Goal: Information Seeking & Learning: Learn about a topic

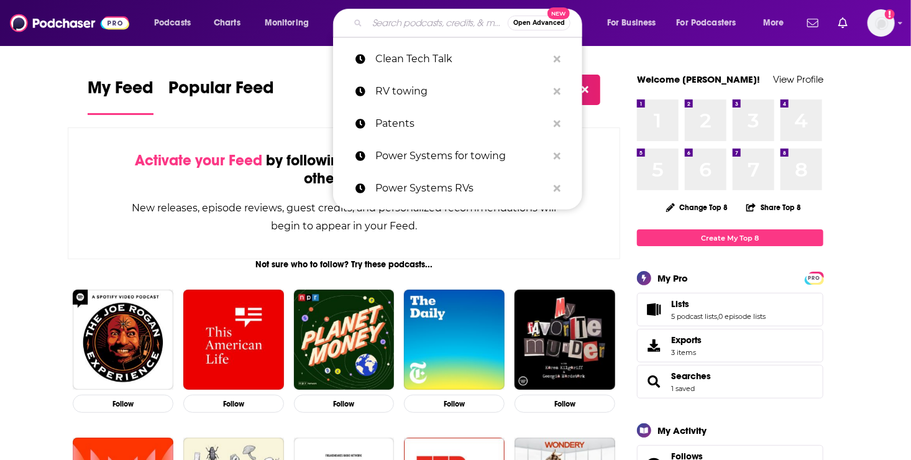
click at [391, 27] on input "Search podcasts, credits, & more..." at bounding box center [437, 23] width 140 height 20
click at [397, 60] on p "Clean Tech Talk" at bounding box center [461, 59] width 172 height 32
type input "Clean Tech Talk"
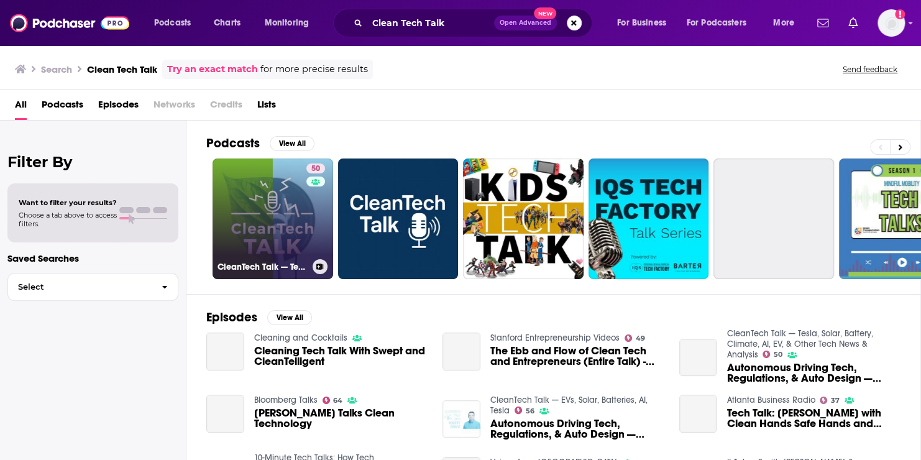
click at [310, 216] on div "50" at bounding box center [317, 211] width 22 height 96
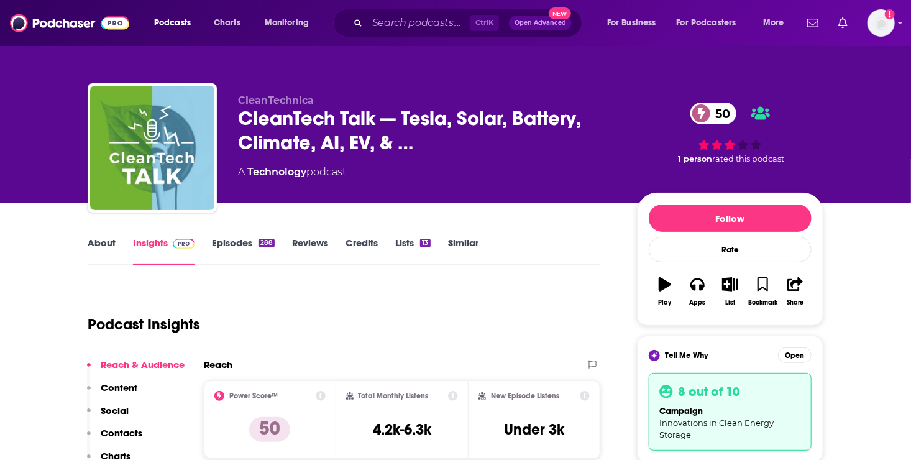
click at [224, 241] on link "Episodes 288" at bounding box center [243, 251] width 63 height 29
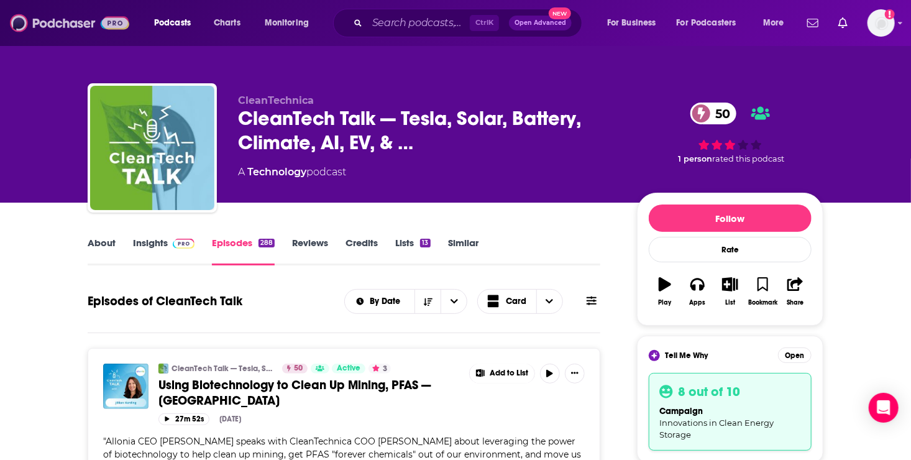
click at [60, 21] on img at bounding box center [69, 23] width 119 height 24
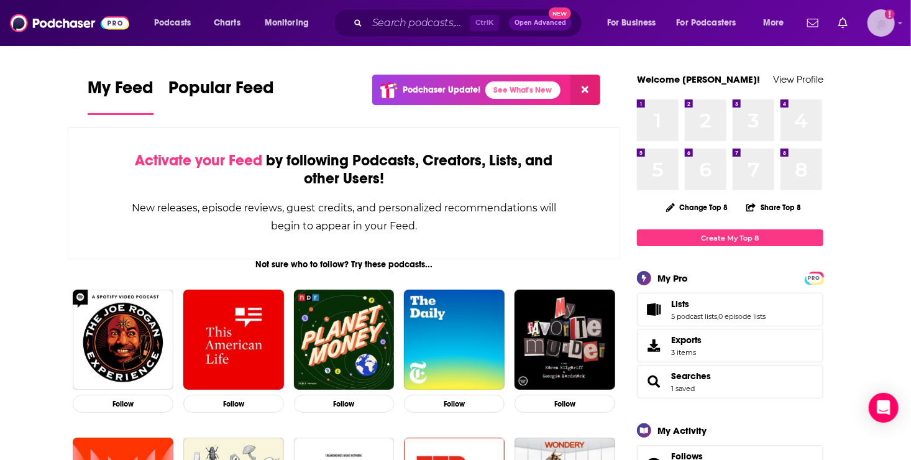
click at [876, 27] on img "Logged in as roneledotsonRAD" at bounding box center [880, 22] width 27 height 27
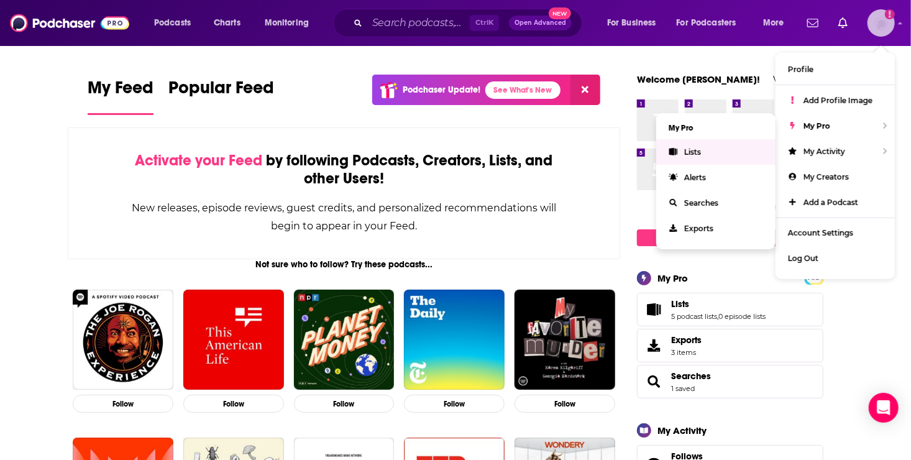
click at [698, 151] on span "Lists" at bounding box center [692, 151] width 17 height 9
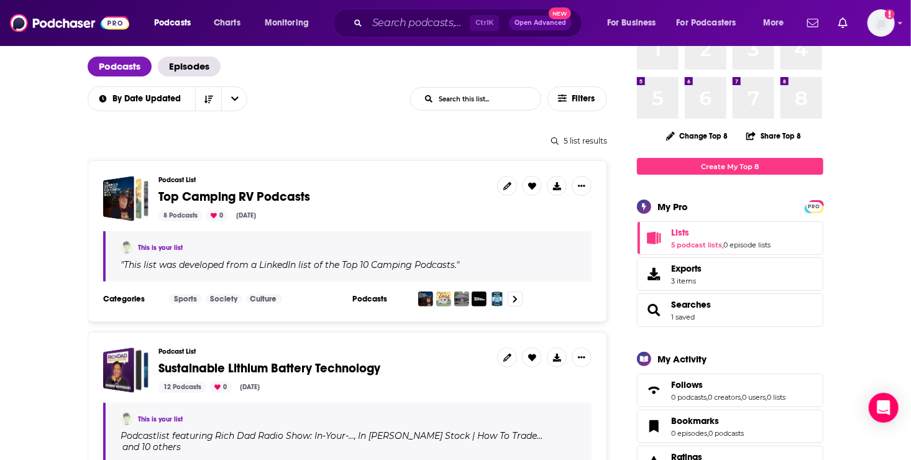
scroll to position [74, 0]
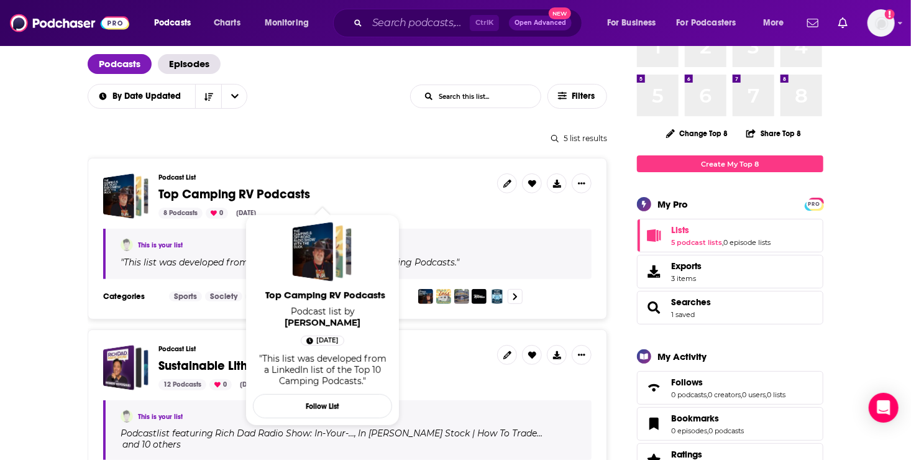
click at [166, 200] on span "Top Camping RV Podcasts" at bounding box center [234, 194] width 152 height 16
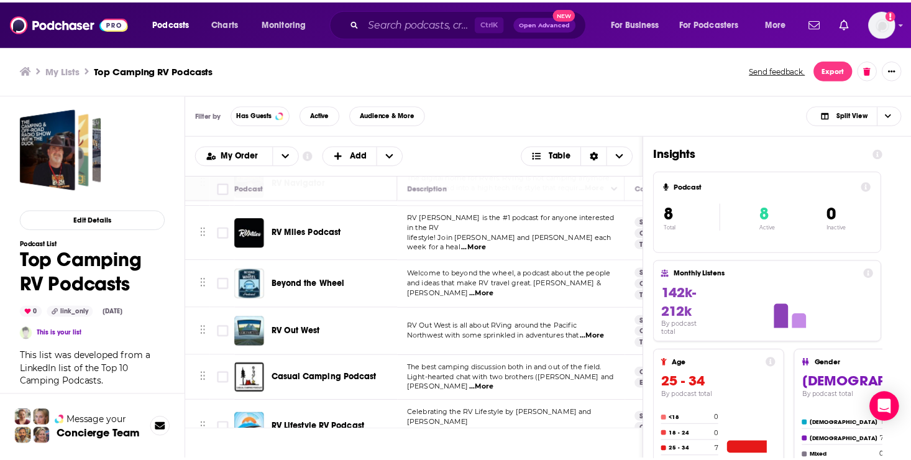
scroll to position [154, 0]
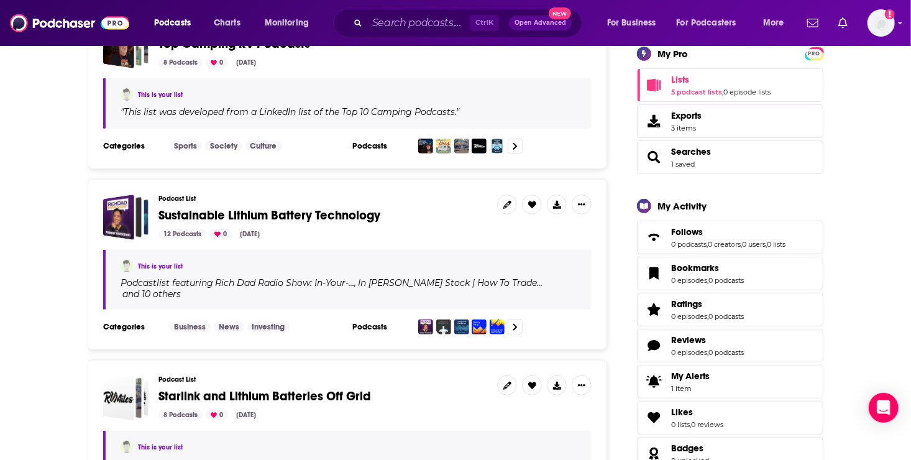
scroll to position [232, 0]
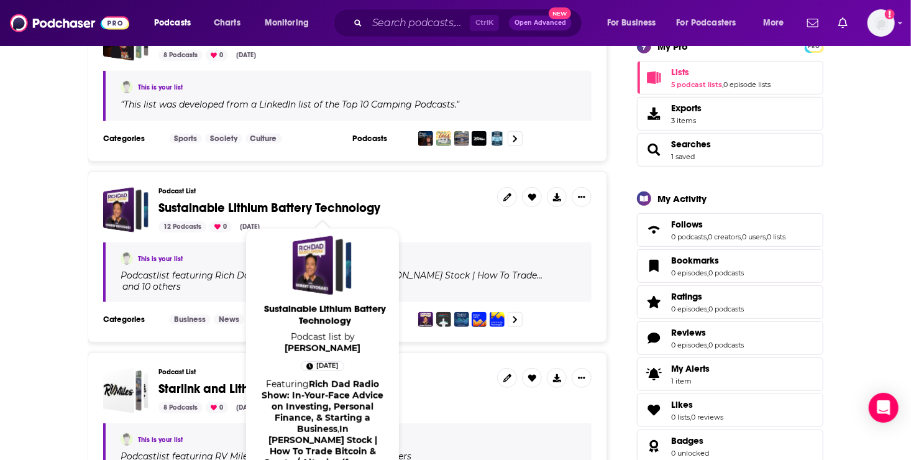
click at [217, 208] on span "Sustainable Lithium Battery Technology" at bounding box center [269, 208] width 222 height 16
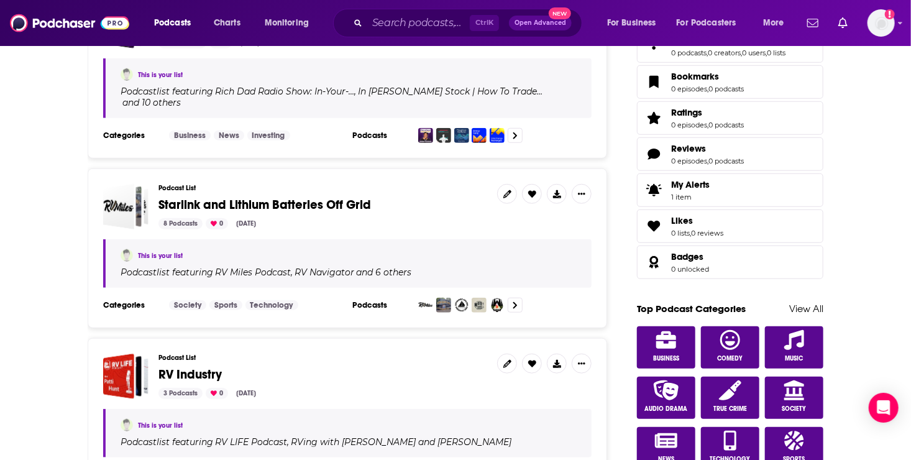
scroll to position [436, 0]
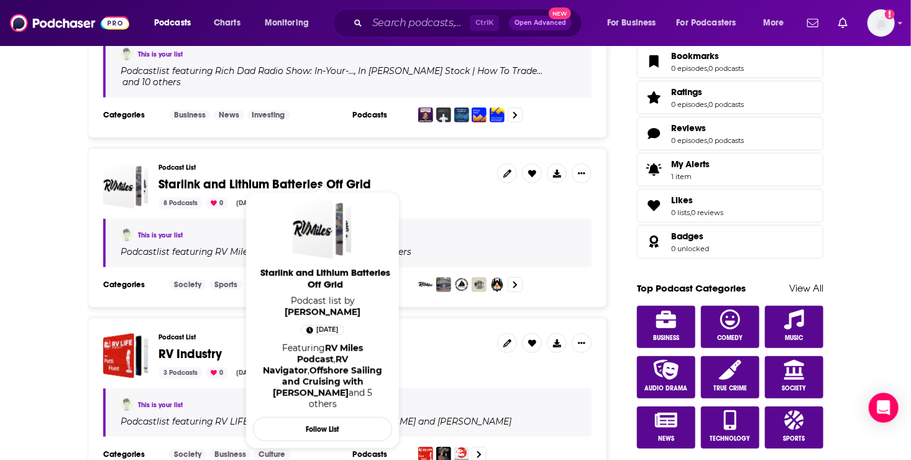
click at [291, 176] on span "Starlink and Lithium Batteries Off Grid" at bounding box center [264, 184] width 212 height 16
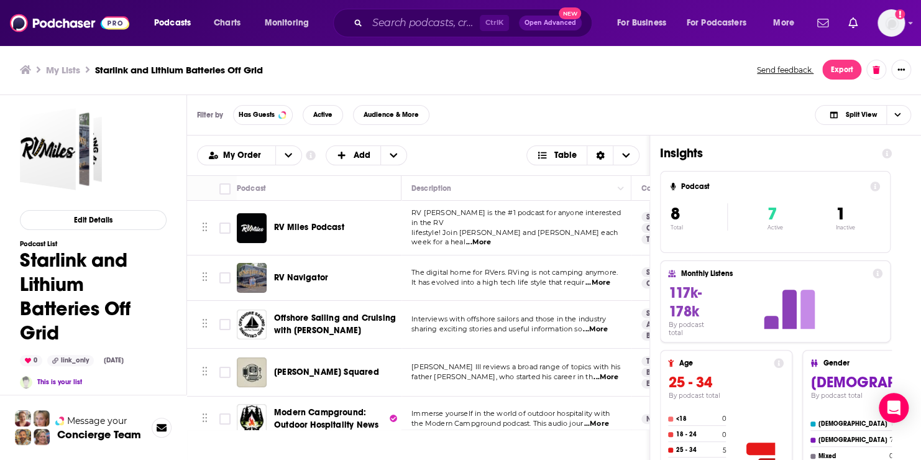
click at [599, 278] on span "...More" at bounding box center [597, 283] width 25 height 10
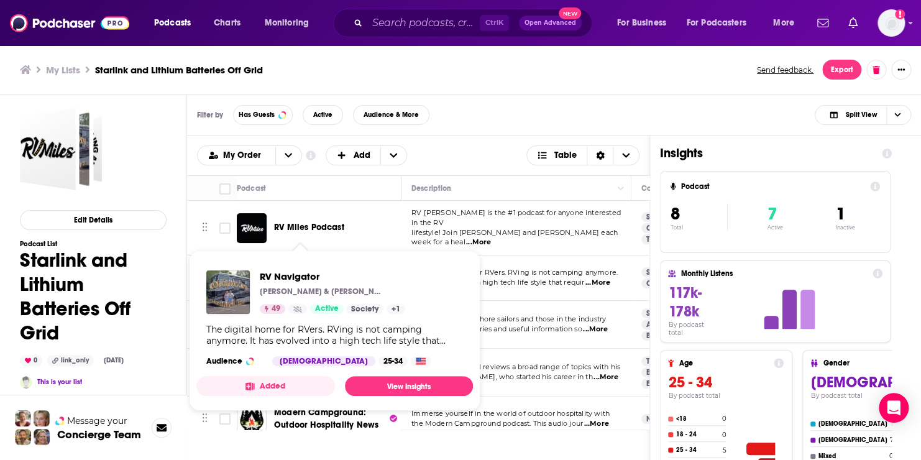
click at [284, 270] on span "RV Navigator" at bounding box center [332, 276] width 145 height 12
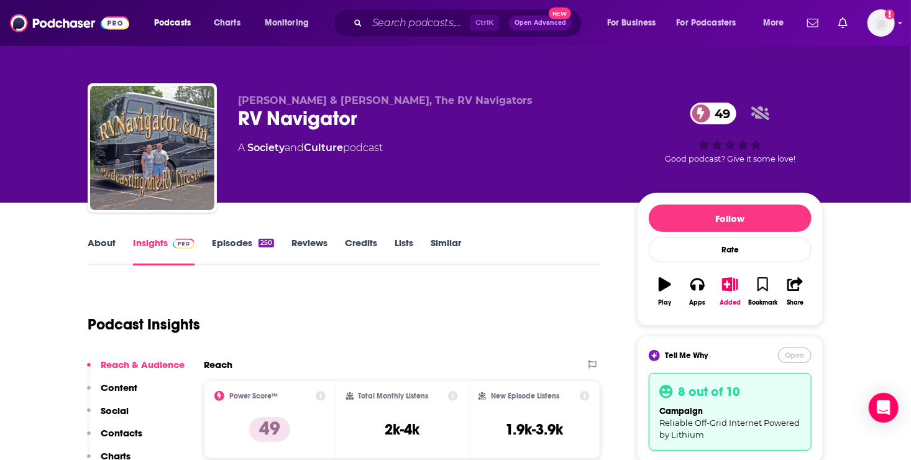
click at [786, 355] on button "Open" at bounding box center [795, 355] width 34 height 16
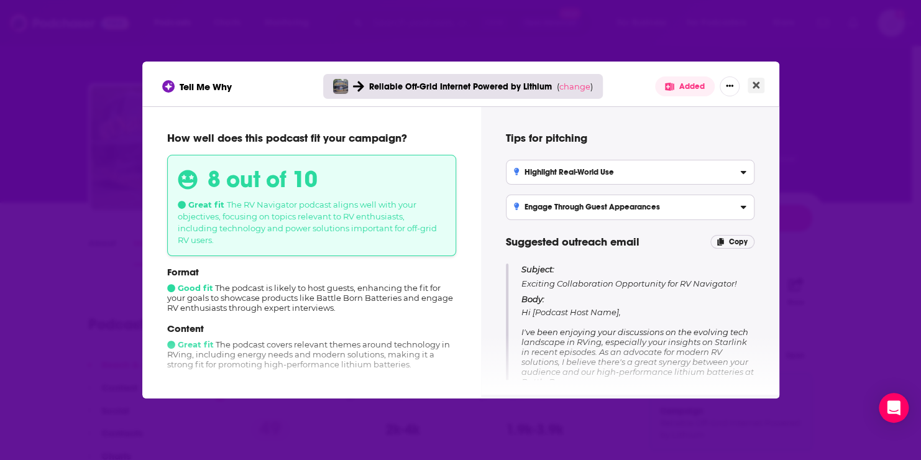
click at [754, 87] on icon "Close" at bounding box center [755, 85] width 7 height 10
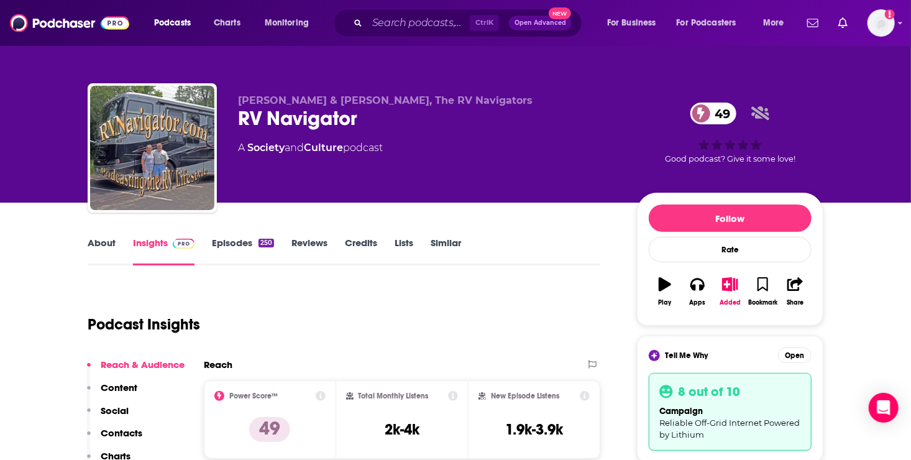
click at [233, 238] on link "Episodes 250" at bounding box center [243, 251] width 62 height 29
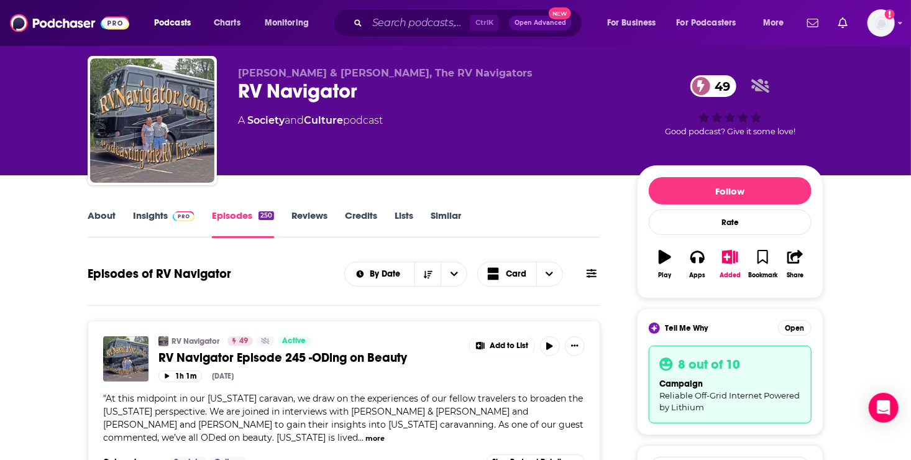
scroll to position [49, 0]
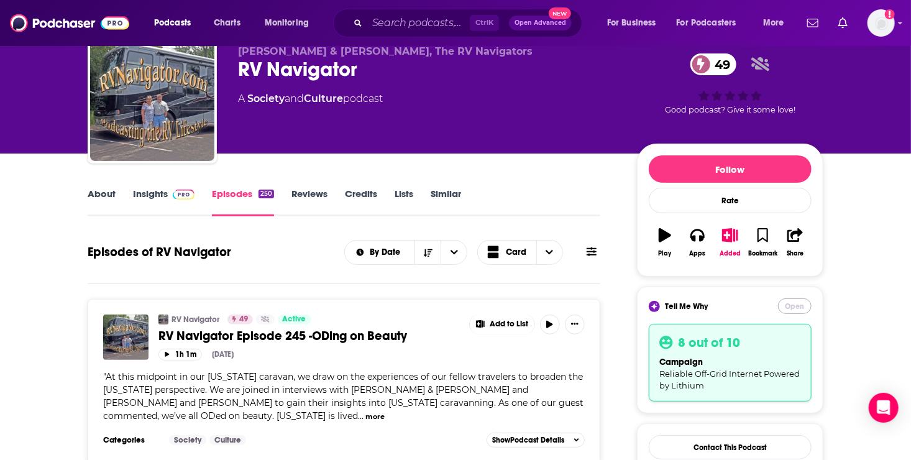
click at [786, 306] on button "Open" at bounding box center [795, 306] width 34 height 16
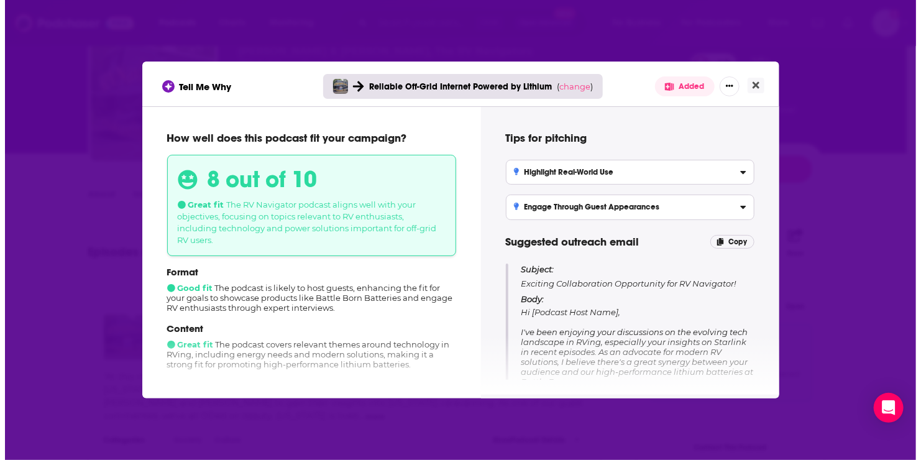
scroll to position [0, 0]
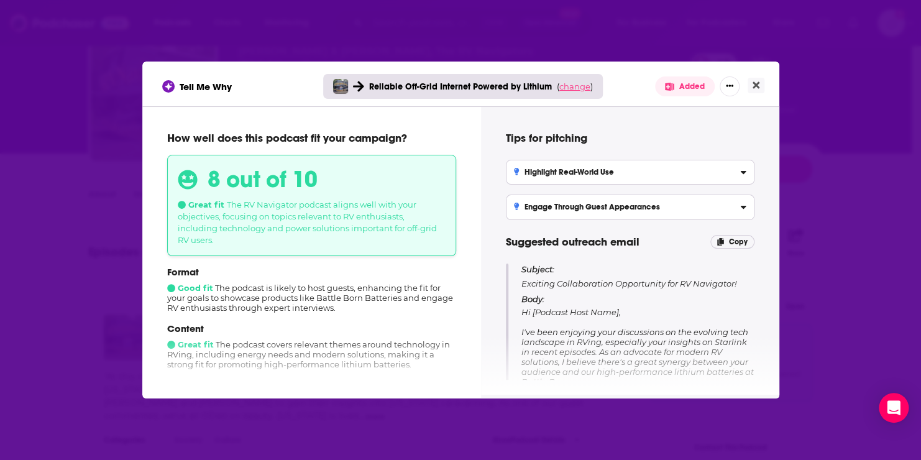
click at [576, 88] on span "change" at bounding box center [574, 86] width 31 height 10
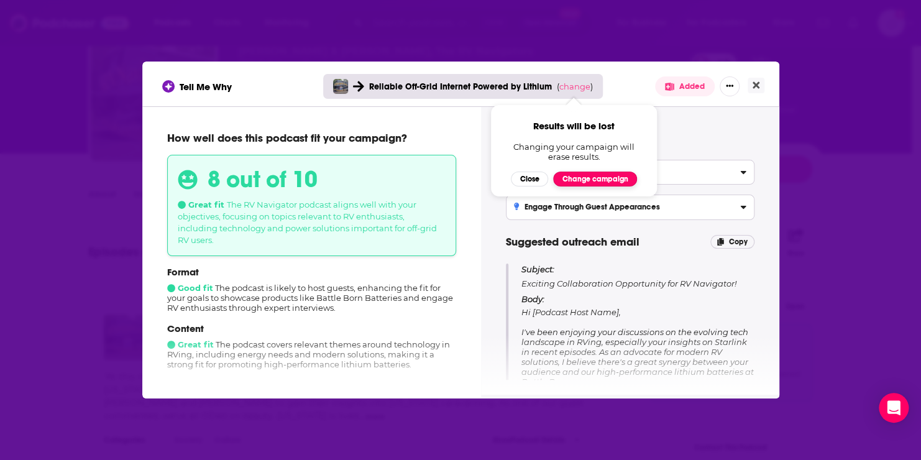
click at [604, 179] on button "Change campaign" at bounding box center [595, 178] width 84 height 15
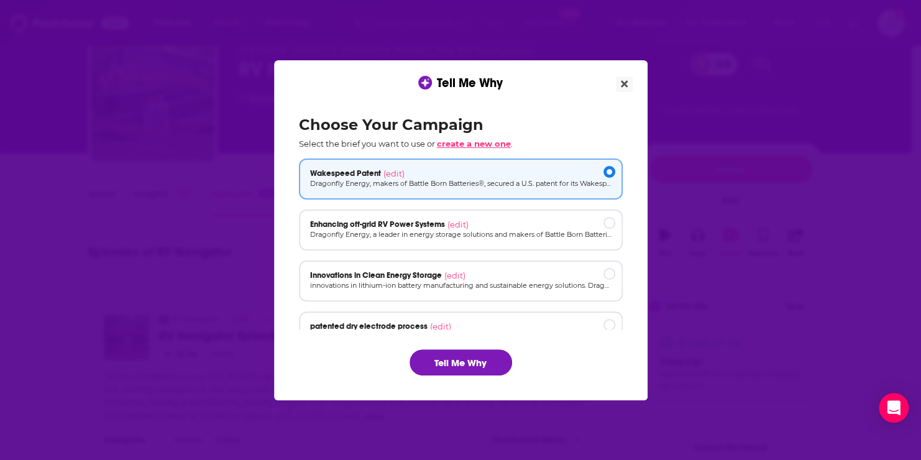
click at [488, 141] on span "create a new one" at bounding box center [474, 144] width 74 height 10
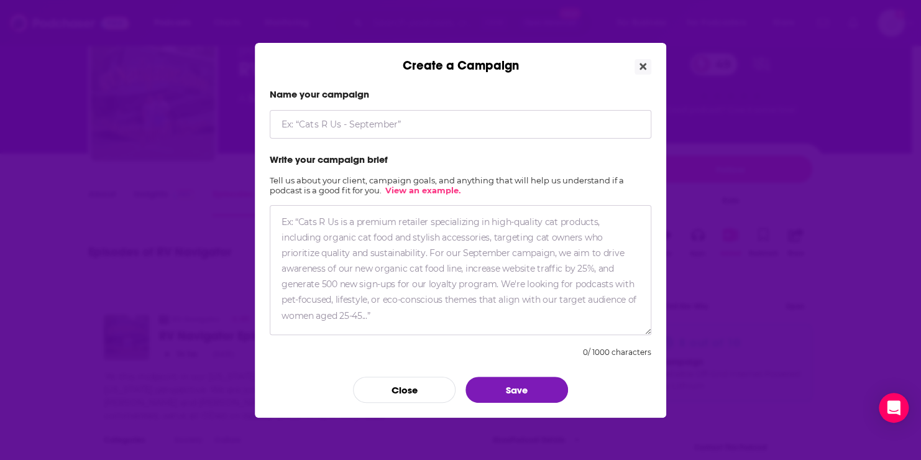
click at [368, 130] on input "Create a Campaign" at bounding box center [460, 124] width 381 height 29
type input "Wakespeed Patent Pitch #2"
click at [283, 226] on textarea "Create a Campaign" at bounding box center [460, 270] width 381 height 130
paste textarea "I believe your audience would be interested in hearing about Dragonfly Energy’s…"
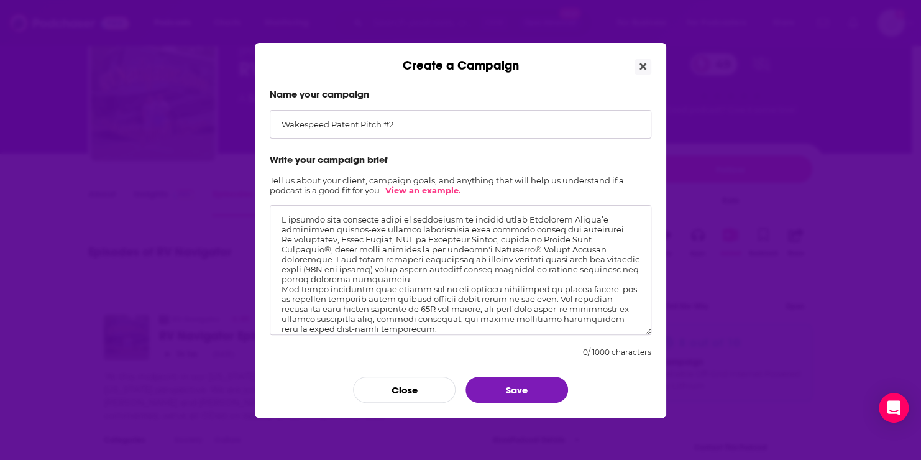
scroll to position [69, 0]
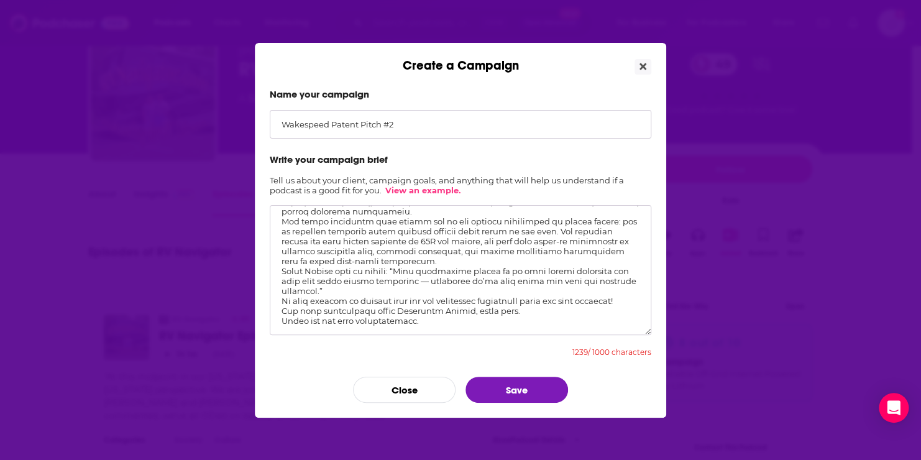
type textarea "I believe your audience would be interested in hearing about Dragonfly Energy’s…"
click at [394, 125] on input "Wakespeed Patent Pitch #2" at bounding box center [460, 124] width 381 height 29
type input "Wakespeed Patent Pitch #2 RV"
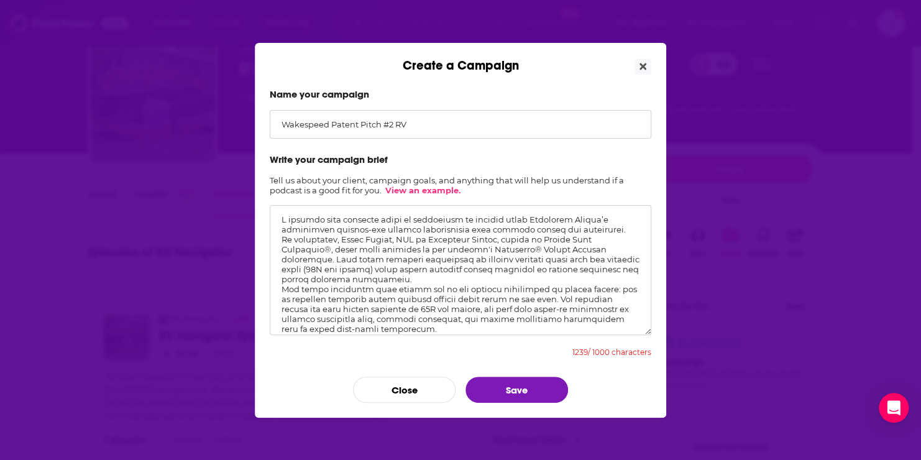
scroll to position [0, 0]
click at [456, 279] on textarea "Create a Campaign" at bounding box center [460, 270] width 381 height 130
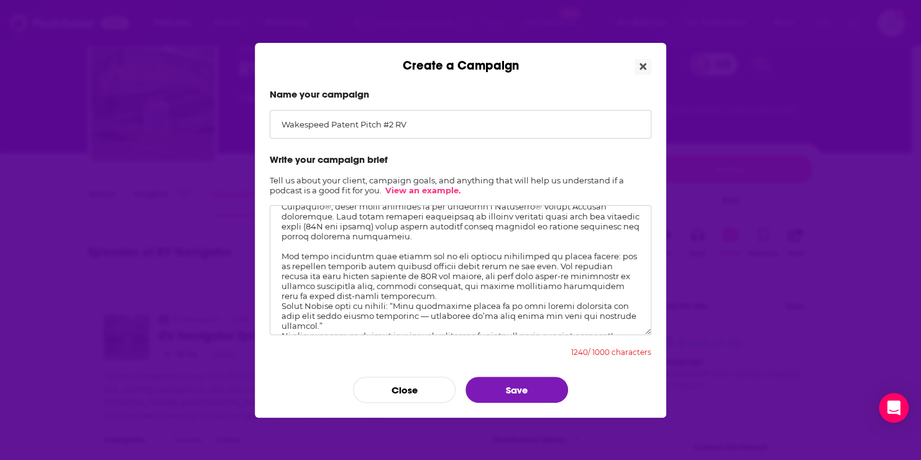
scroll to position [50, 0]
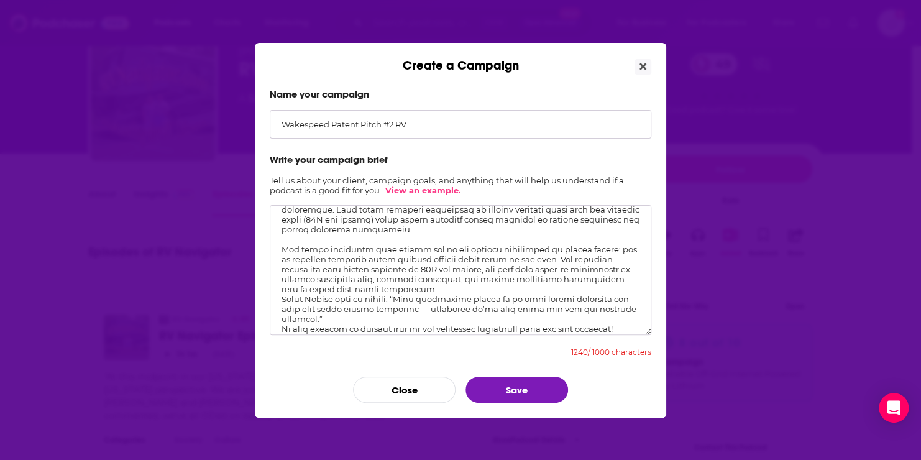
click at [410, 290] on textarea "Create a Campaign" at bounding box center [460, 270] width 381 height 130
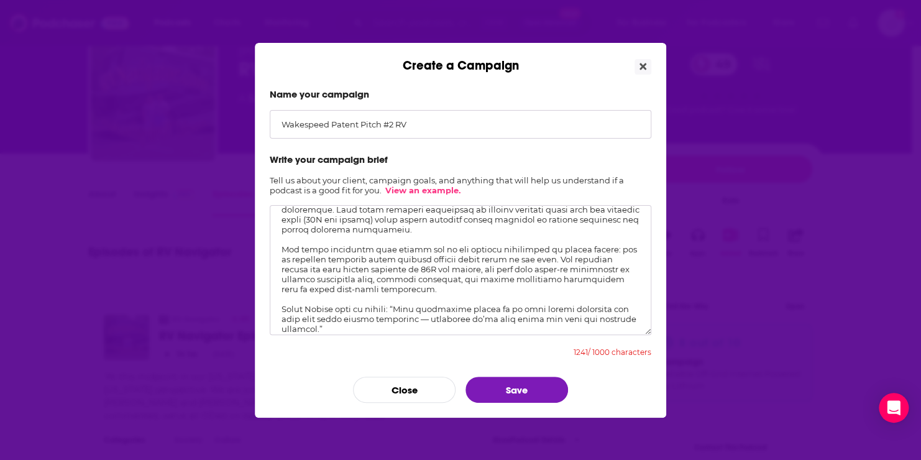
click at [357, 247] on textarea "Create a Campaign" at bounding box center [460, 270] width 381 height 130
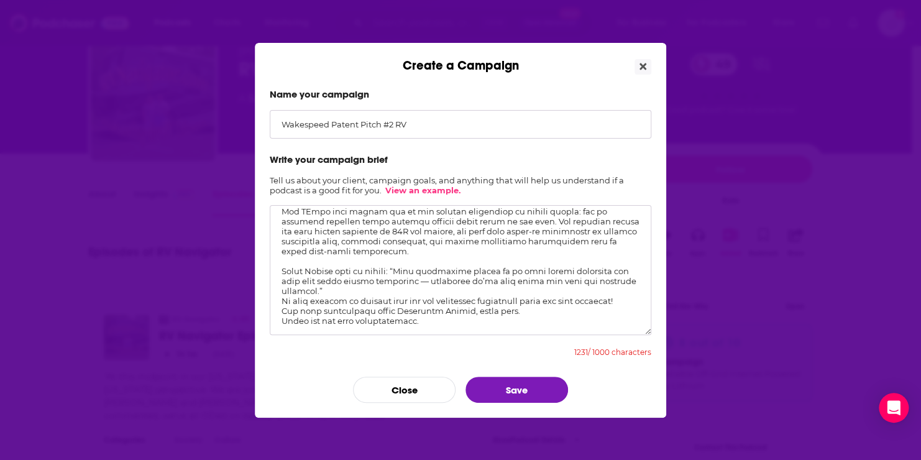
click at [396, 265] on textarea "Create a Campaign" at bounding box center [460, 270] width 381 height 130
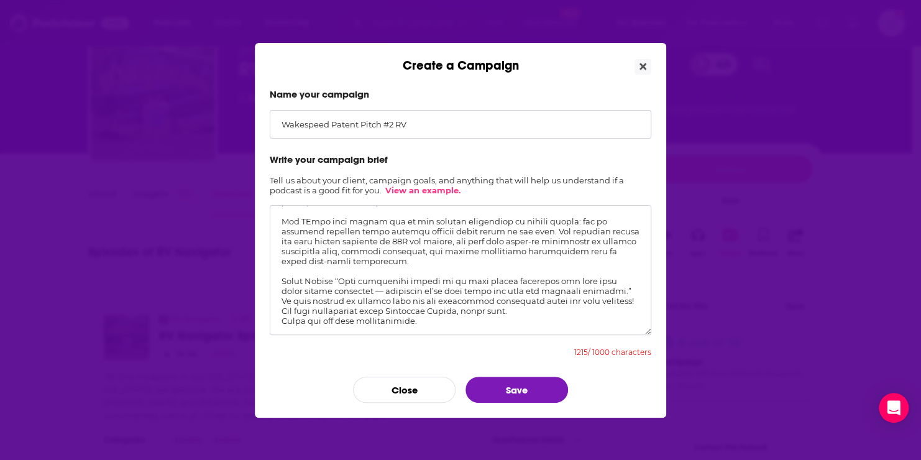
scroll to position [87, 0]
drag, startPoint x: 281, startPoint y: 313, endPoint x: 422, endPoint y: 321, distance: 141.8
click at [422, 321] on textarea "Create a Campaign" at bounding box center [460, 270] width 381 height 130
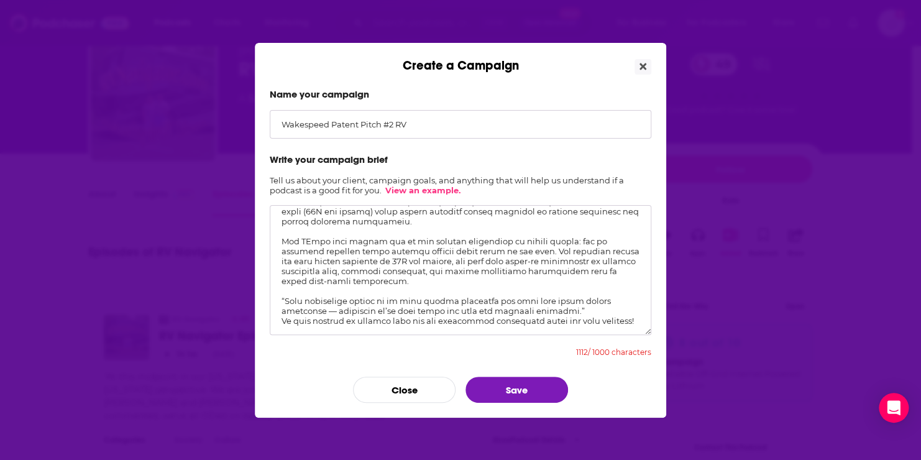
scroll to position [77, 0]
drag, startPoint x: 280, startPoint y: 303, endPoint x: 330, endPoint y: 312, distance: 51.1
click at [330, 312] on textarea "Create a Campaign" at bounding box center [460, 270] width 381 height 130
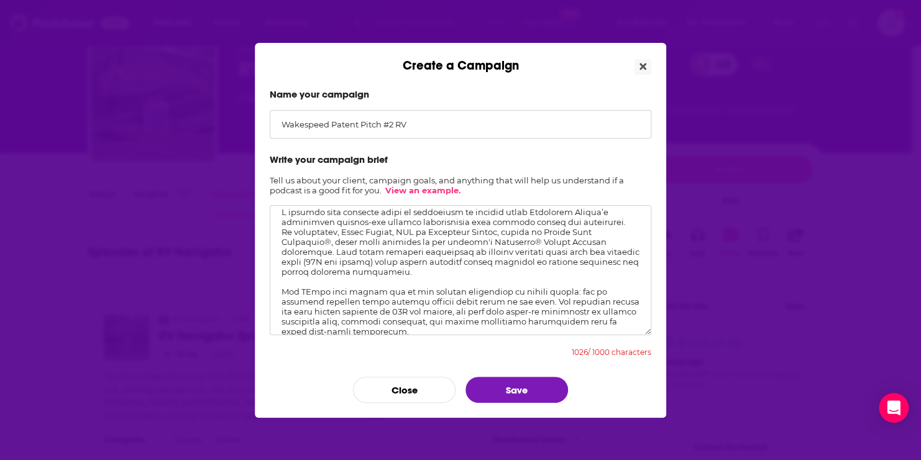
scroll to position [0, 0]
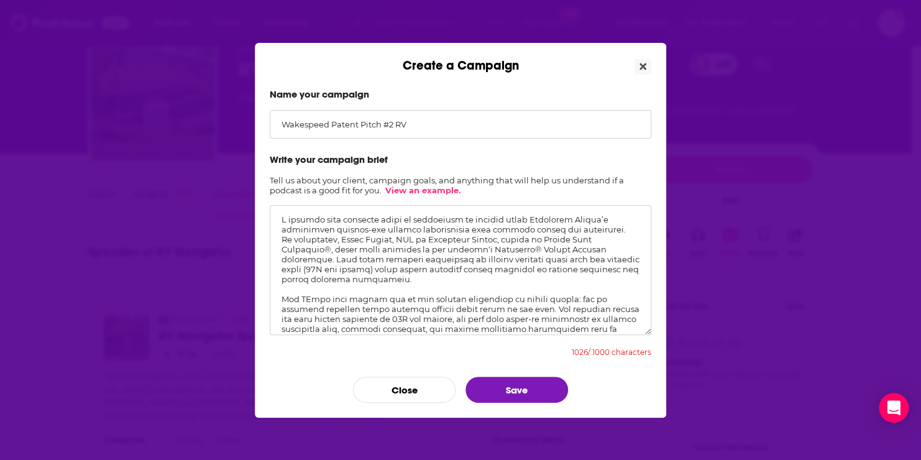
click at [324, 221] on textarea "Create a Campaign" at bounding box center [460, 270] width 381 height 130
click at [333, 241] on textarea "Create a Campaign" at bounding box center [460, 270] width 381 height 130
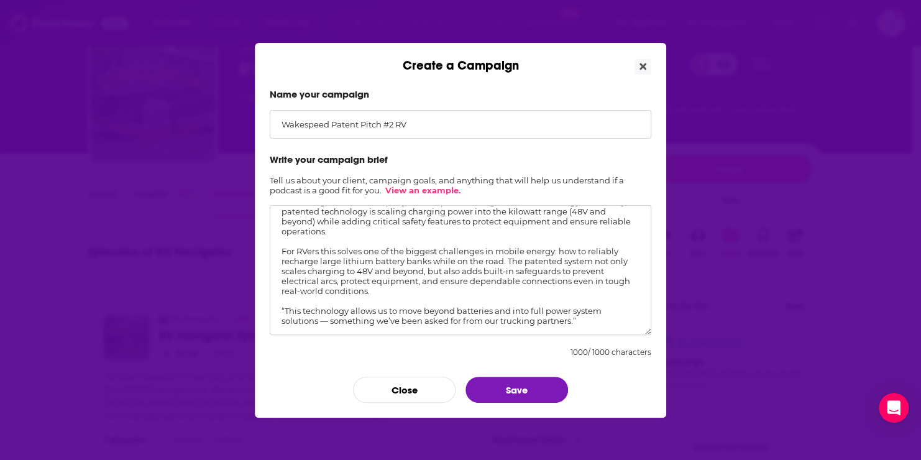
scroll to position [67, 0]
type textarea "Your audience would be interested in hearing about Dragonfly Energy’s innovativ…"
click at [499, 390] on button "Save" at bounding box center [516, 389] width 102 height 26
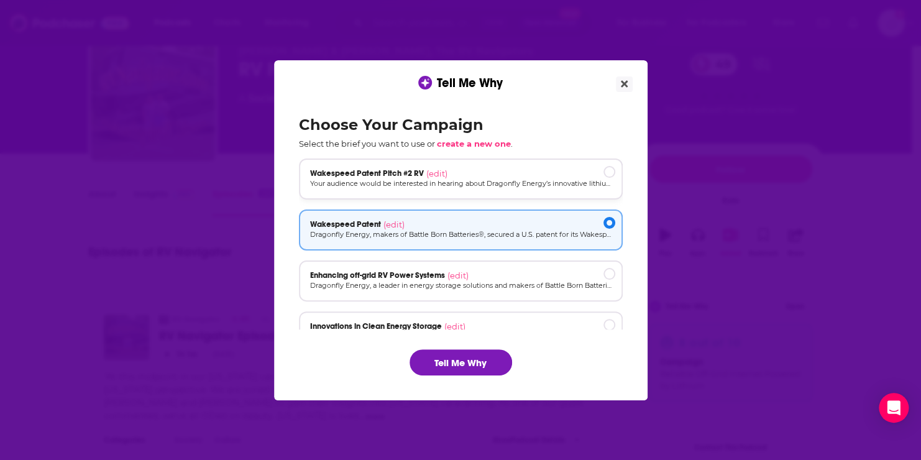
click at [608, 171] on div "[object Object]" at bounding box center [609, 172] width 12 height 12
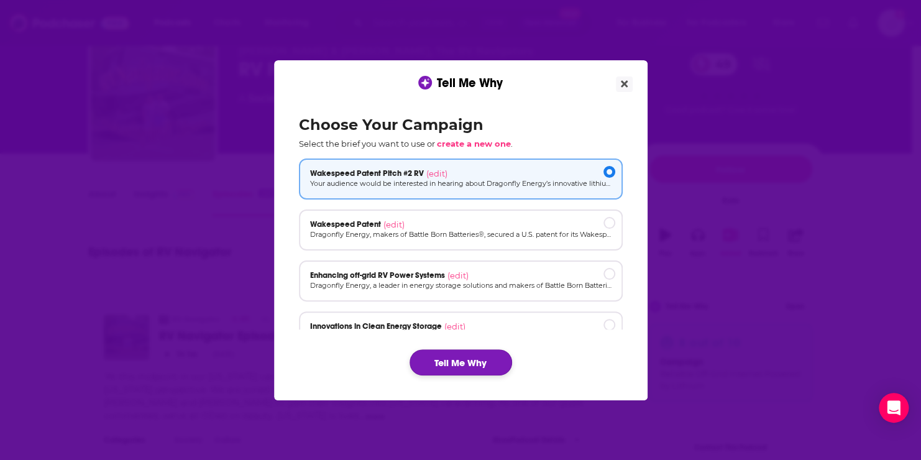
click at [476, 357] on button "Tell Me Why" at bounding box center [460, 362] width 102 height 26
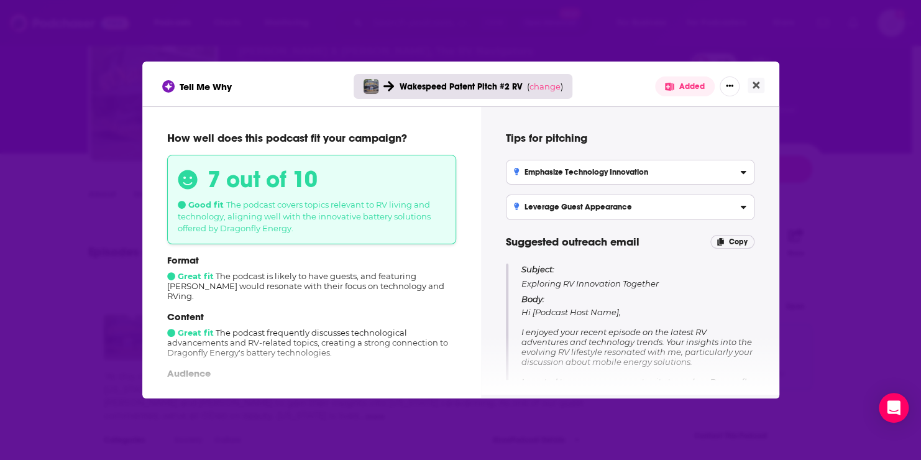
click at [620, 342] on span "Hi [Podcast Host Name], I enjoyed your recent episode on the latest RV adventur…" at bounding box center [637, 431] width 232 height 248
click at [525, 355] on span "Hi [Podcast Host Name], I enjoyed your recent episode on the latest RV adventur…" at bounding box center [637, 431] width 232 height 248
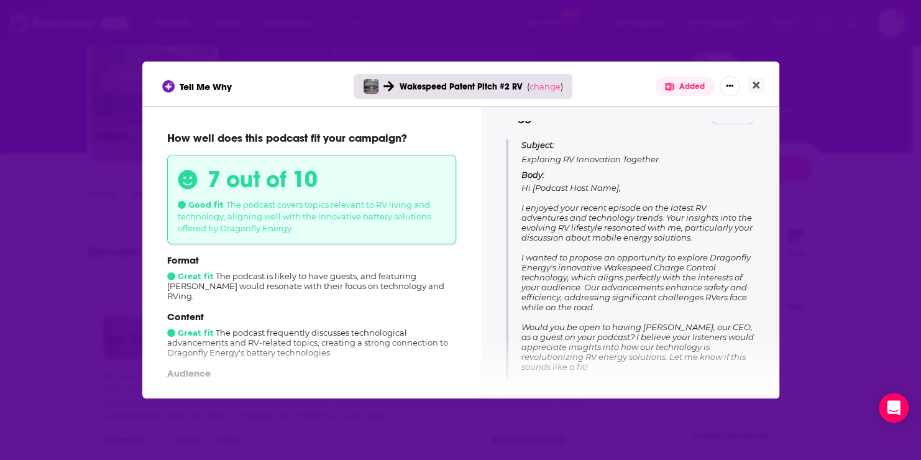
scroll to position [134, 0]
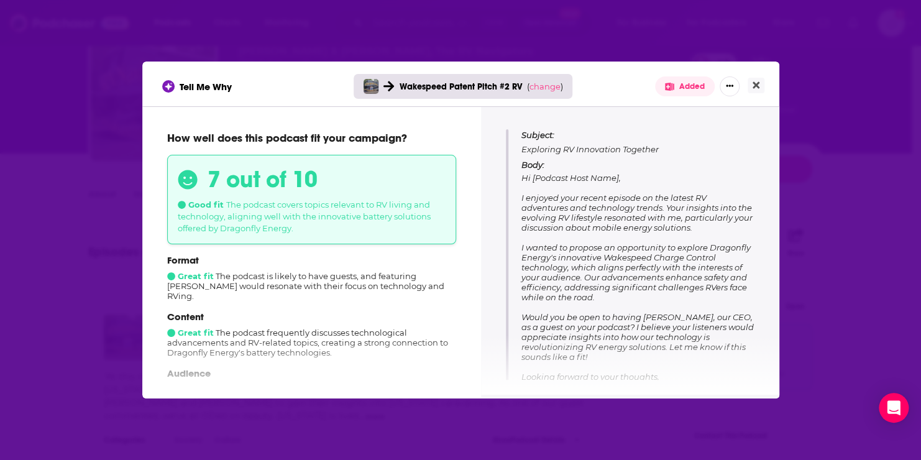
drag, startPoint x: 521, startPoint y: 245, endPoint x: 616, endPoint y: 295, distance: 106.7
click at [616, 295] on p "Body: Hi [Podcast Host Name], I enjoyed your recent episode on the latest RV ad…" at bounding box center [637, 290] width 233 height 261
drag, startPoint x: 616, startPoint y: 295, endPoint x: 558, endPoint y: 281, distance: 58.9
copy span "I wanted to propose an opportunity to explore Dragonfly Energy's innovative Wak…"
click at [754, 89] on icon "Close" at bounding box center [755, 85] width 7 height 10
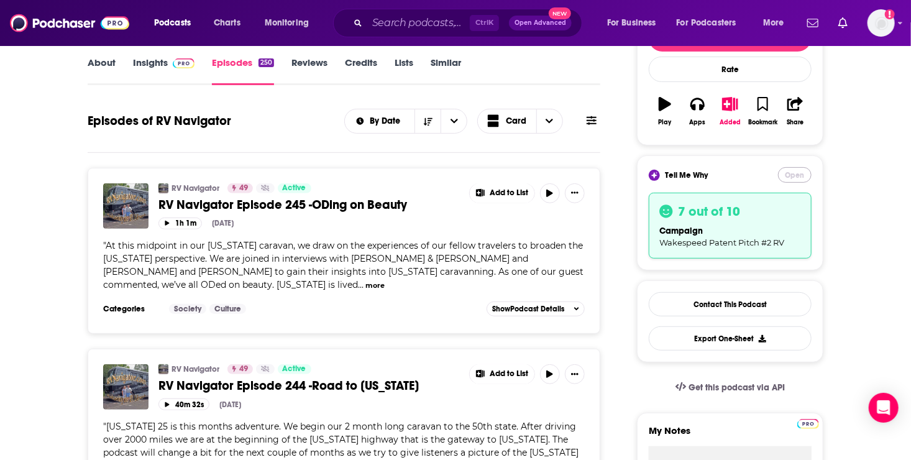
scroll to position [186, 0]
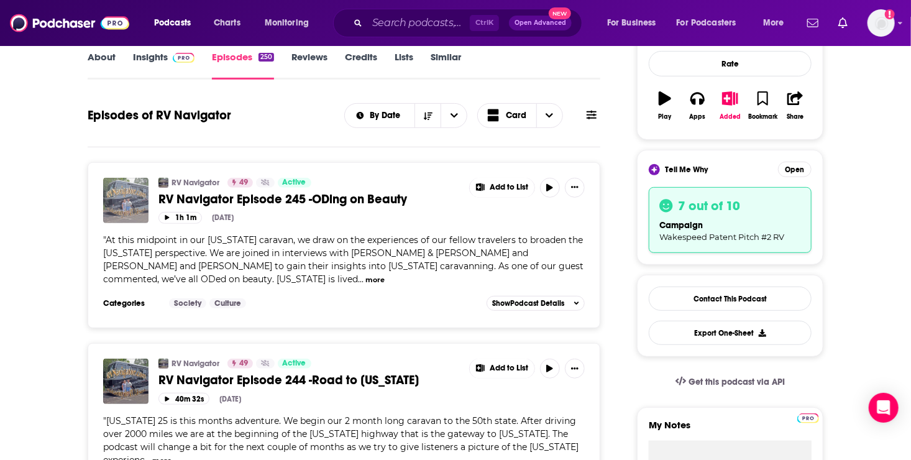
click at [127, 205] on img "RV Navigator Episode 245 -ODing on Beauty" at bounding box center [125, 200] width 45 height 45
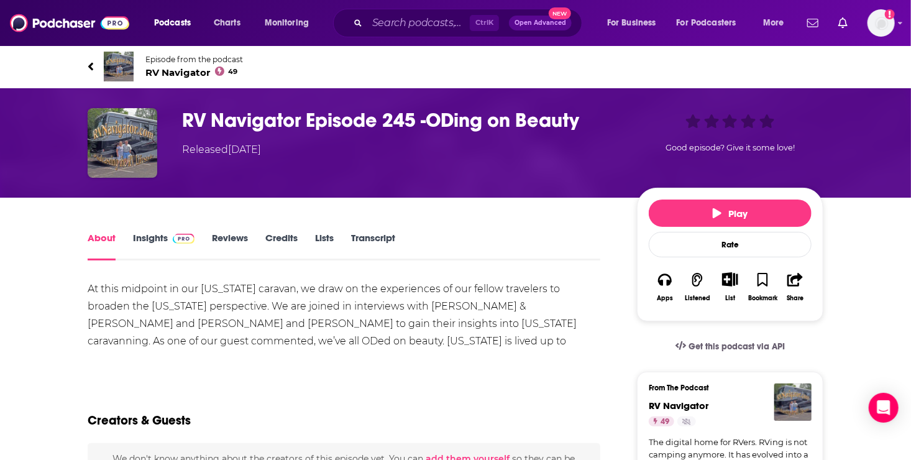
click at [146, 236] on link "Insights" at bounding box center [163, 246] width 61 height 29
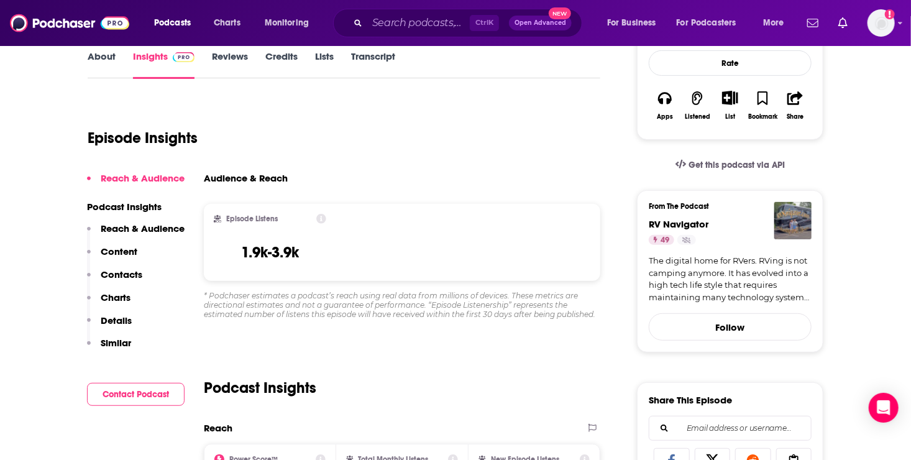
scroll to position [211, 0]
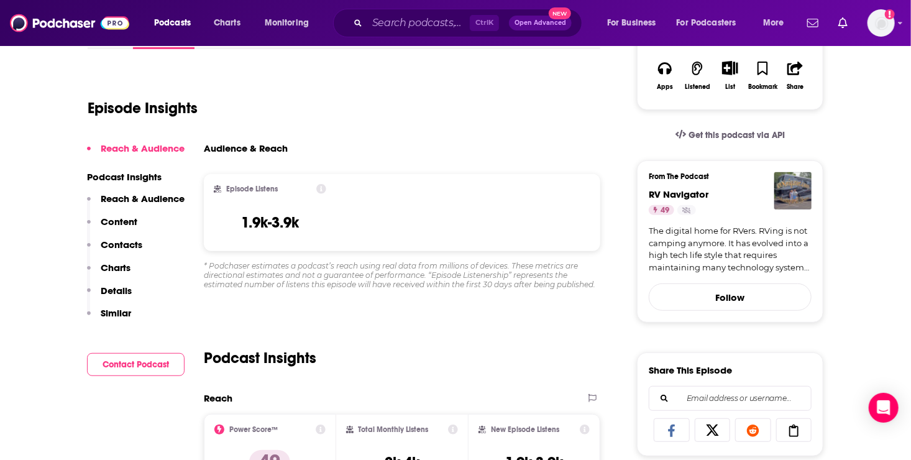
click at [123, 243] on p "Contacts" at bounding box center [122, 245] width 42 height 12
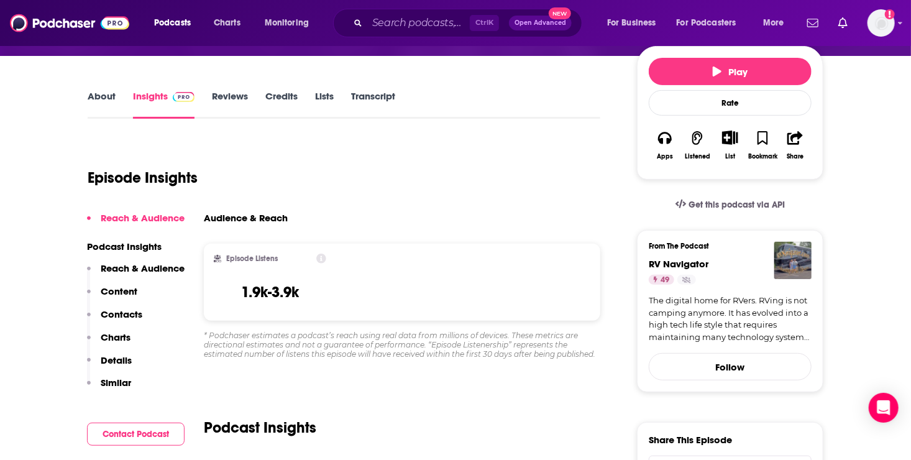
scroll to position [134, 0]
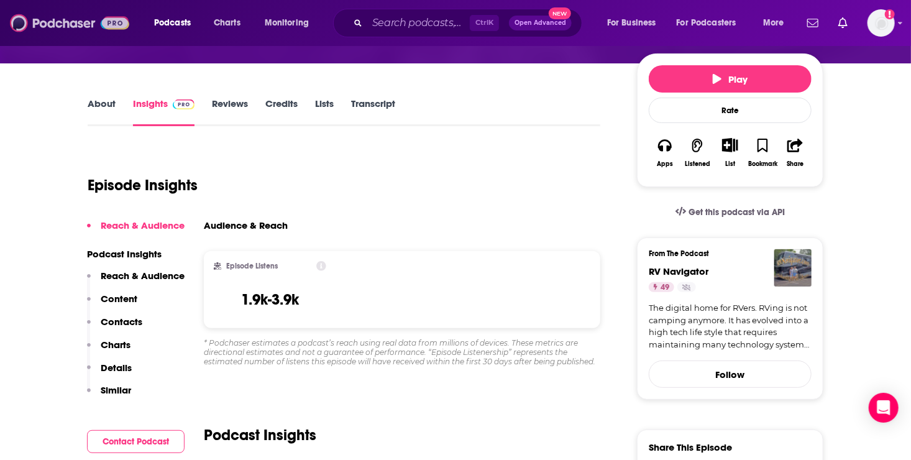
click at [35, 25] on img at bounding box center [69, 23] width 119 height 24
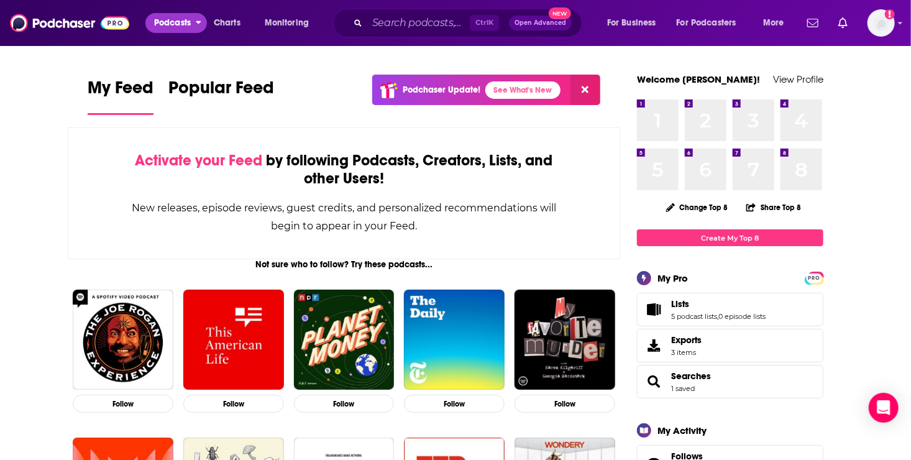
click at [166, 20] on span "Podcasts" at bounding box center [172, 22] width 37 height 17
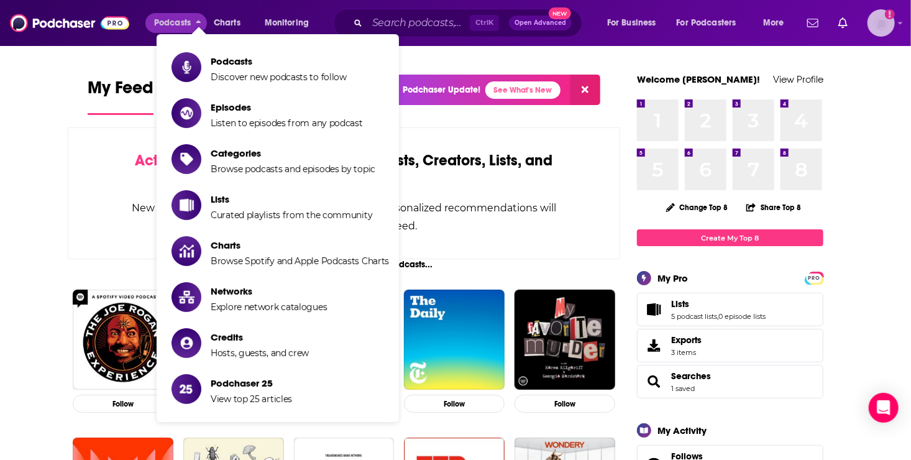
click at [878, 25] on img "Logged in as roneledotsonRAD" at bounding box center [880, 22] width 27 height 27
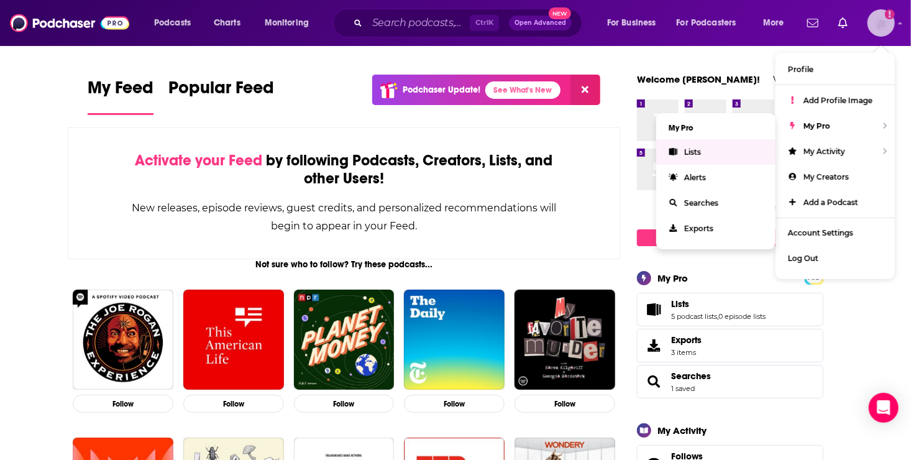
click at [701, 149] on link "Lists" at bounding box center [715, 151] width 119 height 25
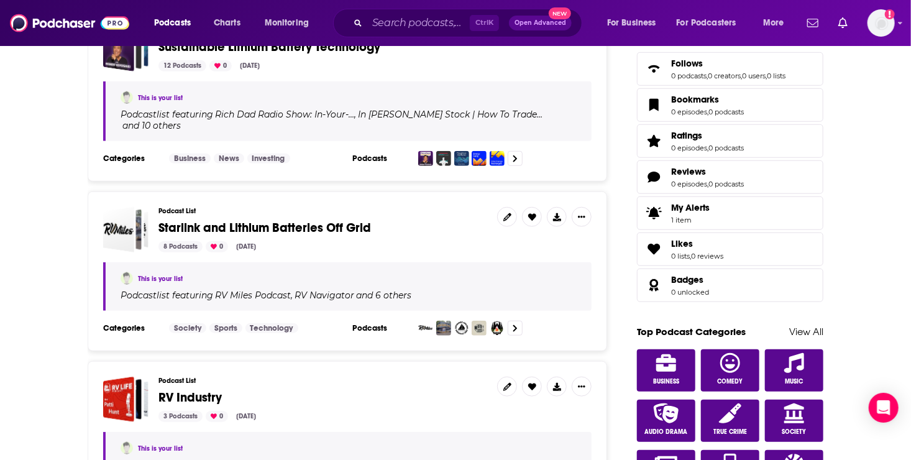
scroll to position [439, 0]
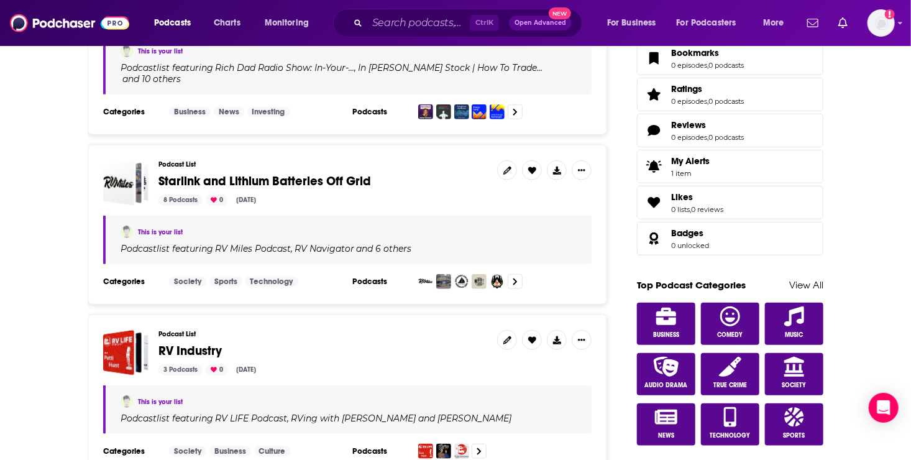
click at [190, 173] on span "Starlink and Lithium Batteries Off Grid" at bounding box center [264, 181] width 212 height 16
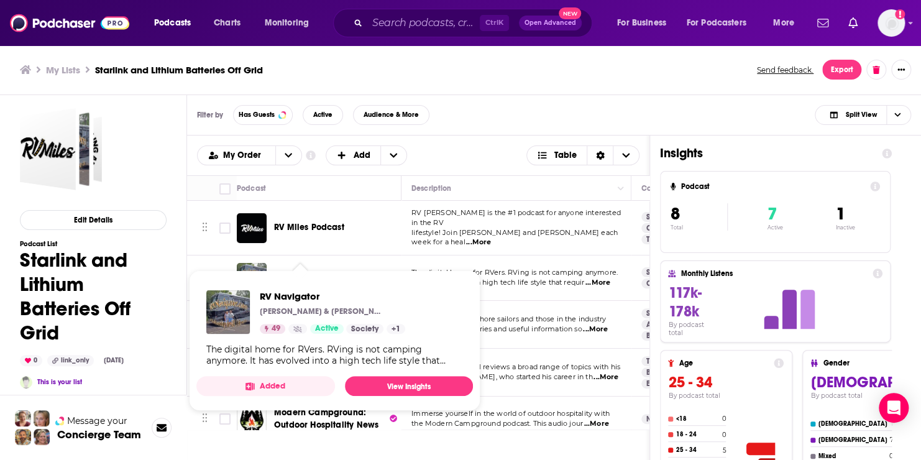
click at [310, 272] on span "RV Navigator Ken & Martha, The RV Navigators 49 Active Society + 1 The digital …" at bounding box center [334, 340] width 276 height 140
click at [255, 266] on span "RV Navigator Ken & Martha, The RV Navigators 49 Active Society + 1 The digital …" at bounding box center [334, 340] width 291 height 155
click at [430, 383] on link "View Insights" at bounding box center [409, 386] width 128 height 20
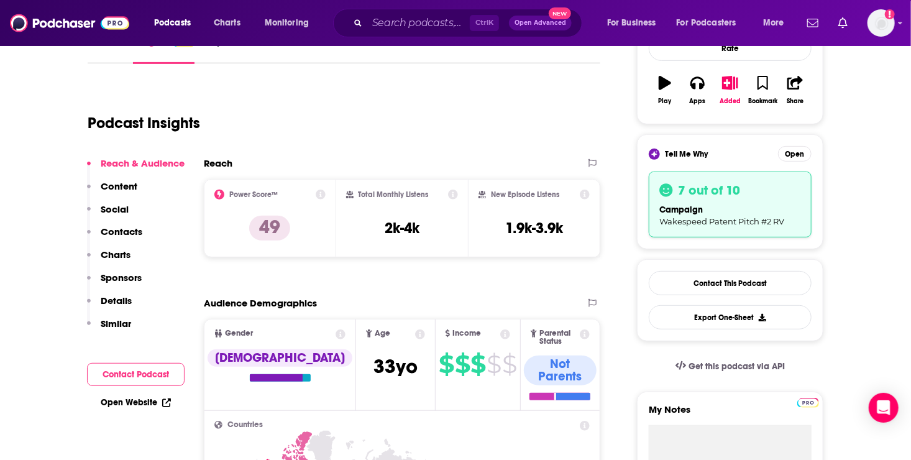
scroll to position [216, 0]
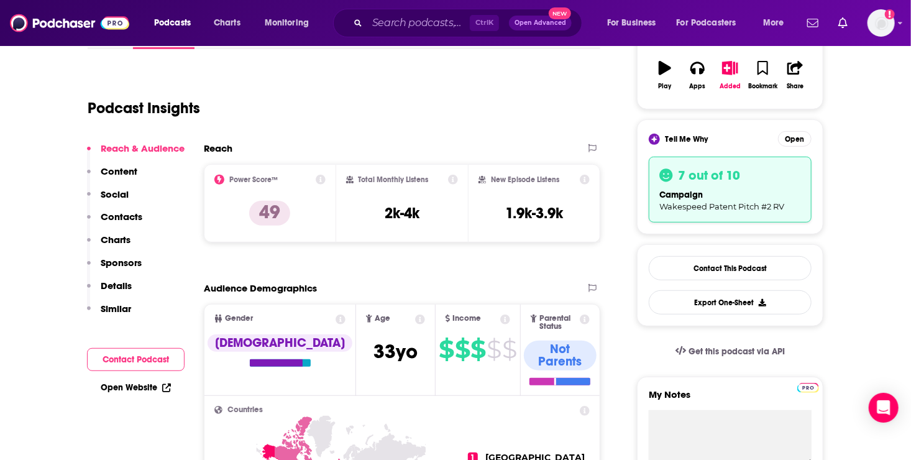
click at [106, 283] on p "Details" at bounding box center [116, 286] width 31 height 12
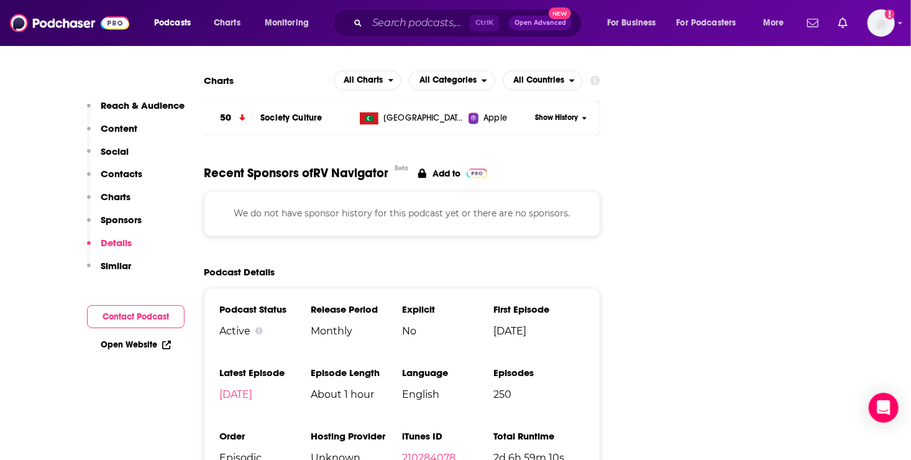
scroll to position [1287, 0]
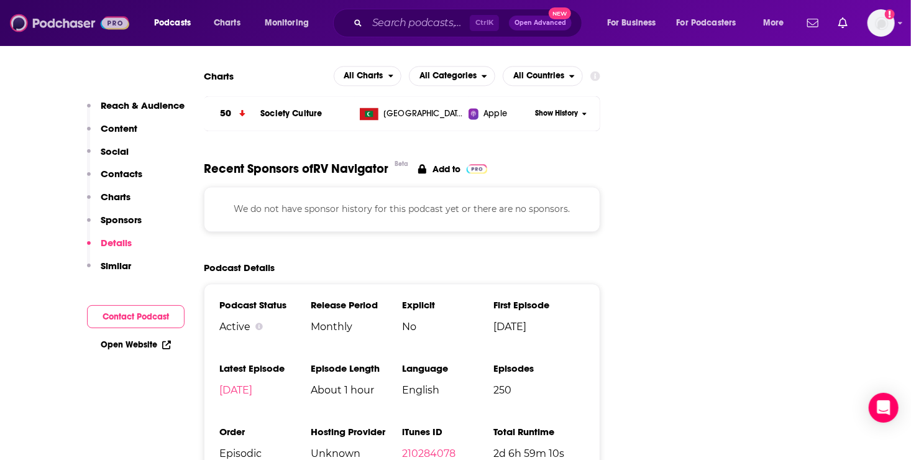
click at [30, 27] on img at bounding box center [69, 23] width 119 height 24
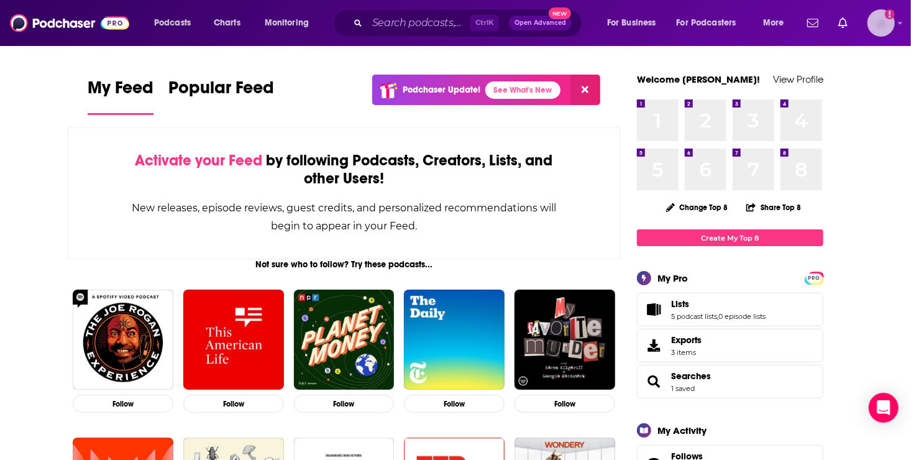
click at [880, 29] on img "Logged in as roneledotsonRAD" at bounding box center [880, 22] width 27 height 27
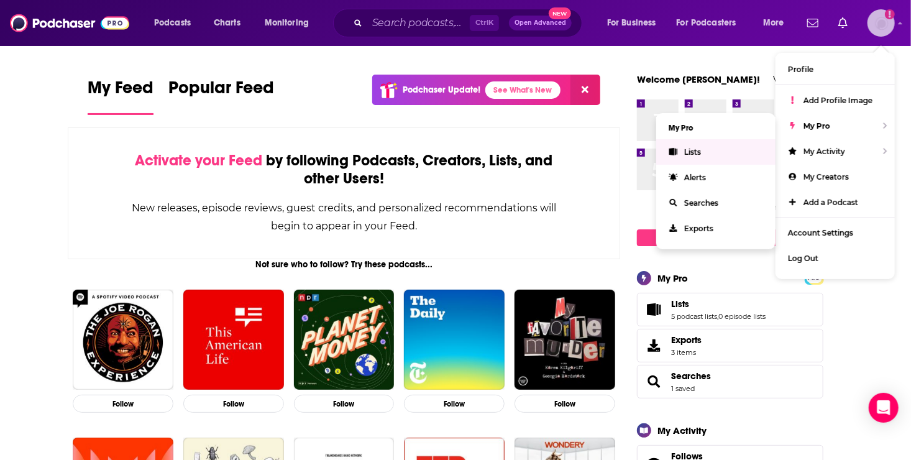
click at [691, 154] on span "Lists" at bounding box center [692, 151] width 17 height 9
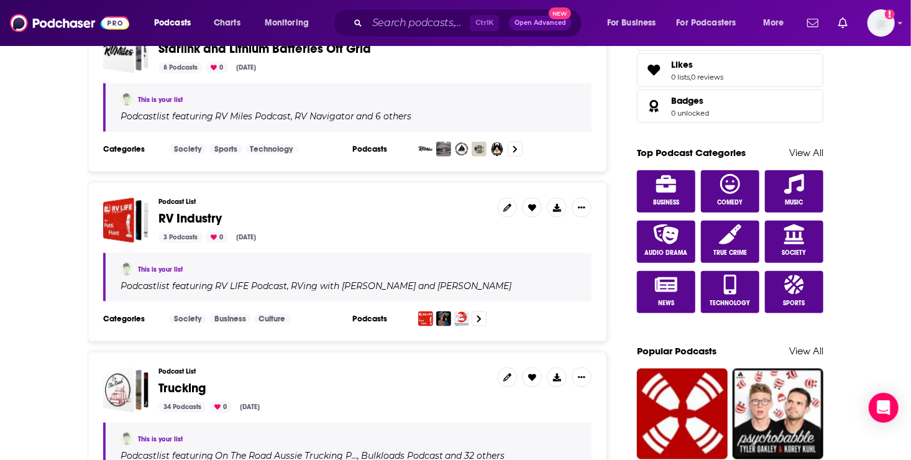
scroll to position [630, 0]
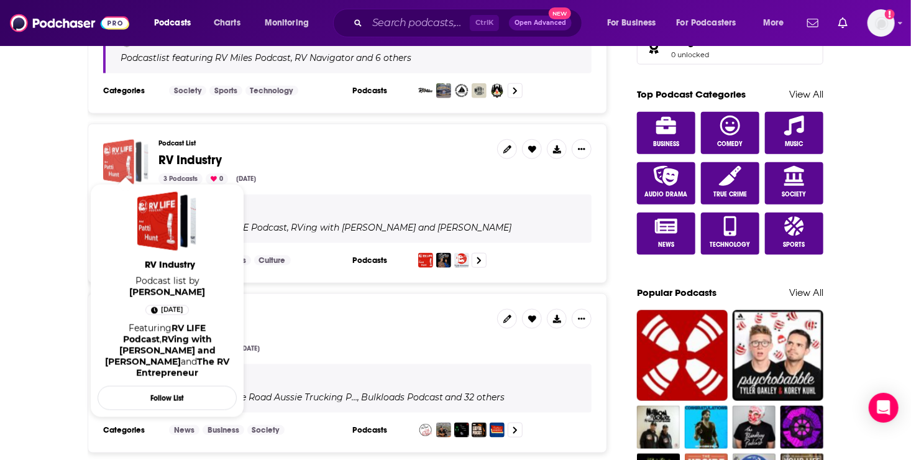
click at [121, 140] on div "RV Industry" at bounding box center [118, 161] width 31 height 45
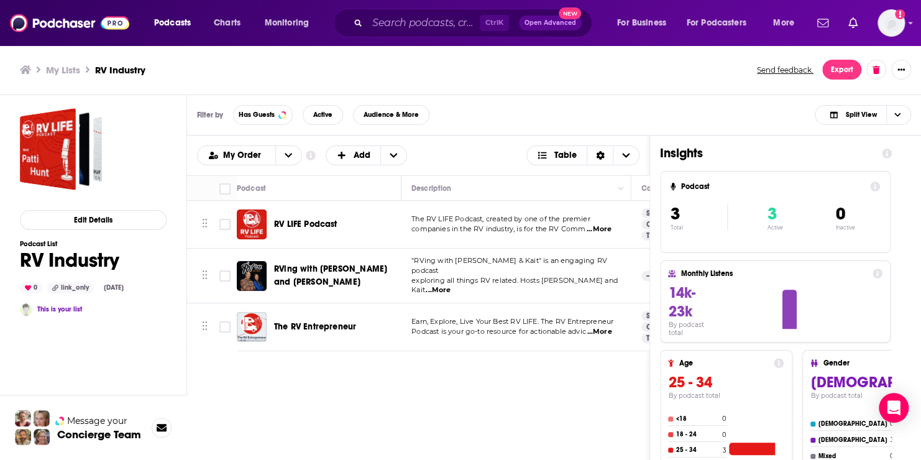
click at [473, 414] on div "Podcasts Add My Order Customize Your List Order Select the “My Order” sort and …" at bounding box center [418, 350] width 463 height 430
click at [603, 327] on span "...More" at bounding box center [598, 332] width 25 height 10
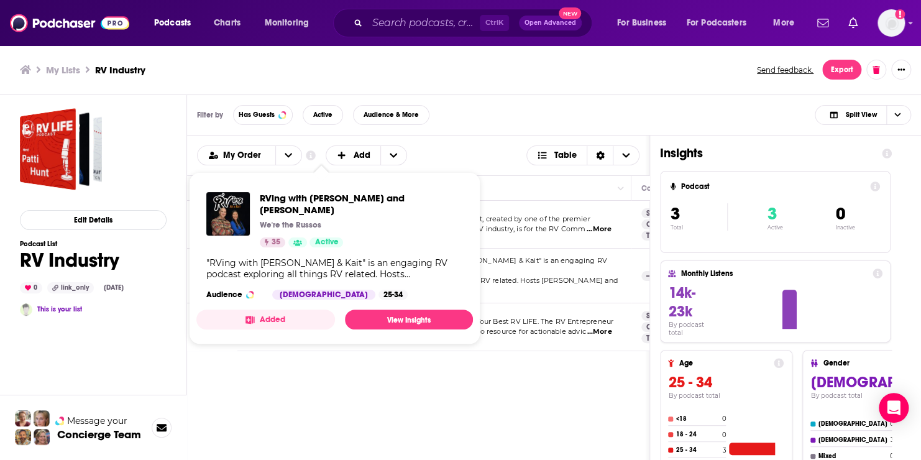
click at [331, 271] on div "RVing with Joe and Kait We're the Russos 35 Active "RVing with Joe & Kait" is a…" at bounding box center [334, 245] width 276 height 127
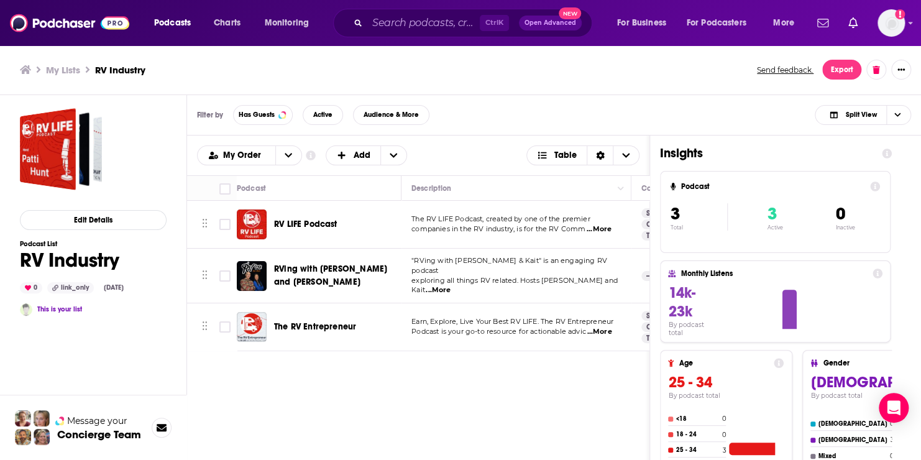
click at [604, 280] on td ""RVing with Joe & Kait" is an engaging RV podcast exploring all things RV relat…" at bounding box center [516, 275] width 230 height 55
click at [450, 285] on span "...More" at bounding box center [437, 290] width 25 height 10
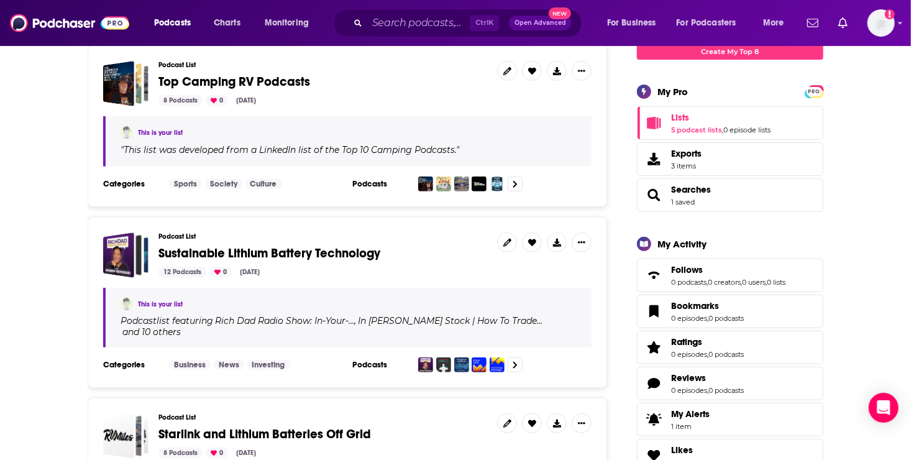
scroll to position [24, 0]
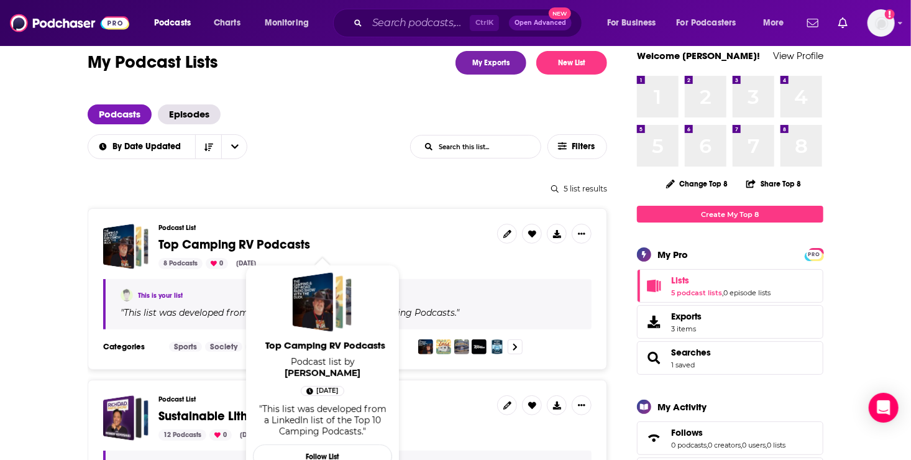
click at [258, 243] on span "Top Camping RV Podcasts" at bounding box center [234, 245] width 152 height 16
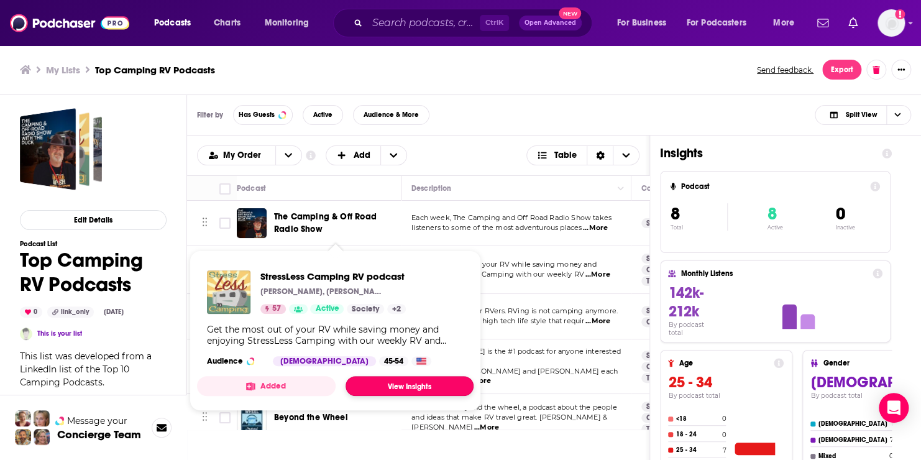
click at [406, 386] on link "View Insights" at bounding box center [409, 386] width 128 height 20
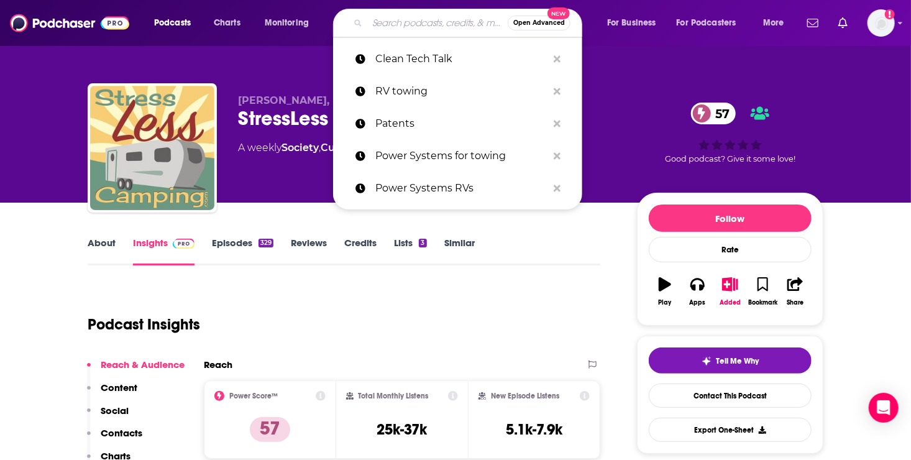
click at [378, 17] on input "Search podcasts, credits, & more..." at bounding box center [437, 23] width 140 height 20
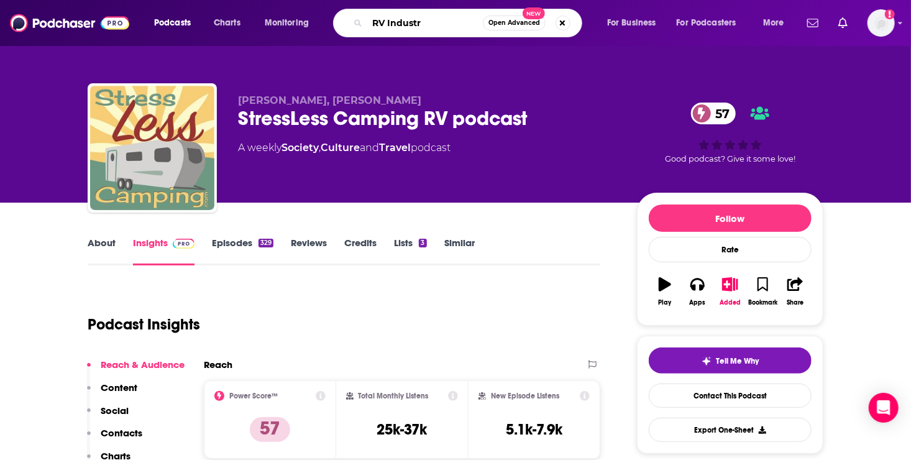
type input "RV Industry"
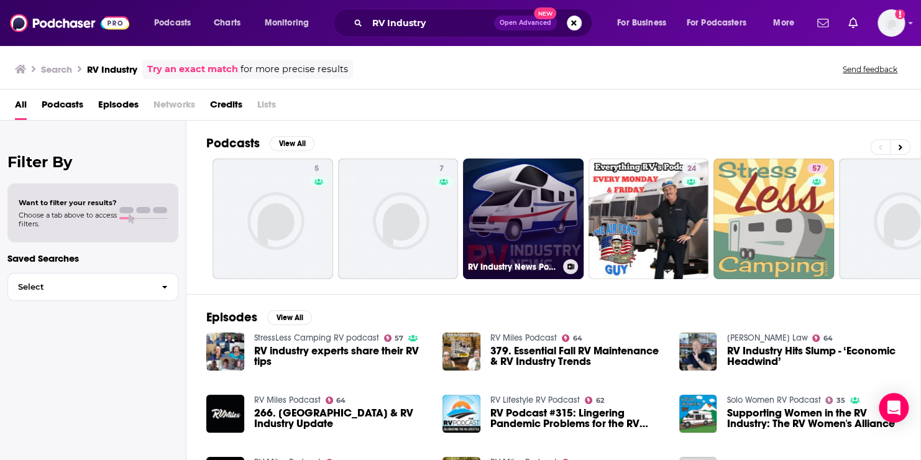
click at [525, 200] on link "RV Industry News Podcast" at bounding box center [523, 218] width 121 height 121
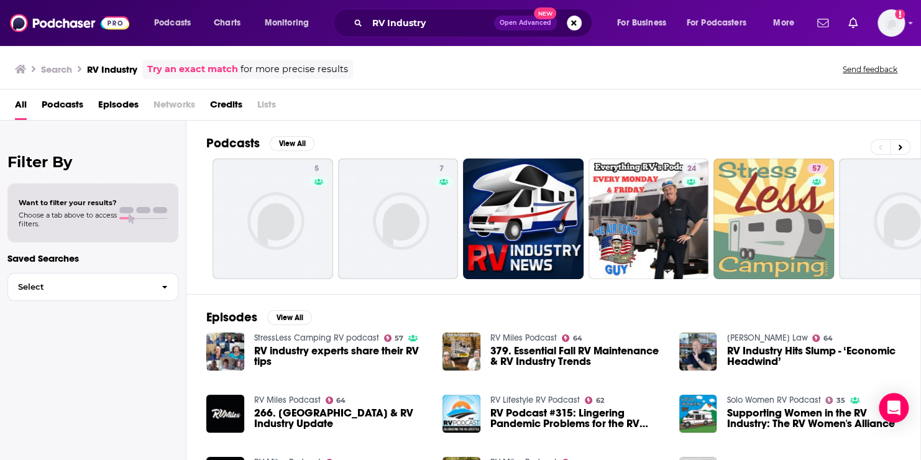
click at [552, 421] on span "RV Podcast #315: Lingering Pandemic Problems for the RV Industry" at bounding box center [577, 417] width 174 height 21
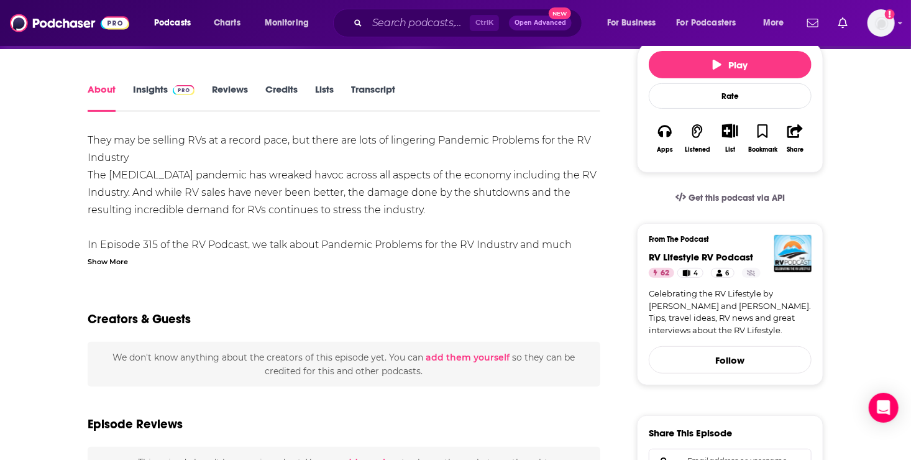
scroll to position [7, 0]
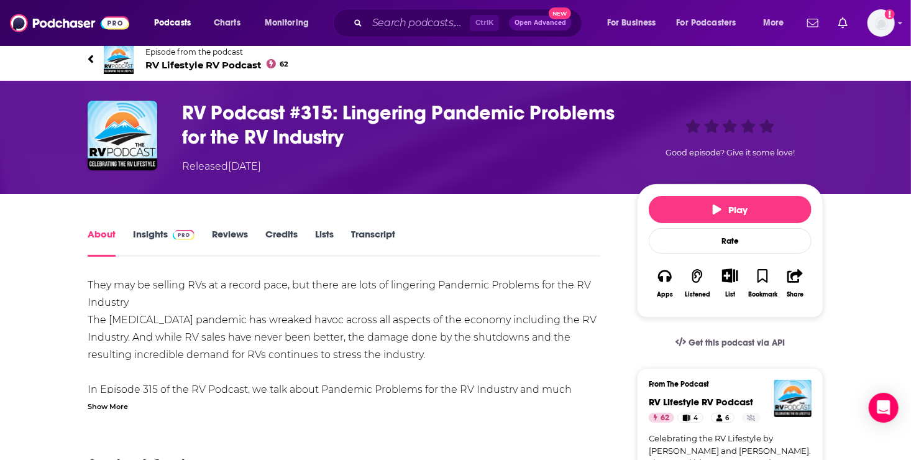
click at [162, 234] on link "Insights" at bounding box center [163, 242] width 61 height 29
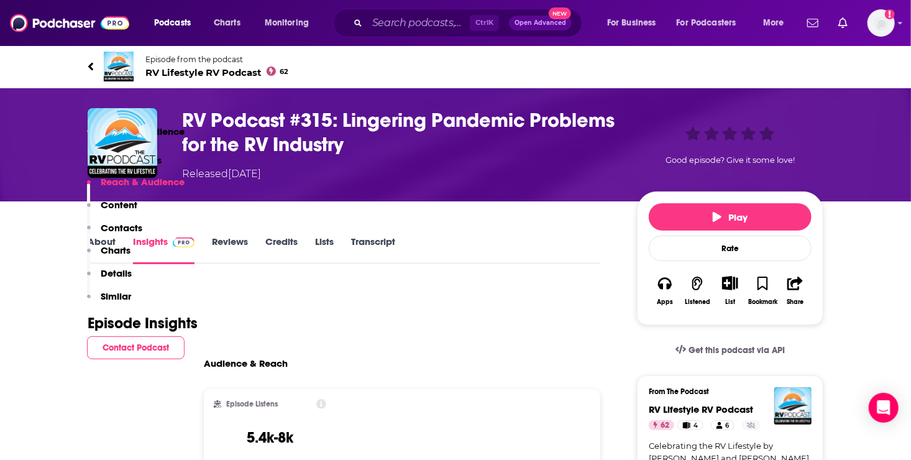
scroll to position [402, 0]
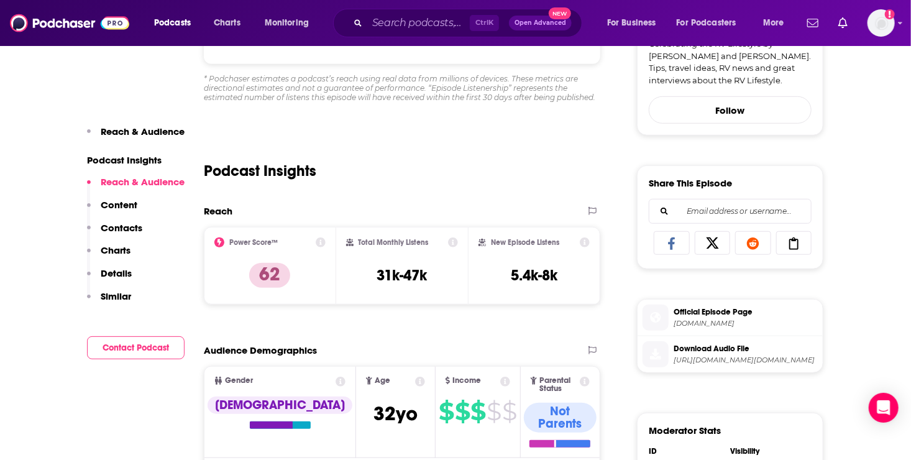
click at [114, 227] on p "Contacts" at bounding box center [122, 228] width 42 height 12
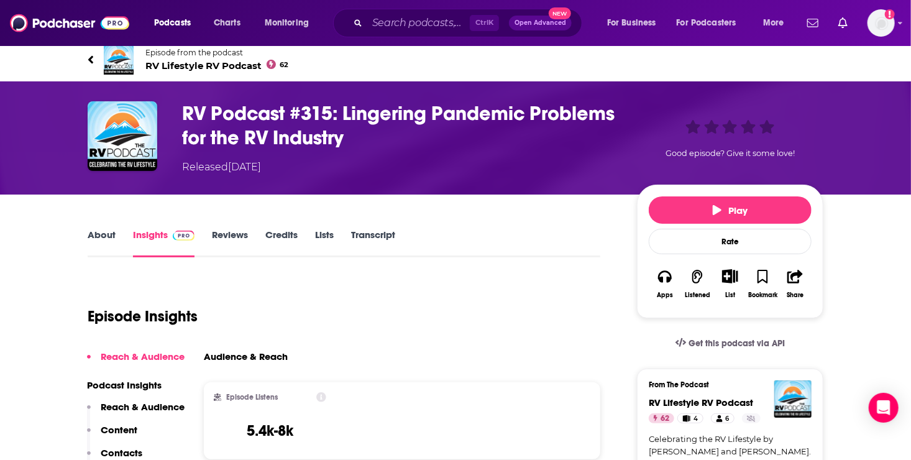
scroll to position [0, 0]
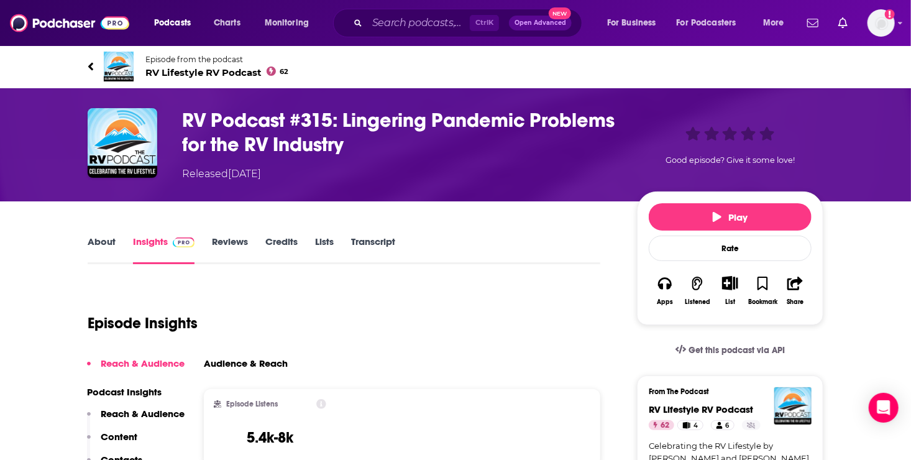
click at [103, 242] on link "About" at bounding box center [102, 249] width 28 height 29
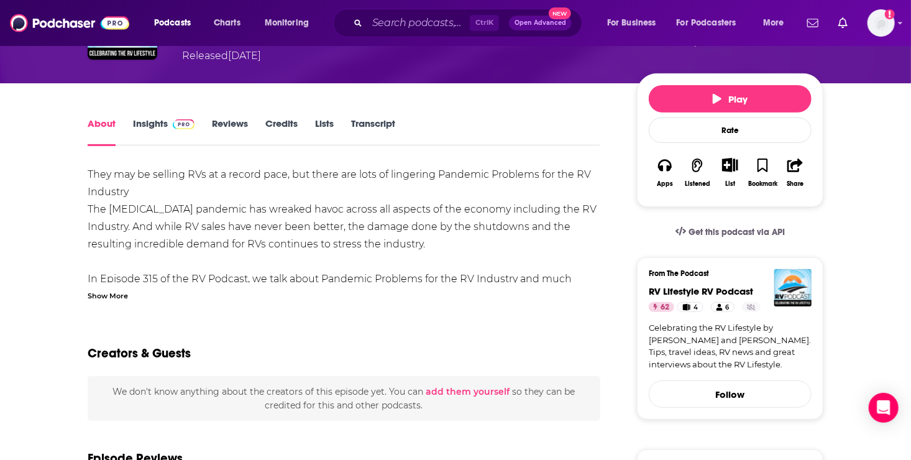
scroll to position [126, 0]
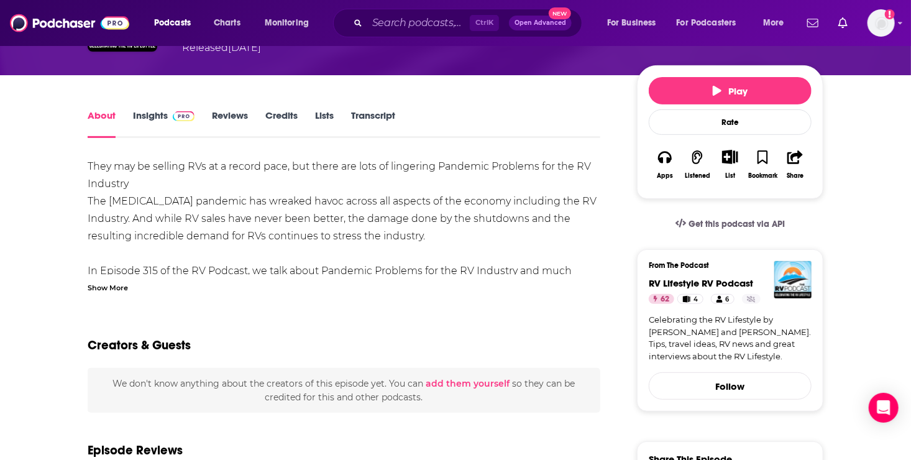
click at [112, 288] on div "Show More" at bounding box center [108, 287] width 40 height 12
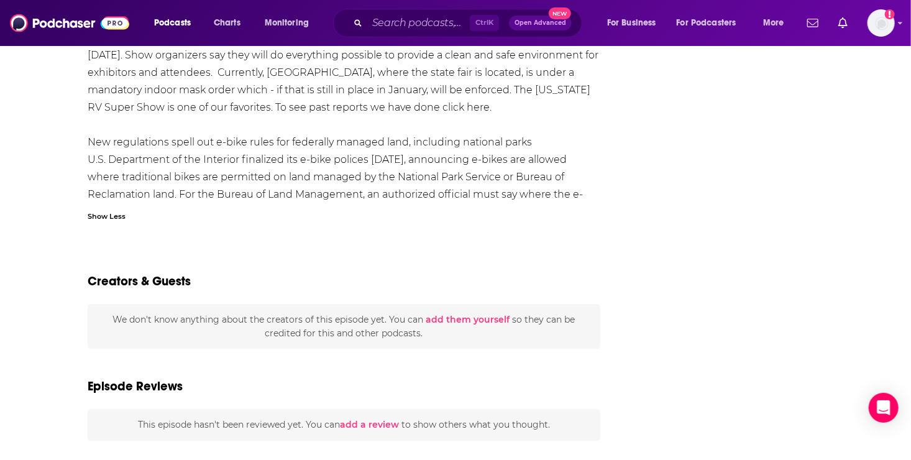
scroll to position [0, 0]
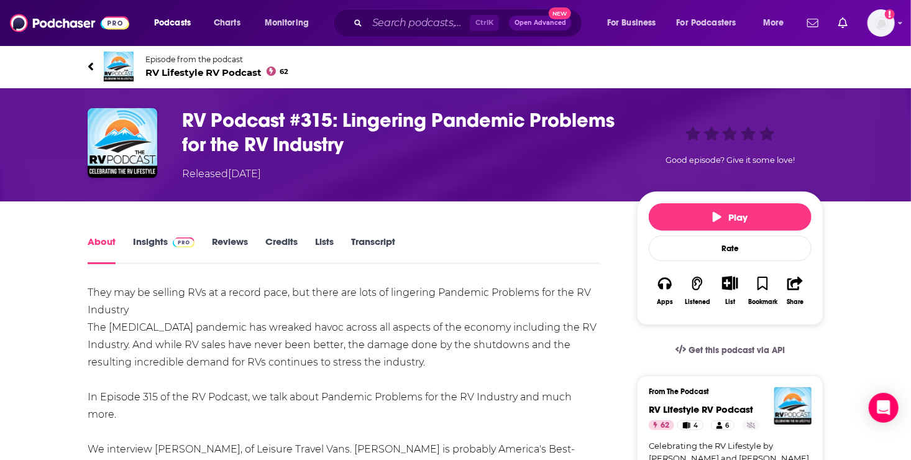
click at [145, 242] on link "Insights" at bounding box center [163, 249] width 61 height 29
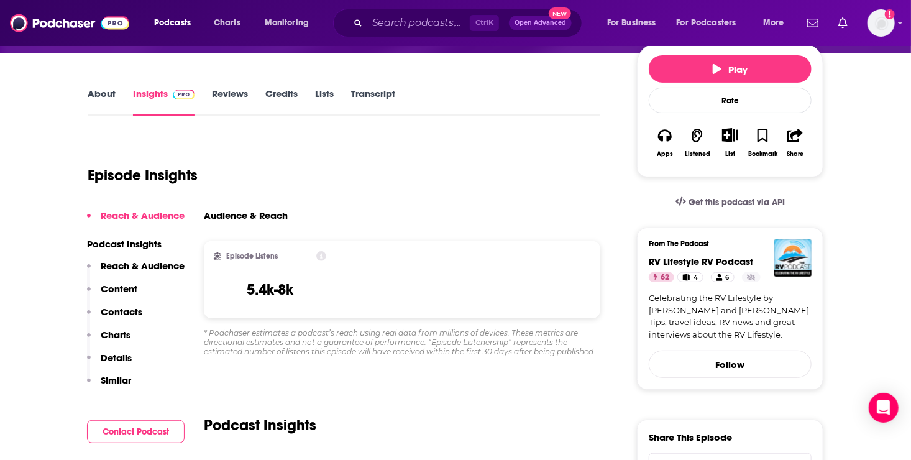
scroll to position [55, 0]
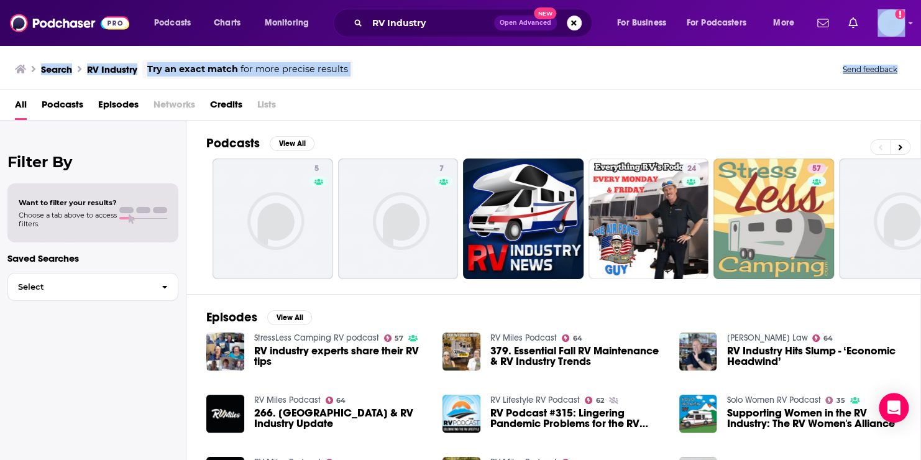
drag, startPoint x: 919, startPoint y: 40, endPoint x: 922, endPoint y: 55, distance: 15.1
click at [910, 55] on html "Podcasts Charts Monitoring RV Industry Open Advanced New For Business For Podca…" at bounding box center [460, 230] width 921 height 460
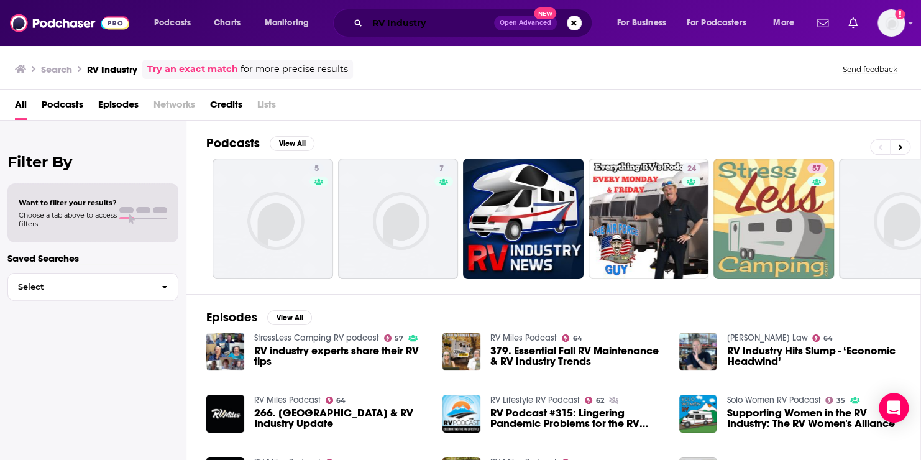
click at [427, 24] on input "RV Industry" at bounding box center [430, 23] width 127 height 20
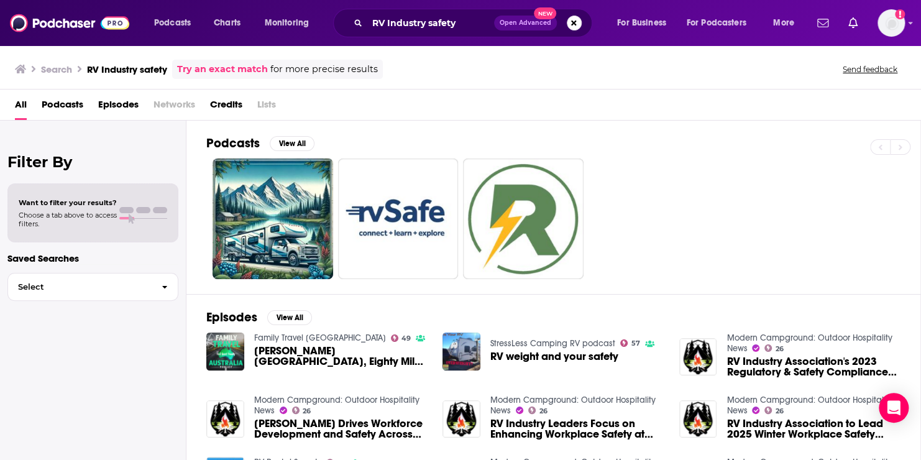
click at [68, 105] on span "Podcasts" at bounding box center [63, 106] width 42 height 25
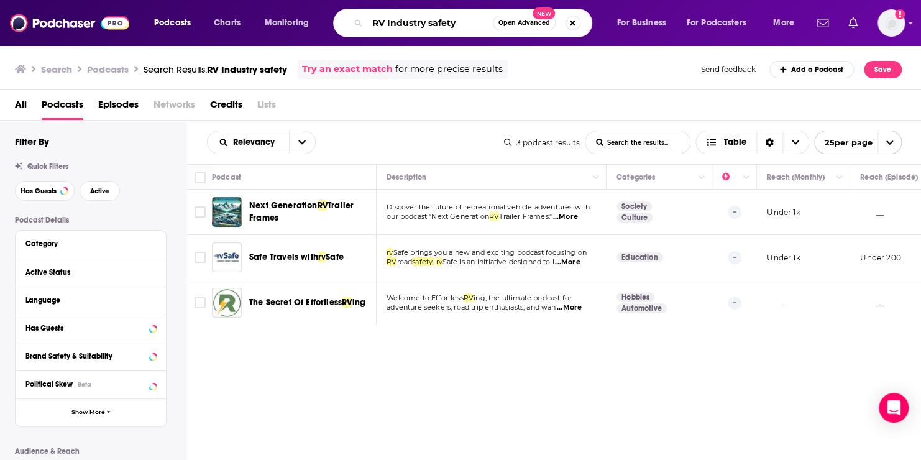
click at [458, 19] on input "RV Industry safety" at bounding box center [429, 23] width 125 height 20
type input "RVing"
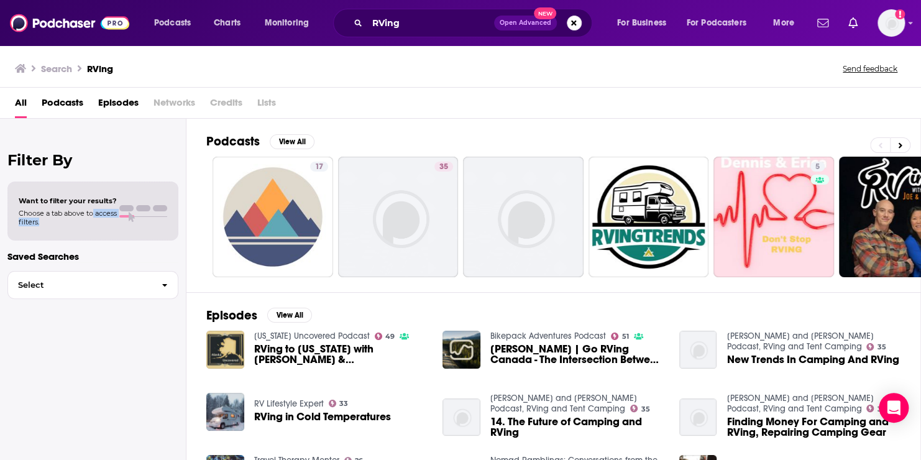
click at [109, 216] on span "Choose a tab above to access filters." at bounding box center [68, 217] width 98 height 17
drag, startPoint x: 109, startPoint y: 216, endPoint x: 73, endPoint y: 99, distance: 122.0
click at [73, 99] on span "Podcasts" at bounding box center [63, 105] width 42 height 25
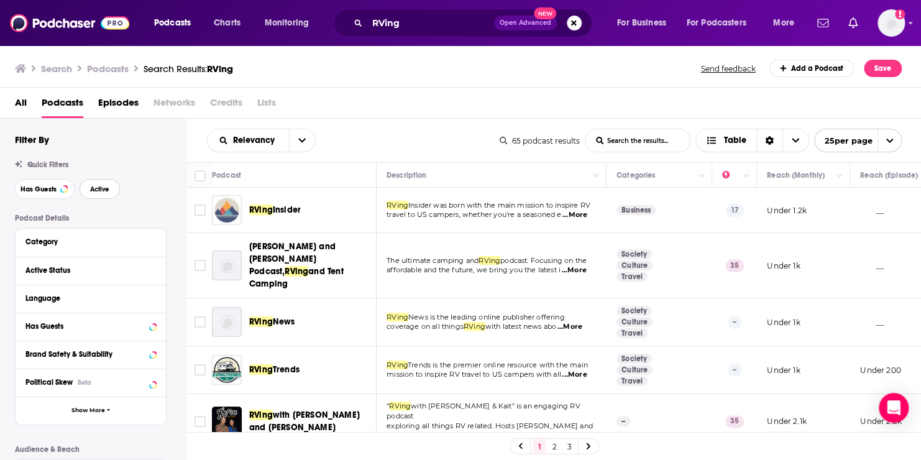
click at [93, 189] on span "Active" at bounding box center [99, 189] width 19 height 7
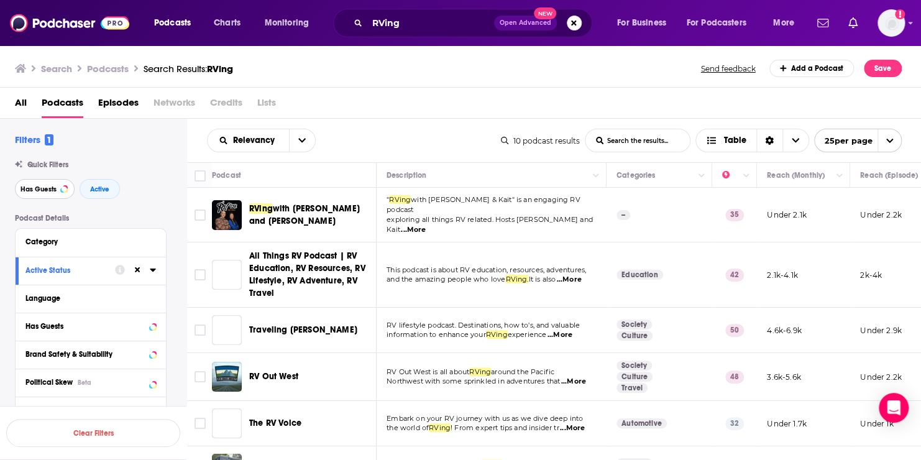
click at [43, 189] on span "Has Guests" at bounding box center [38, 189] width 36 height 7
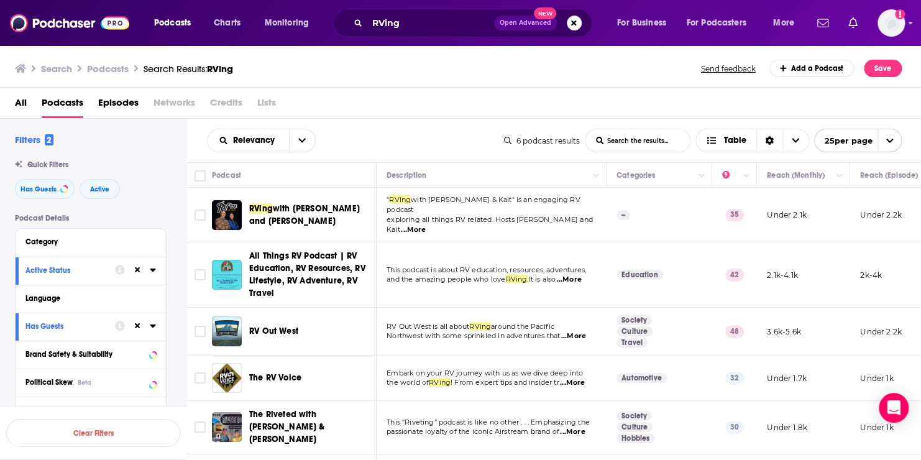
click at [176, 269] on div "Podcast Details Category Active Status Language Has Guests Brand Safety & Suita…" at bounding box center [100, 435] width 171 height 442
click at [178, 371] on div "Podcast Details Category Active Status Language Has Guests Brand Safety & Suita…" at bounding box center [100, 435] width 171 height 442
click at [150, 326] on icon at bounding box center [153, 326] width 6 height 10
click at [153, 272] on icon at bounding box center [153, 270] width 6 height 10
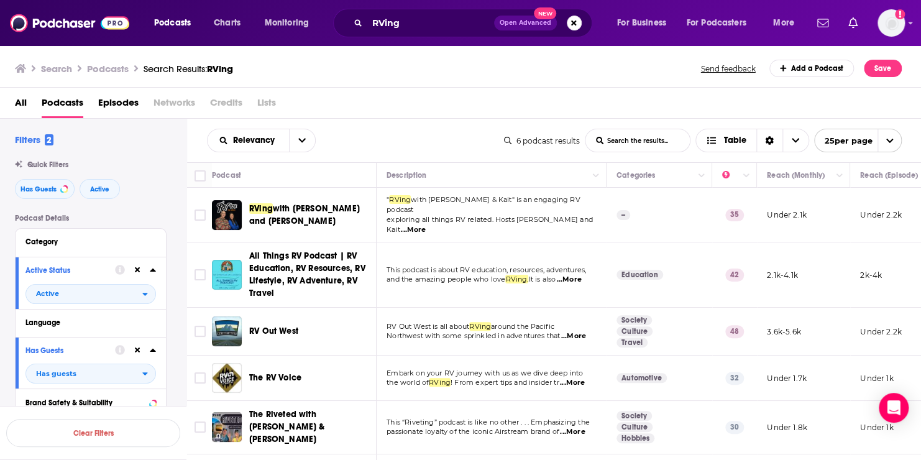
click at [150, 350] on icon at bounding box center [153, 350] width 6 height 10
click at [111, 380] on div "Brand Safety & Suitability" at bounding box center [74, 378] width 98 height 9
click at [182, 347] on div "Podcast Details Category Active Status Active Language Has Guests Brand Safety …" at bounding box center [100, 447] width 171 height 466
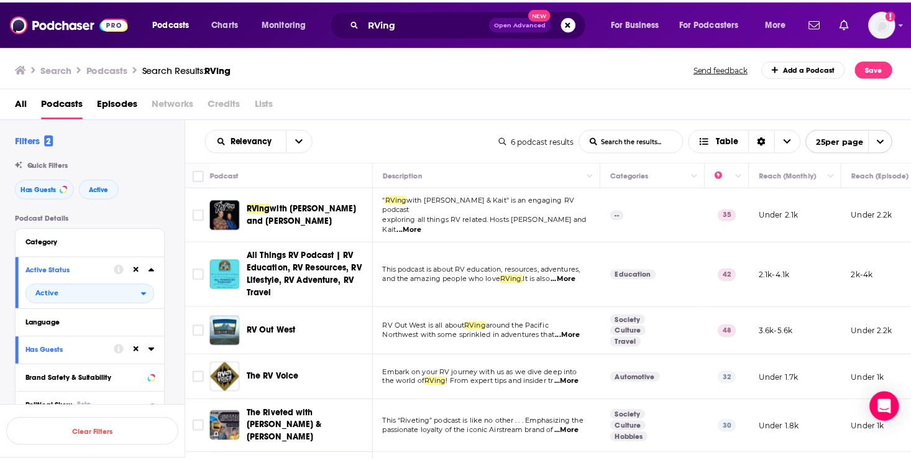
scroll to position [32, 0]
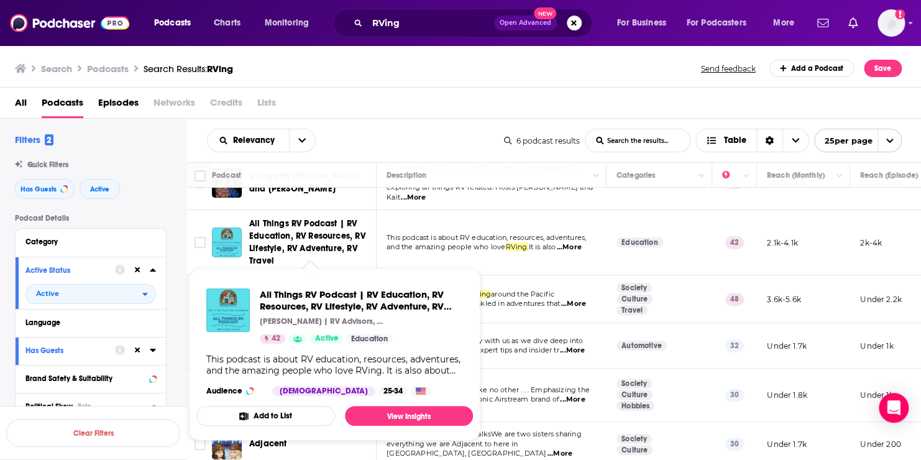
click at [279, 229] on span "All Things RV Podcast | RV Education, RV Resources, RV Lifestyle, RV Adventure,…" at bounding box center [307, 242] width 116 height 48
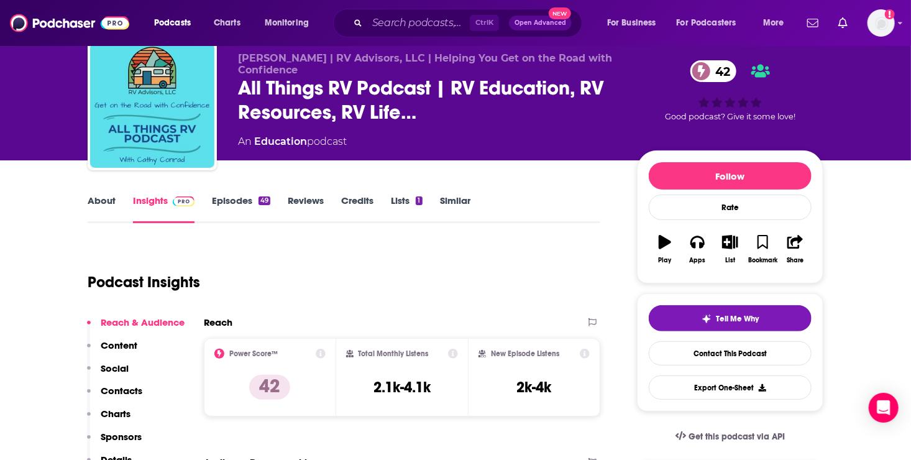
scroll to position [48, 0]
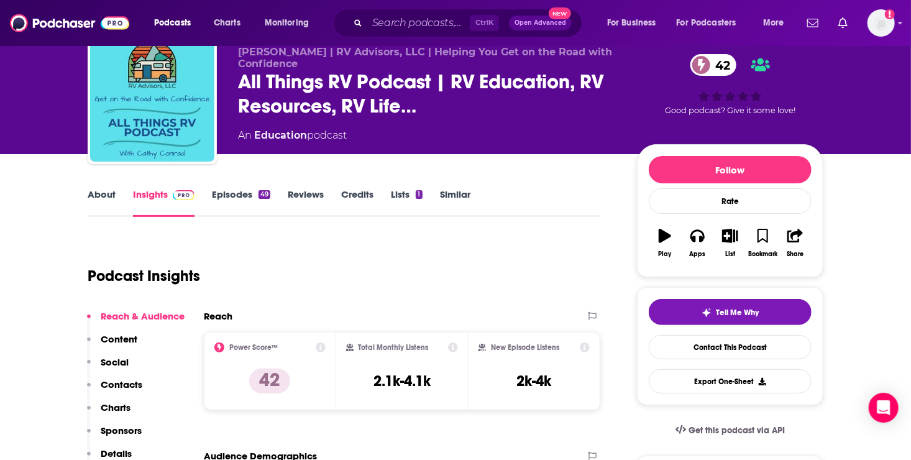
click at [239, 191] on link "Episodes 49" at bounding box center [241, 202] width 58 height 29
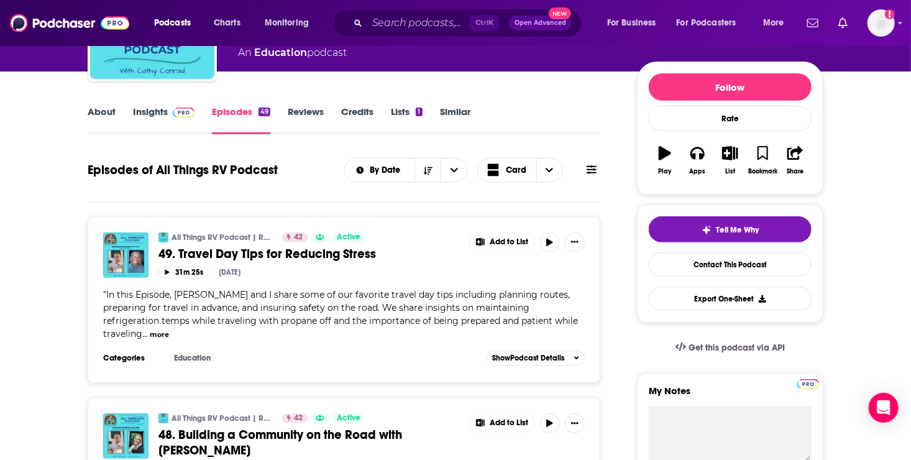
scroll to position [97, 0]
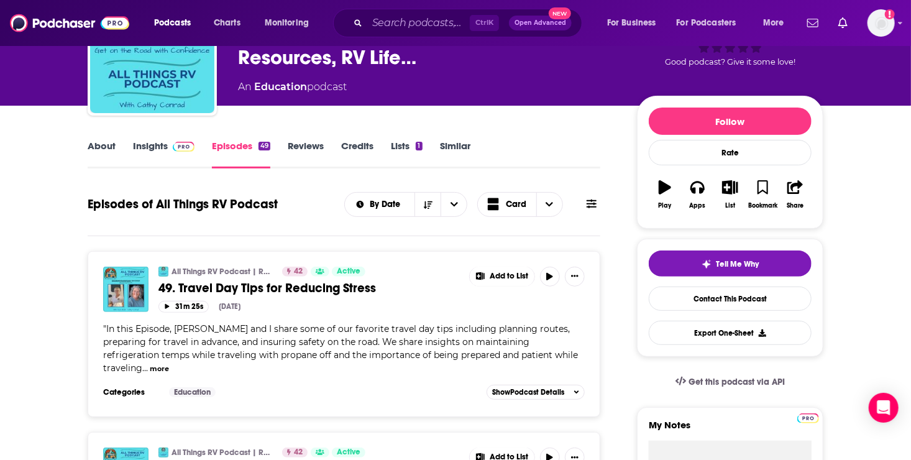
click at [157, 147] on link "Insights" at bounding box center [163, 154] width 61 height 29
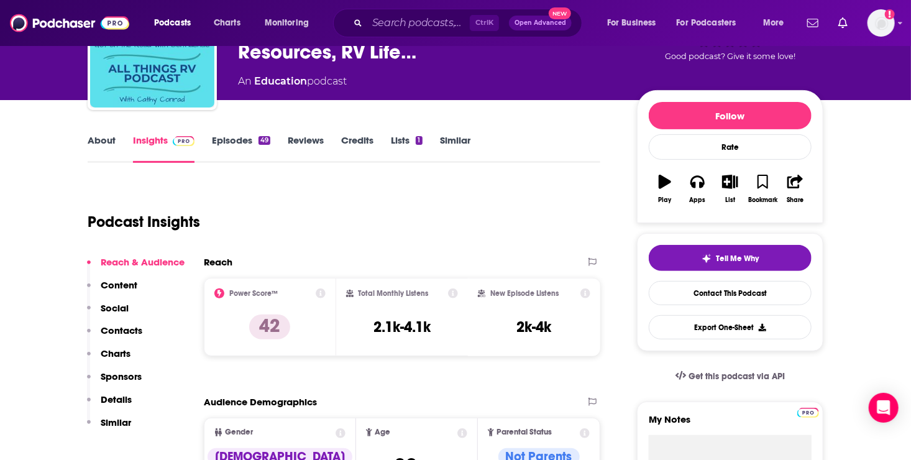
scroll to position [145, 0]
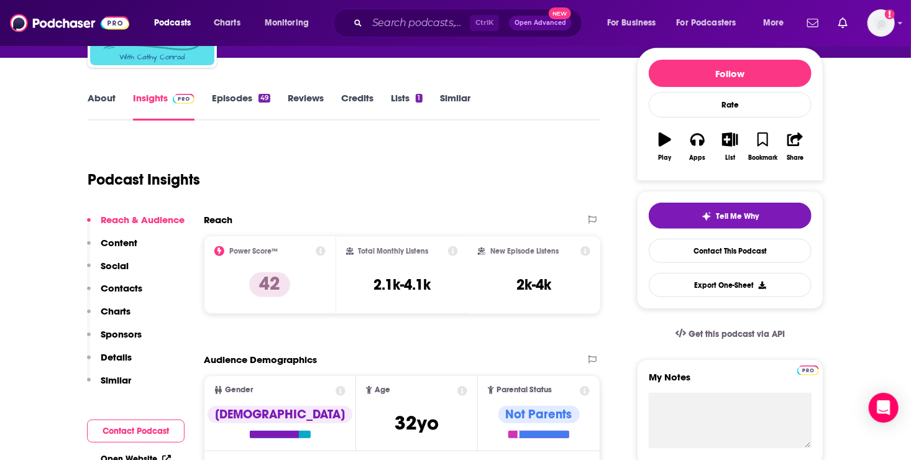
click at [125, 286] on p "Contacts" at bounding box center [122, 288] width 42 height 12
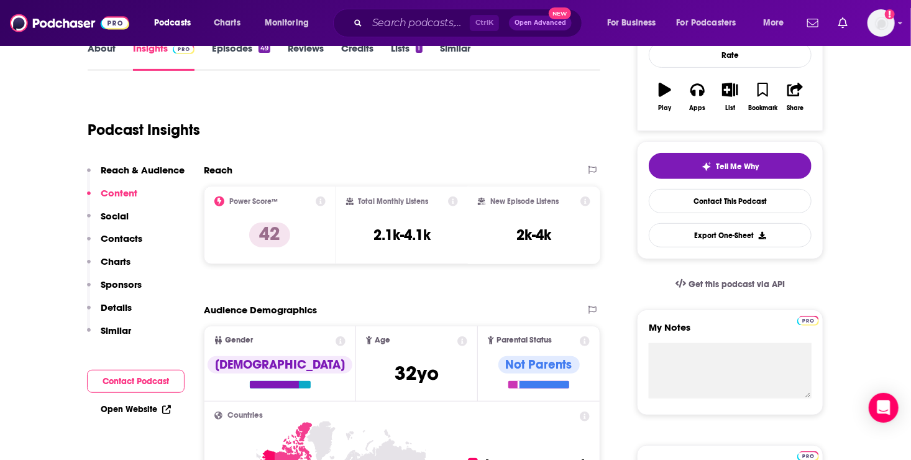
scroll to position [164, 0]
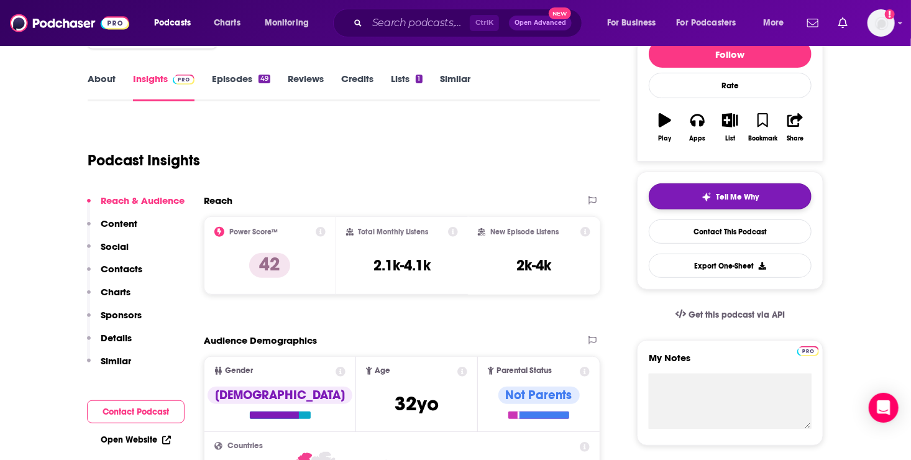
click at [746, 193] on span "Tell Me Why" at bounding box center [737, 197] width 43 height 10
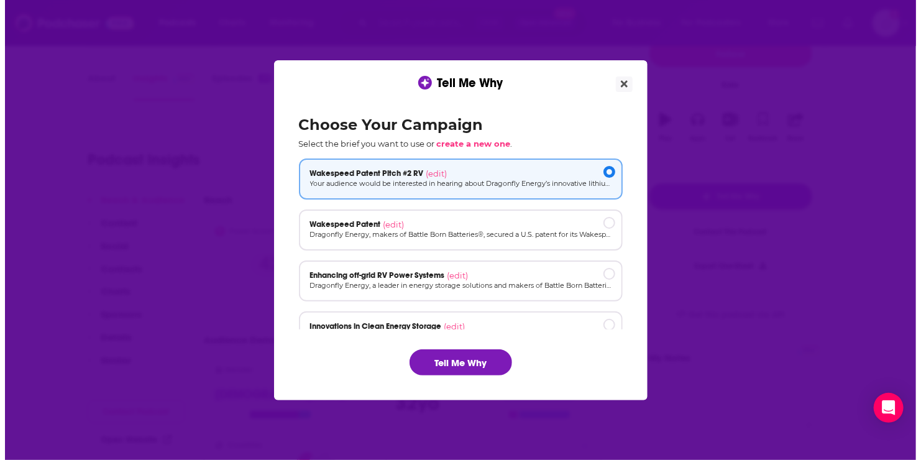
scroll to position [0, 0]
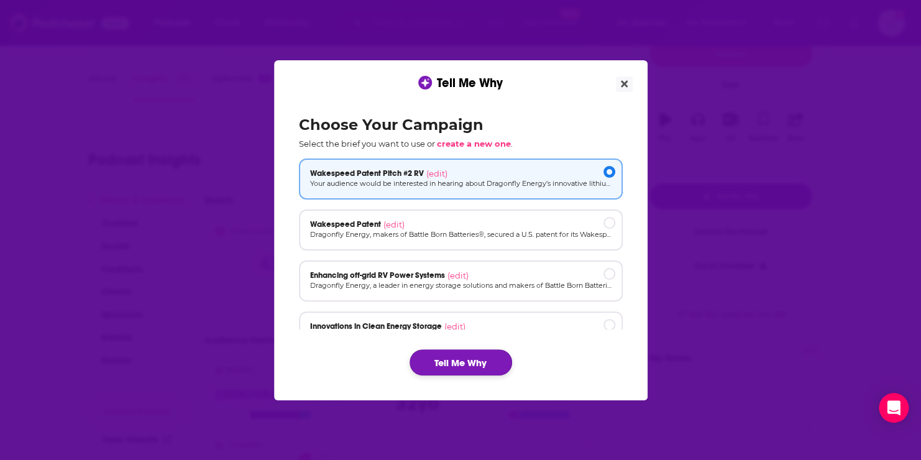
click at [470, 363] on button "Tell Me Why" at bounding box center [460, 362] width 102 height 26
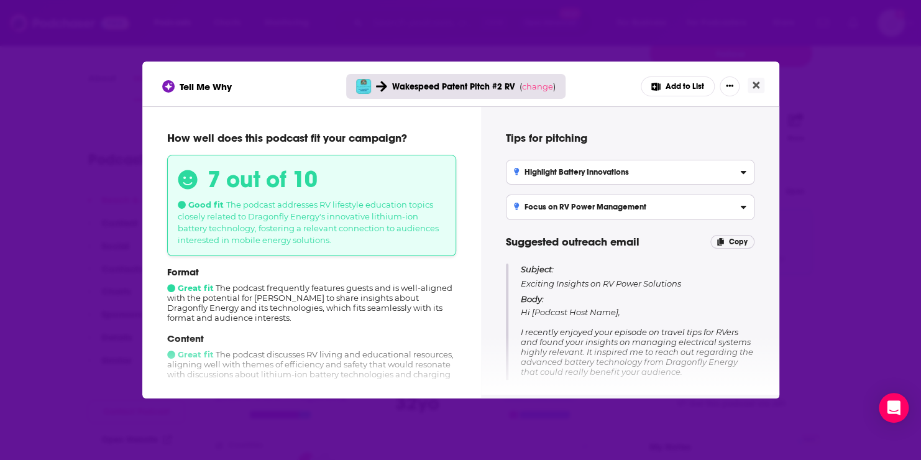
click at [671, 317] on p "Body: Hi [Podcast Host Name], I recently enjoyed your episode on travel tips fo…" at bounding box center [638, 405] width 234 height 222
click at [676, 345] on span "Hi [Podcast Host Name], I recently enjoyed your episode on travel tips for RVer…" at bounding box center [637, 411] width 232 height 209
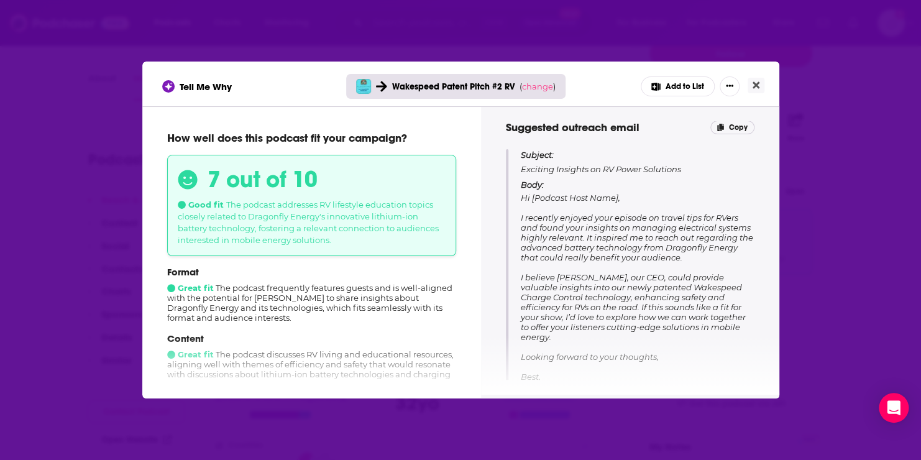
scroll to position [124, 0]
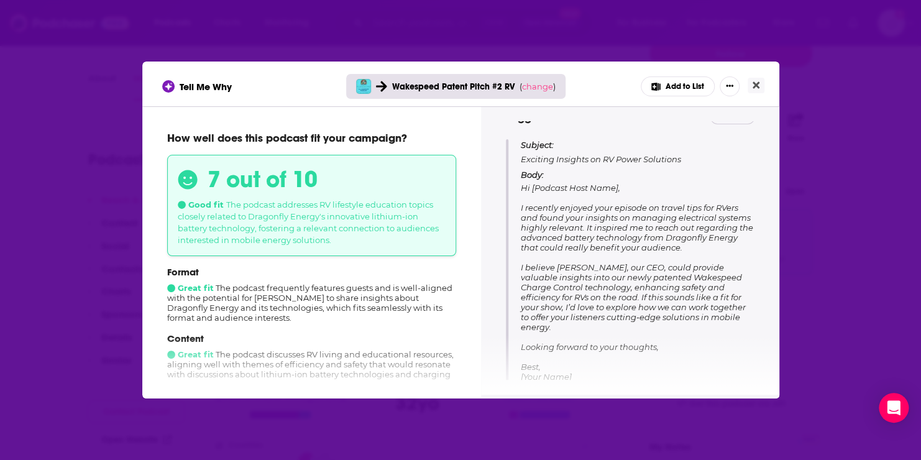
click at [365, 329] on div "Format Great fit The podcast frequently features guests and is well-aligned wit…" at bounding box center [311, 360] width 289 height 189
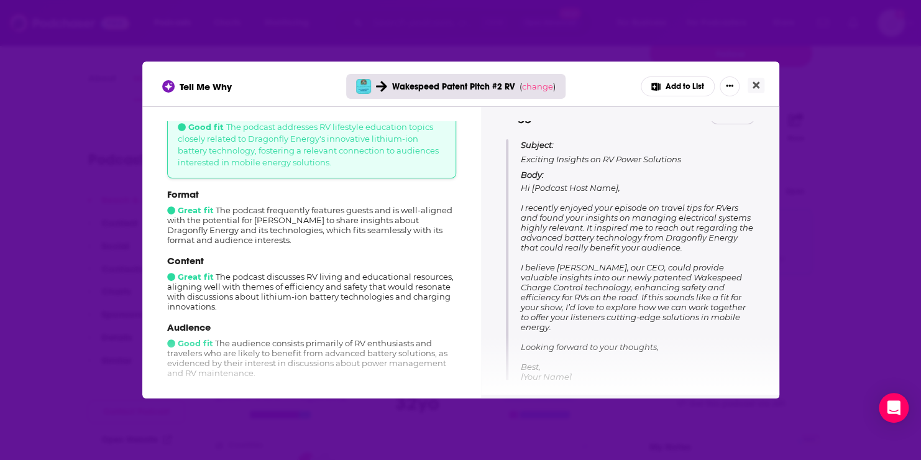
scroll to position [134, 0]
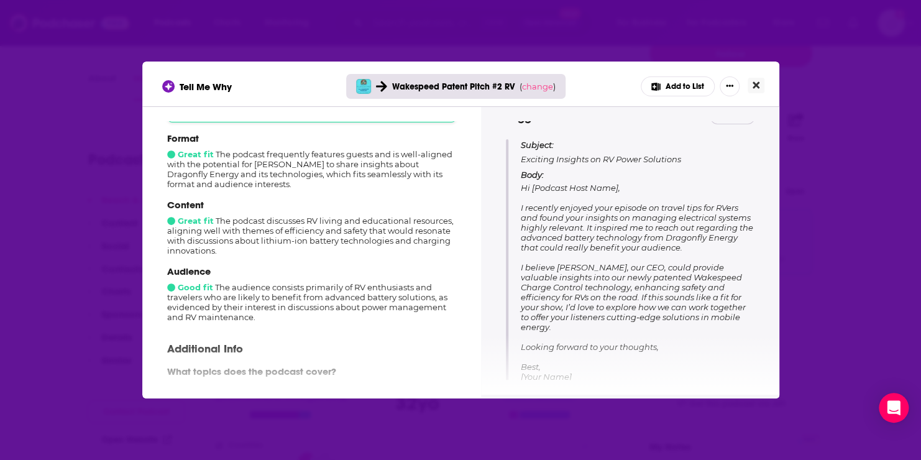
click at [757, 83] on icon "Close" at bounding box center [755, 85] width 7 height 7
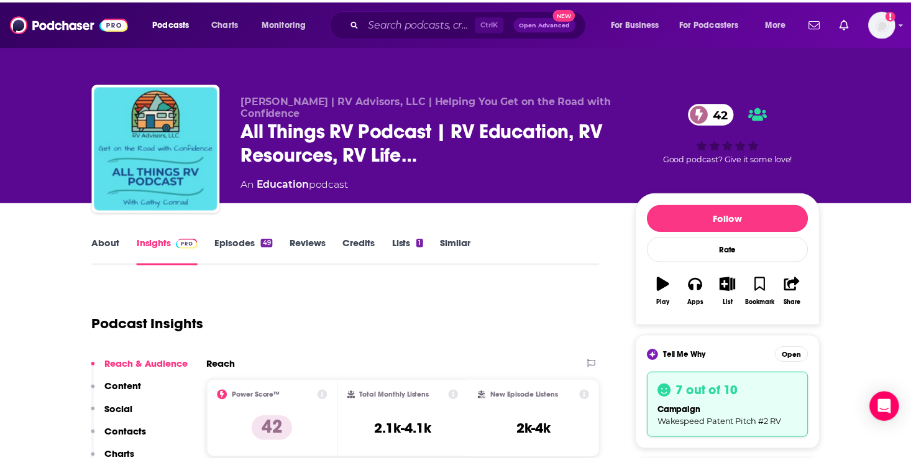
scroll to position [164, 0]
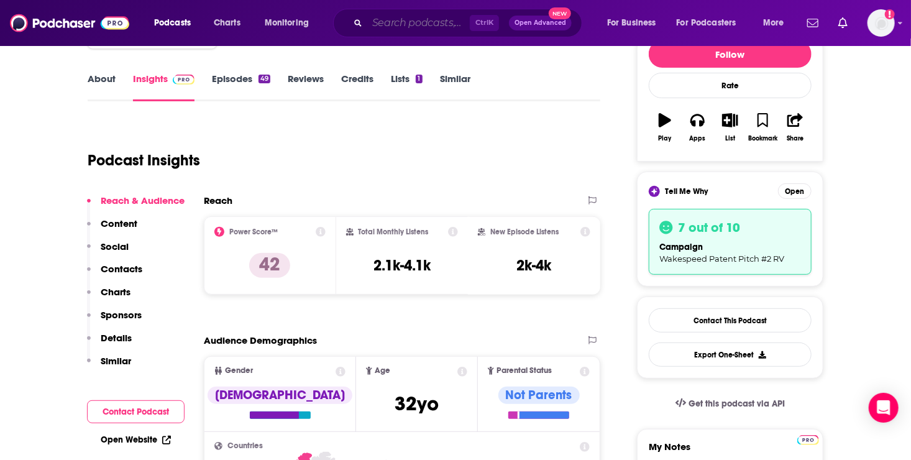
click at [376, 27] on input "Search podcasts, credits, & more..." at bounding box center [418, 23] width 102 height 20
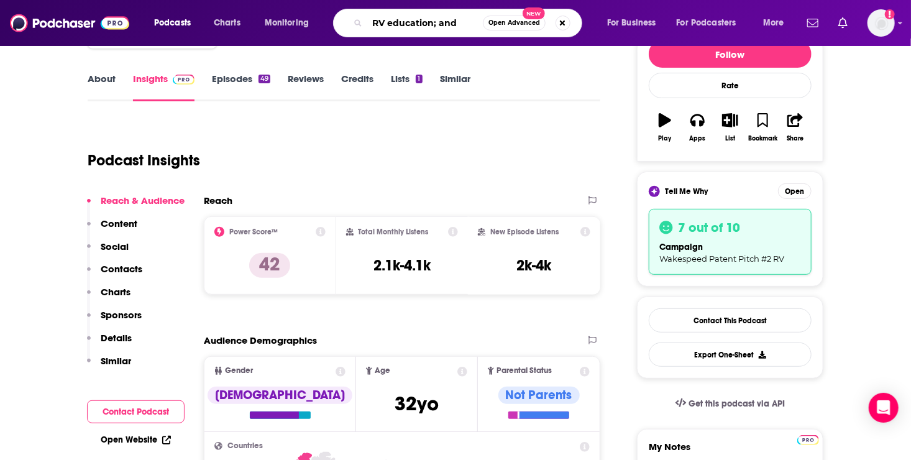
type input "RV education; and"
click at [493, 22] on span "Open Advanced" at bounding box center [514, 23] width 52 height 6
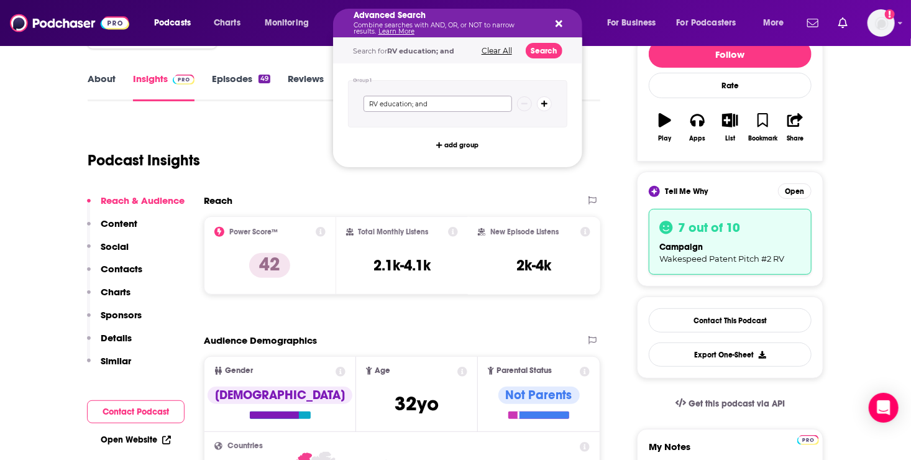
click at [427, 105] on input "RV education; and" at bounding box center [437, 104] width 148 height 16
type input "RV education AND advancements"
click at [548, 47] on button "Search" at bounding box center [543, 51] width 37 height 16
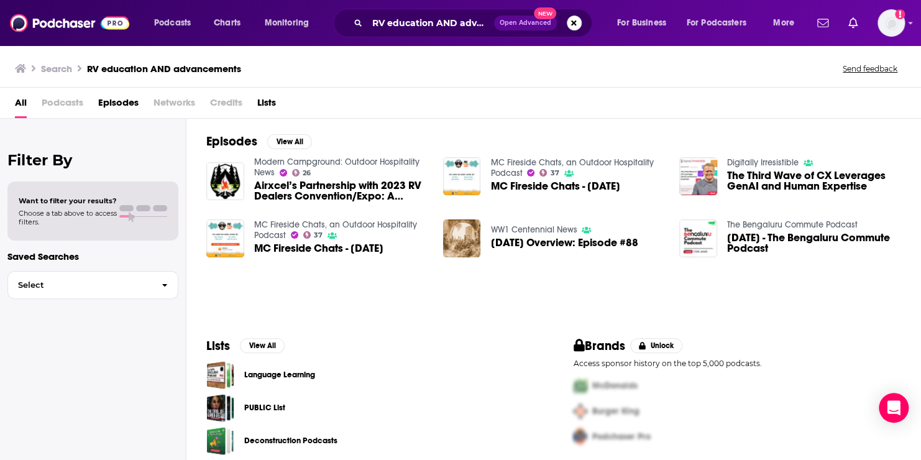
click at [121, 217] on span at bounding box center [126, 216] width 15 height 2
click at [116, 101] on span "Episodes" at bounding box center [118, 105] width 40 height 25
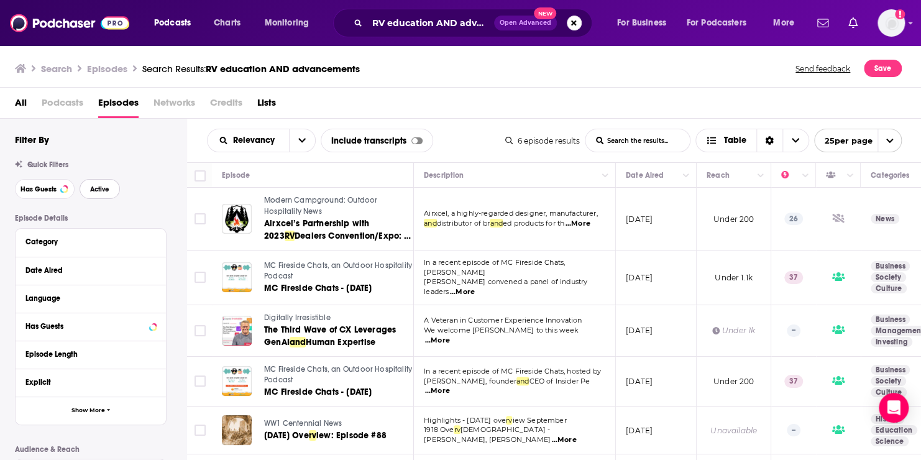
click at [96, 189] on span "Active" at bounding box center [99, 189] width 19 height 7
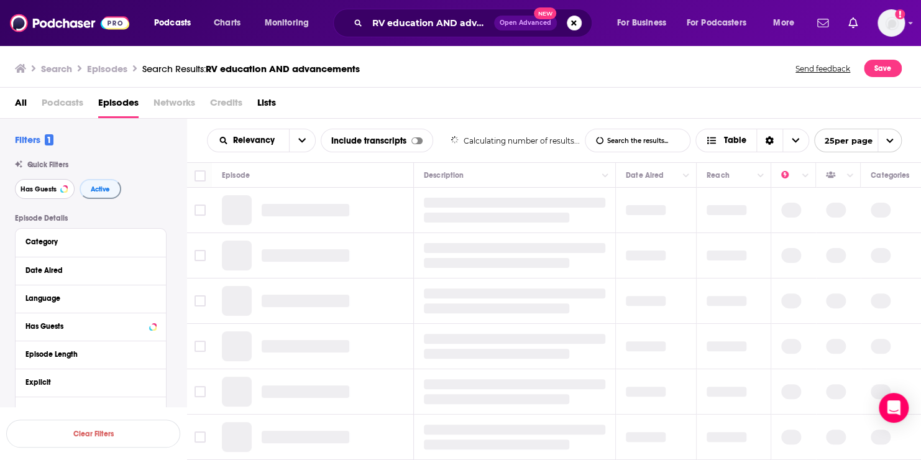
click at [38, 189] on span "Has Guests" at bounding box center [38, 189] width 36 height 7
click at [50, 239] on div "Category" at bounding box center [83, 241] width 116 height 9
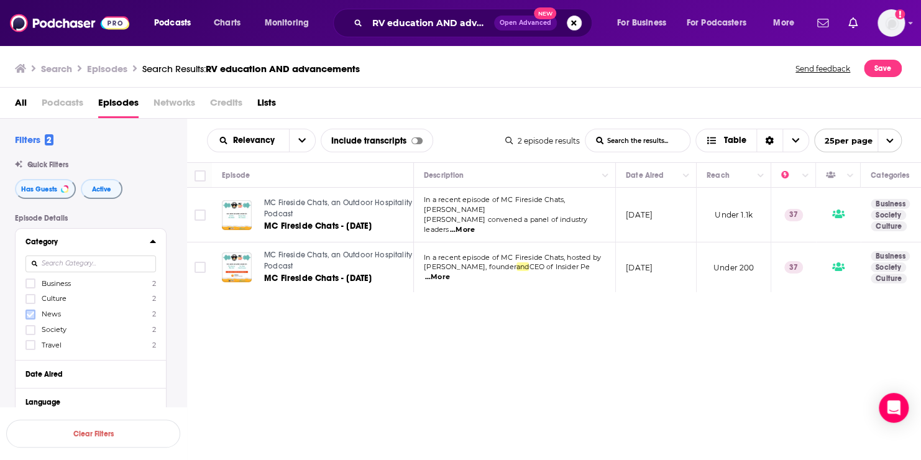
click at [32, 314] on icon at bounding box center [30, 314] width 7 height 7
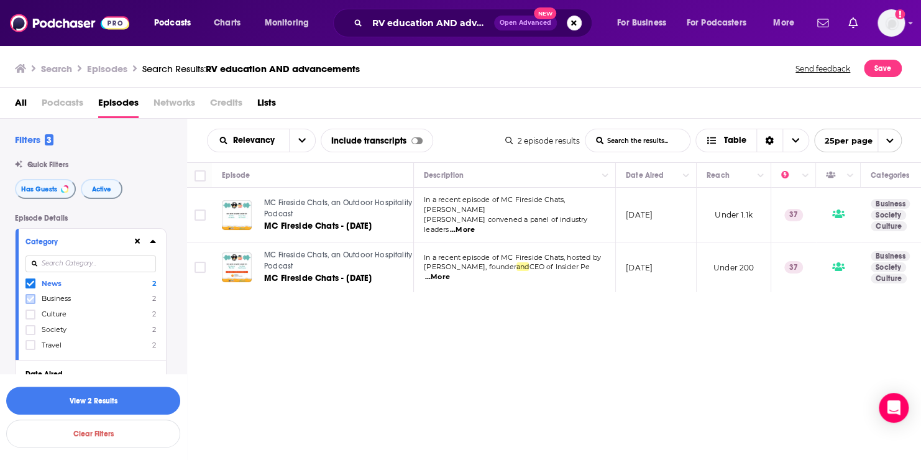
click at [29, 299] on icon at bounding box center [30, 298] width 7 height 7
click at [27, 345] on icon at bounding box center [30, 345] width 7 height 6
click at [153, 242] on icon at bounding box center [153, 241] width 6 height 3
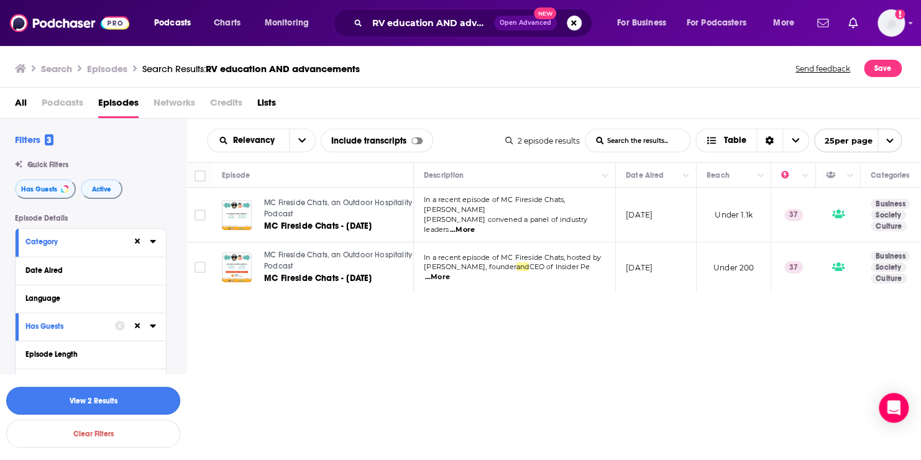
click at [112, 400] on button "View 2 Results" at bounding box center [93, 400] width 174 height 28
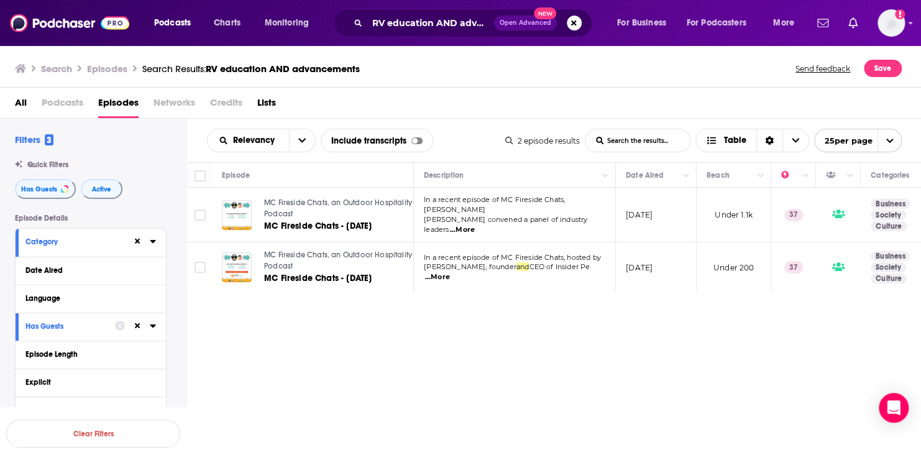
click at [150, 243] on icon at bounding box center [153, 241] width 6 height 10
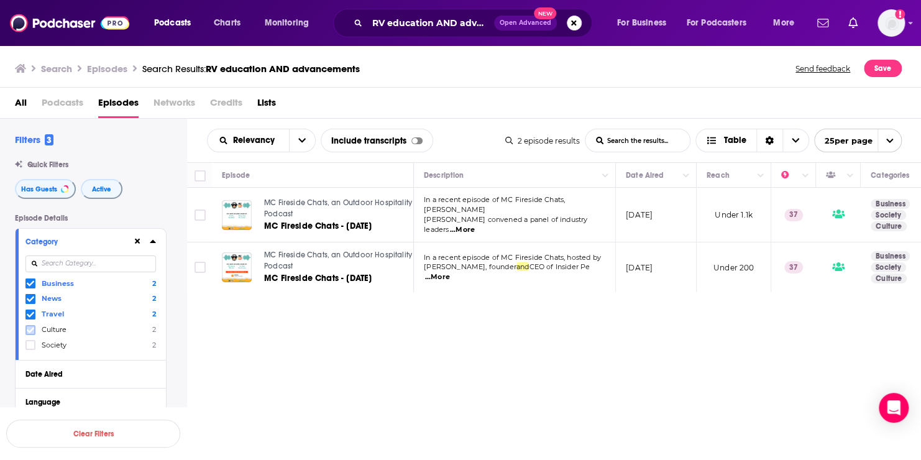
click at [27, 330] on icon at bounding box center [30, 330] width 7 height 6
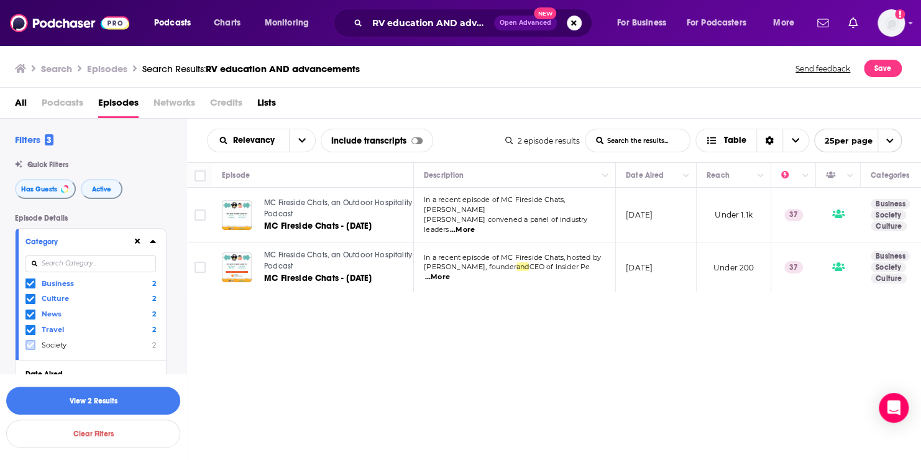
click at [31, 345] on icon at bounding box center [30, 345] width 7 height 6
click at [153, 241] on icon at bounding box center [153, 241] width 6 height 3
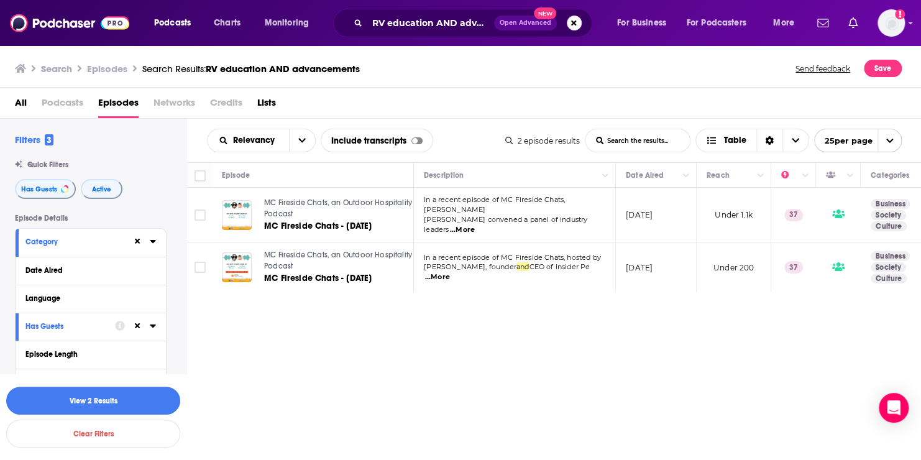
click at [151, 323] on icon at bounding box center [153, 326] width 6 height 10
click at [155, 242] on icon at bounding box center [153, 241] width 6 height 10
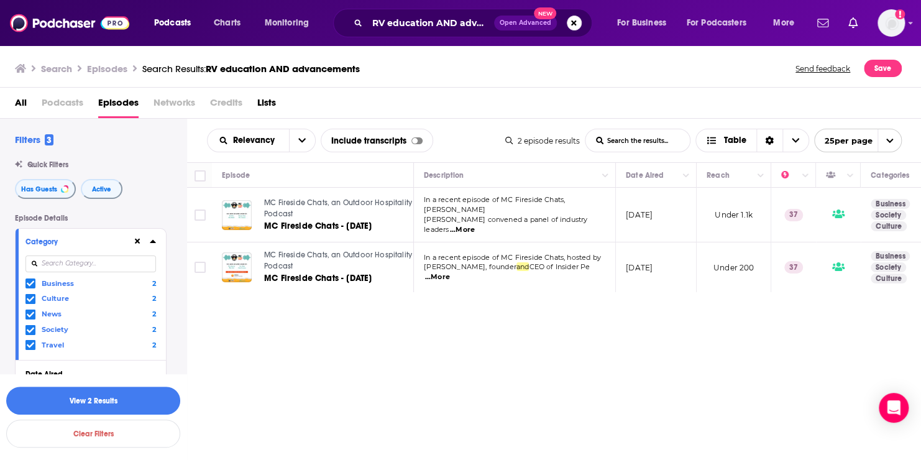
click at [30, 282] on icon at bounding box center [30, 283] width 7 height 7
click at [30, 297] on icon at bounding box center [30, 298] width 7 height 7
click at [29, 310] on span at bounding box center [30, 314] width 10 height 10
click at [29, 298] on icon at bounding box center [30, 298] width 7 height 7
click at [30, 281] on icon at bounding box center [30, 283] width 7 height 7
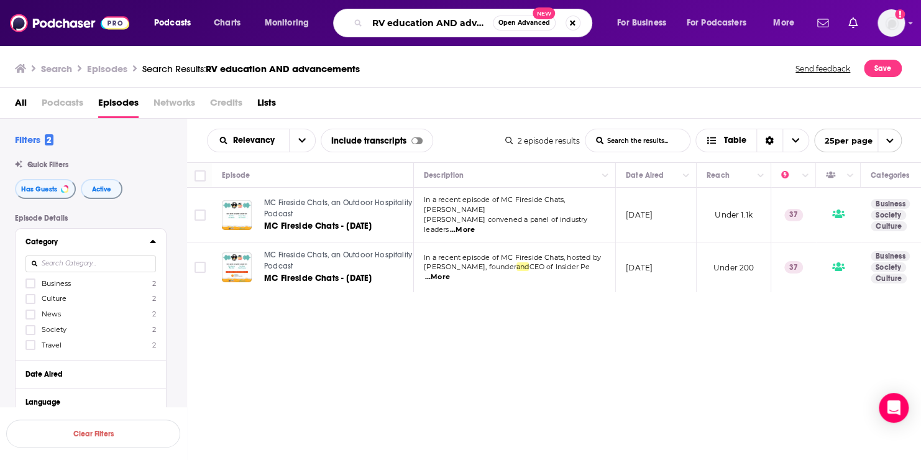
click at [457, 23] on input "RV education AND advancements" at bounding box center [429, 23] width 125 height 20
click at [389, 22] on input "RV education OR advancements" at bounding box center [429, 23] width 125 height 20
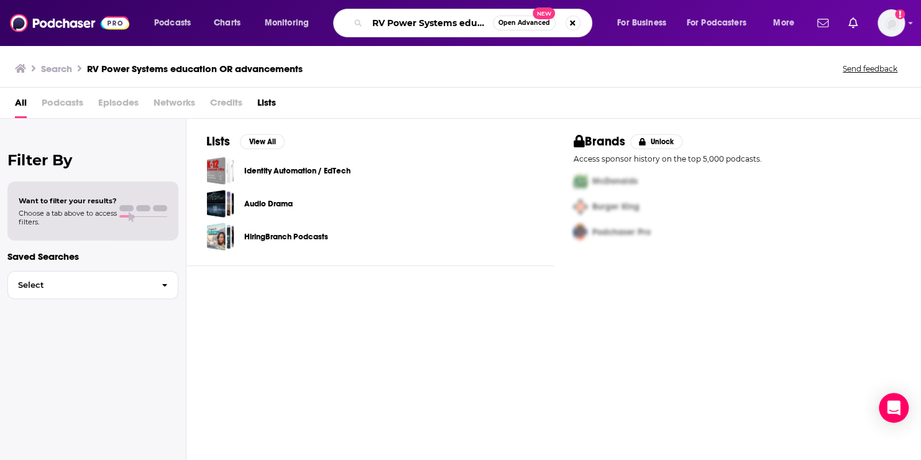
click at [485, 24] on input "RV Power Systems education OR advancements" at bounding box center [429, 23] width 125 height 20
click at [485, 24] on input "tion OR advancements" at bounding box center [429, 23] width 125 height 20
type input "t"
type input "RV Enthusiasts"
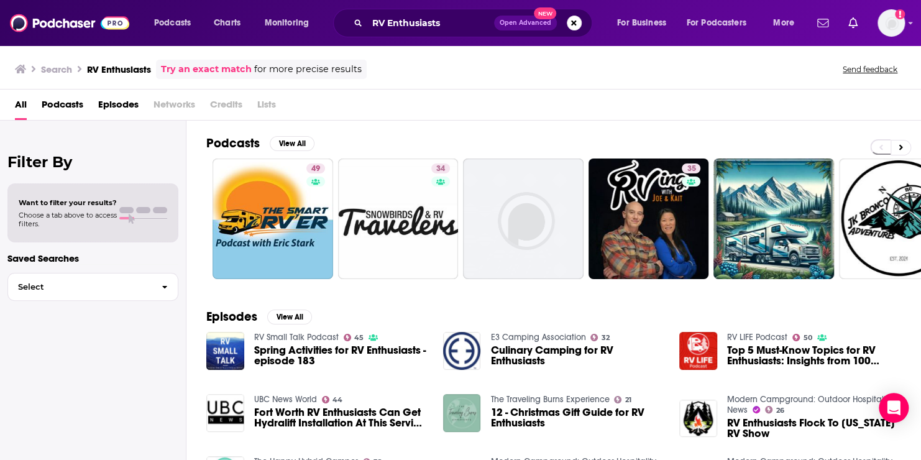
click at [127, 102] on span "Episodes" at bounding box center [118, 106] width 40 height 25
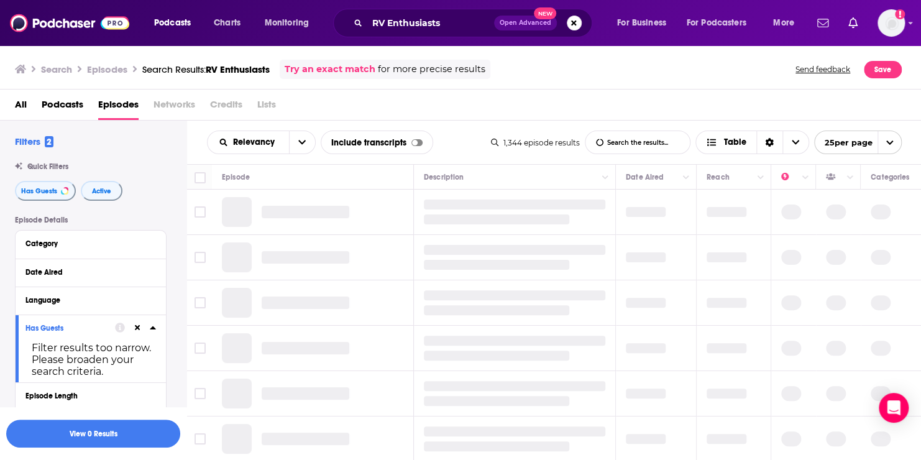
click at [58, 107] on span "Podcasts" at bounding box center [63, 106] width 42 height 25
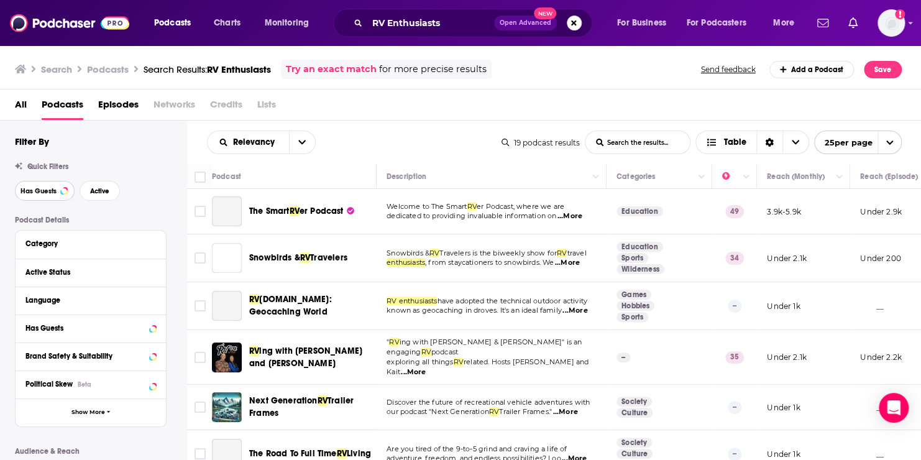
click at [47, 192] on span "Has Guests" at bounding box center [38, 191] width 36 height 7
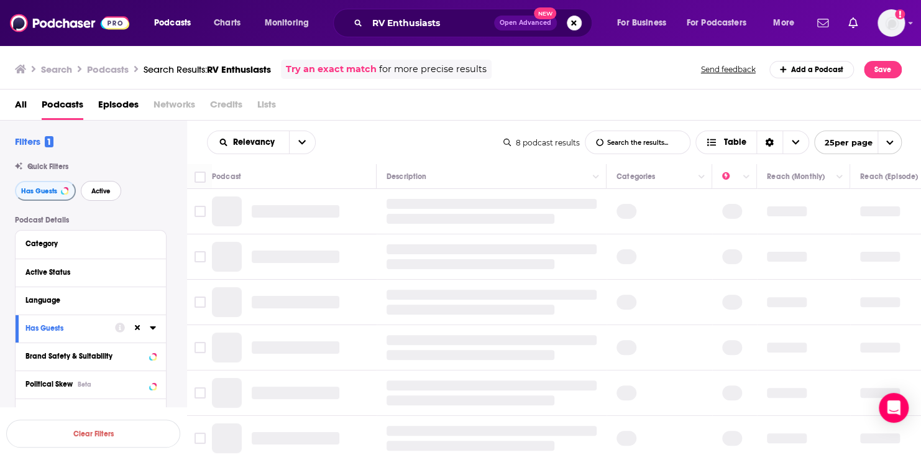
click at [101, 189] on span "Active" at bounding box center [100, 191] width 19 height 7
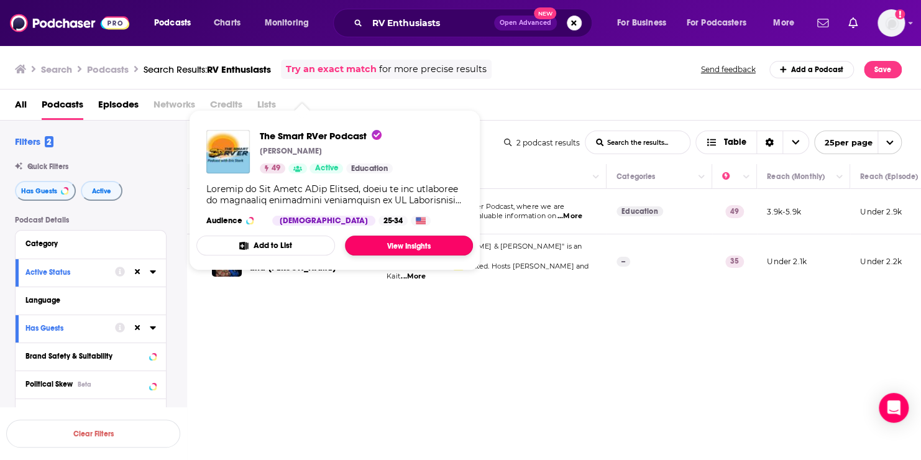
click at [411, 245] on link "View Insights" at bounding box center [409, 245] width 128 height 20
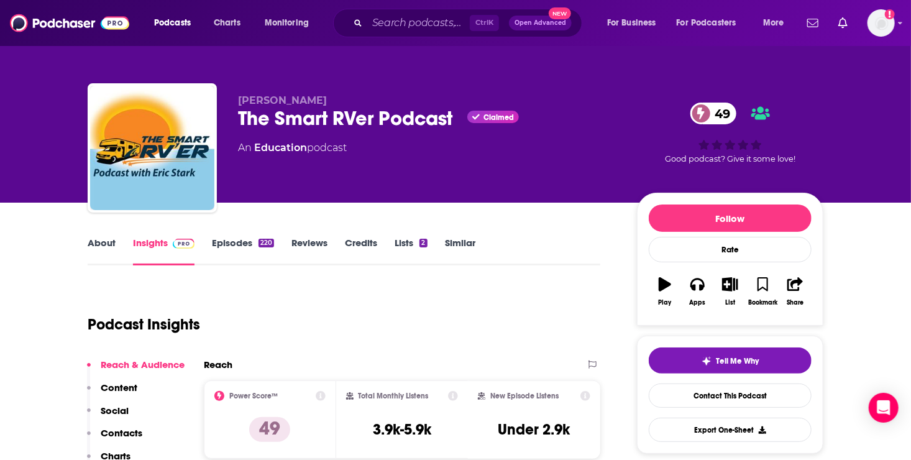
click at [230, 243] on link "Episodes 220" at bounding box center [243, 251] width 62 height 29
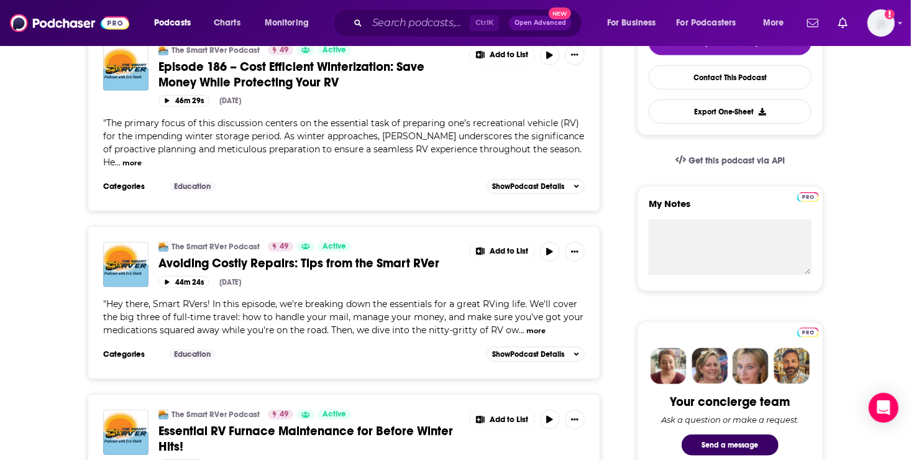
scroll to position [157, 0]
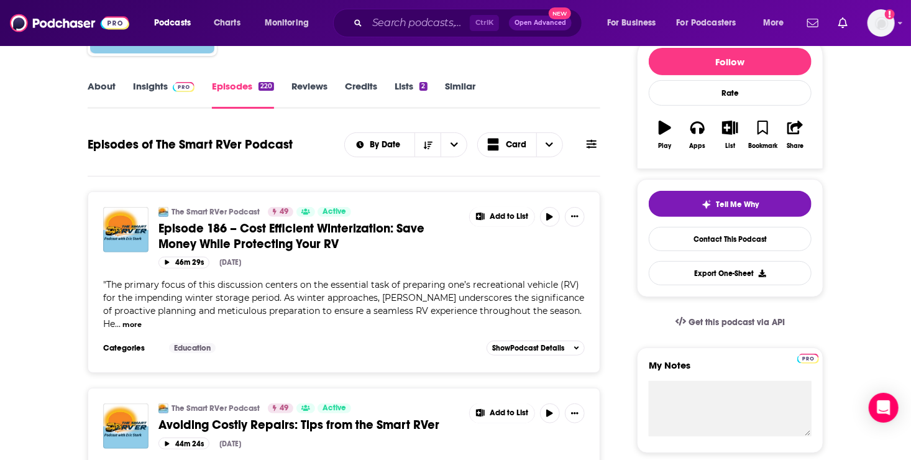
click at [155, 88] on link "Insights" at bounding box center [163, 94] width 61 height 29
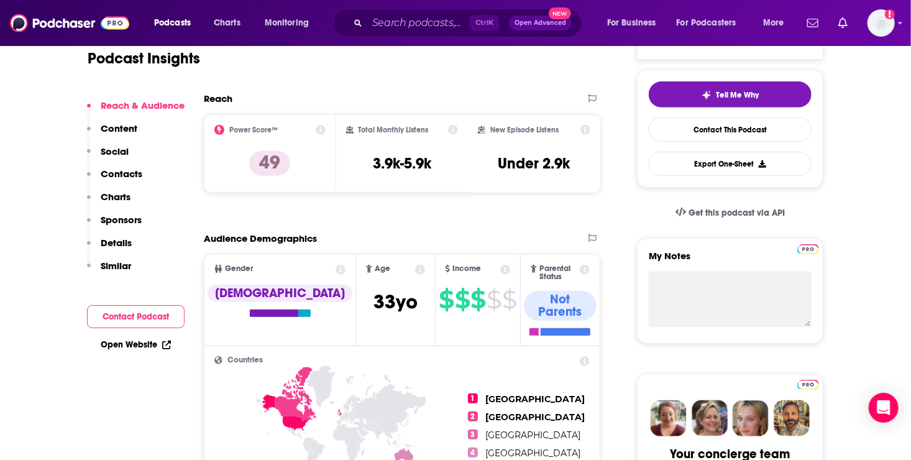
scroll to position [278, 0]
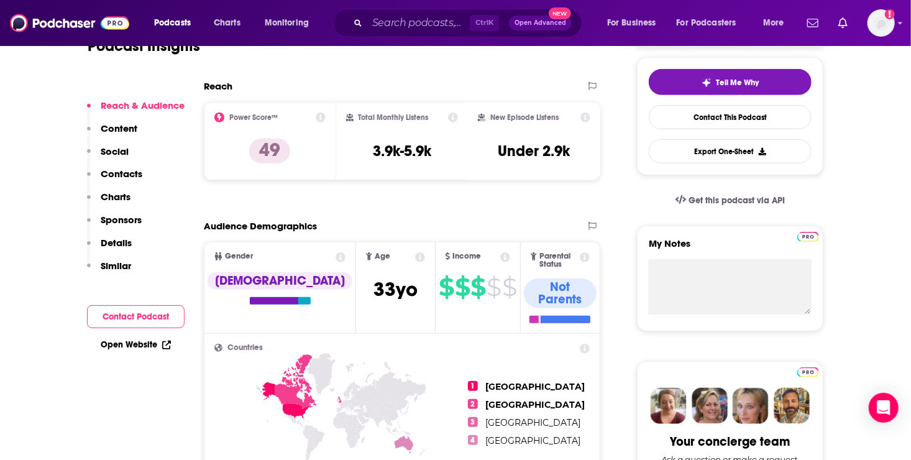
click at [104, 174] on p "Contacts" at bounding box center [122, 174] width 42 height 12
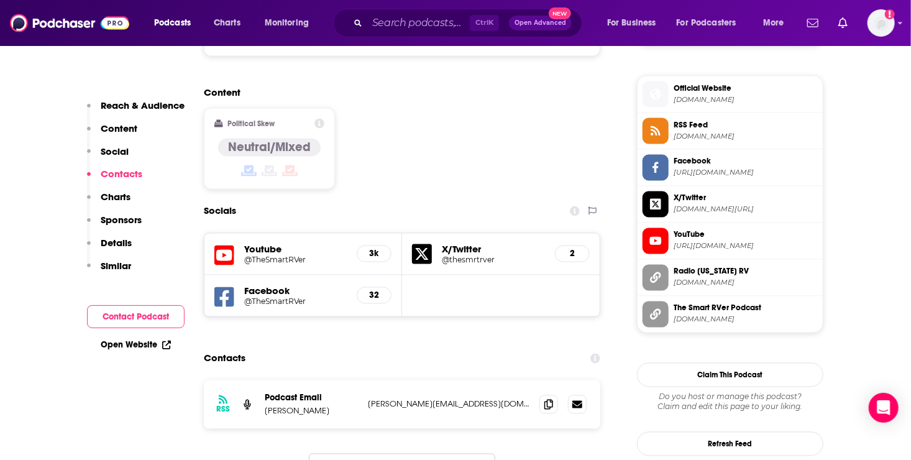
scroll to position [1080, 0]
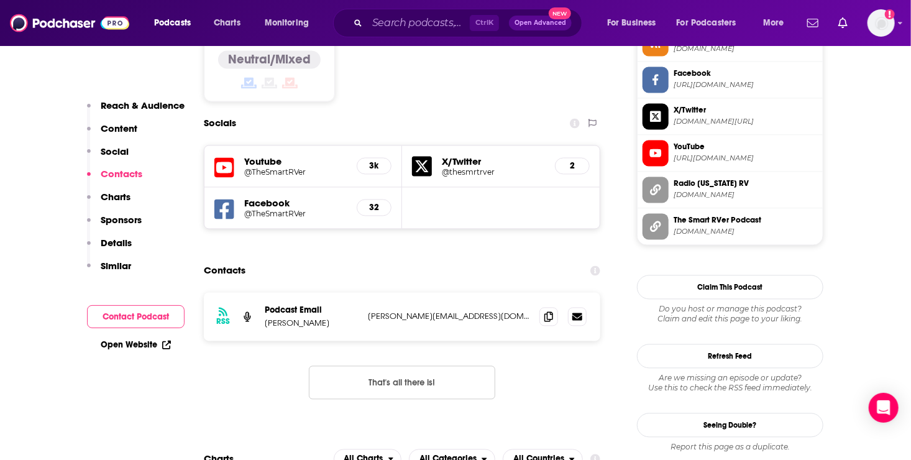
click at [222, 199] on icon at bounding box center [224, 209] width 20 height 20
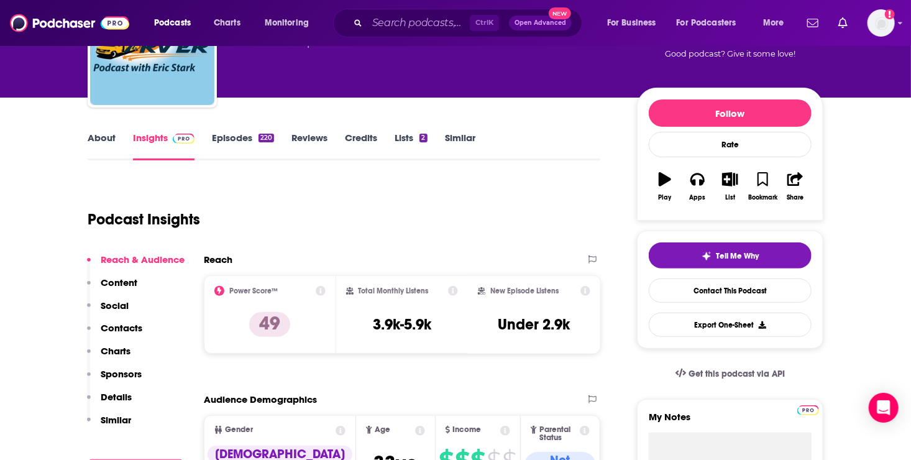
scroll to position [117, 0]
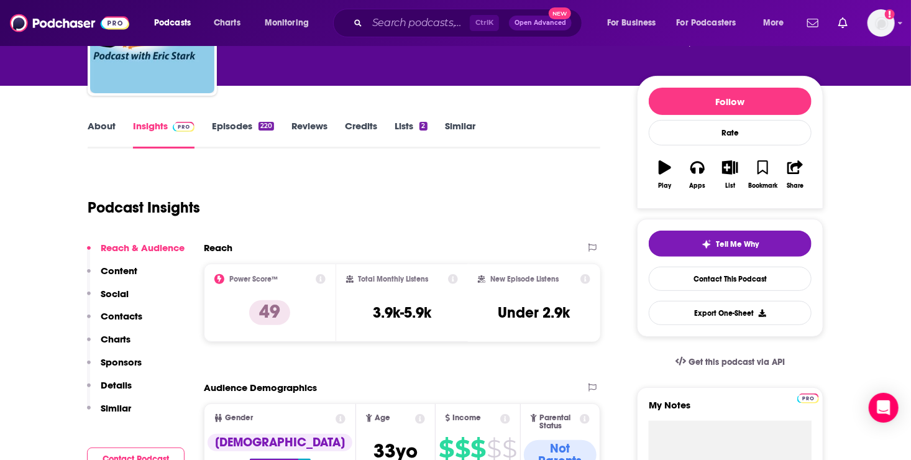
click at [235, 122] on link "Episodes 220" at bounding box center [243, 134] width 62 height 29
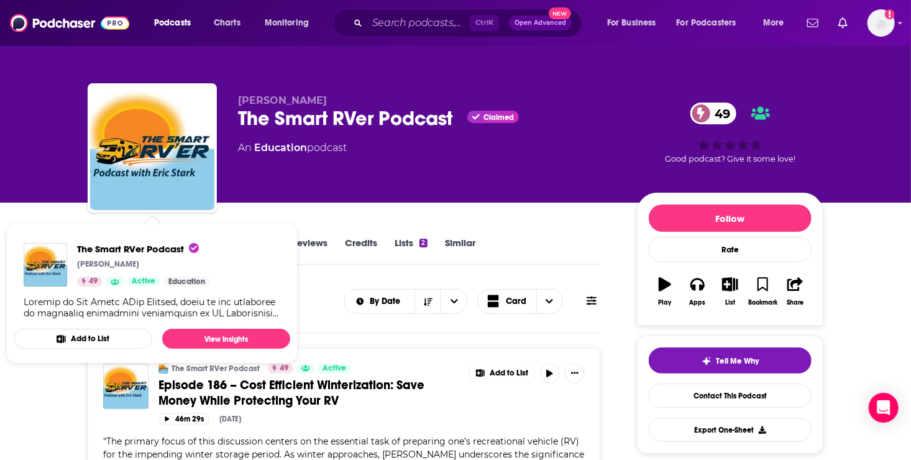
click at [107, 340] on button "Add to List" at bounding box center [83, 339] width 139 height 20
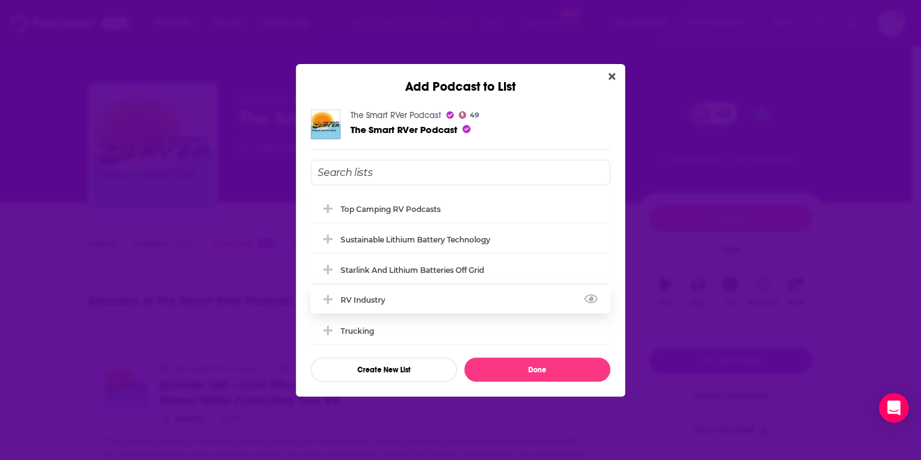
click at [329, 298] on icon "Add Podcast To List" at bounding box center [327, 299] width 9 height 11
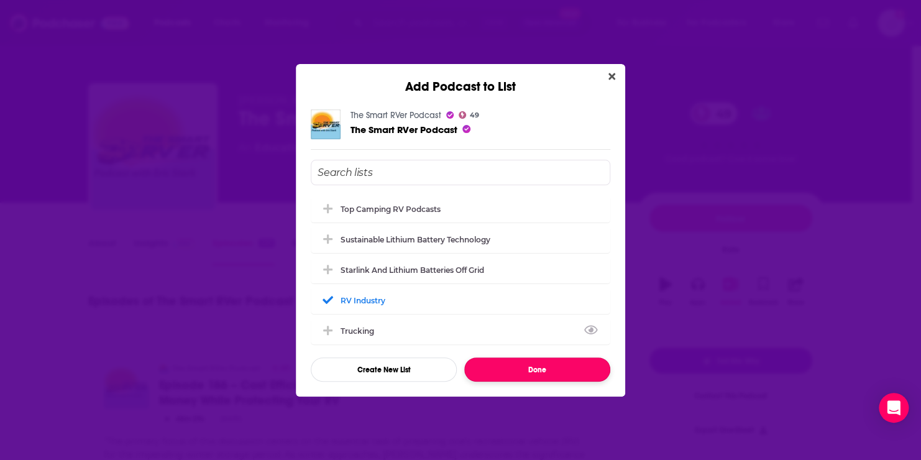
click at [531, 372] on button "Done" at bounding box center [537, 369] width 146 height 24
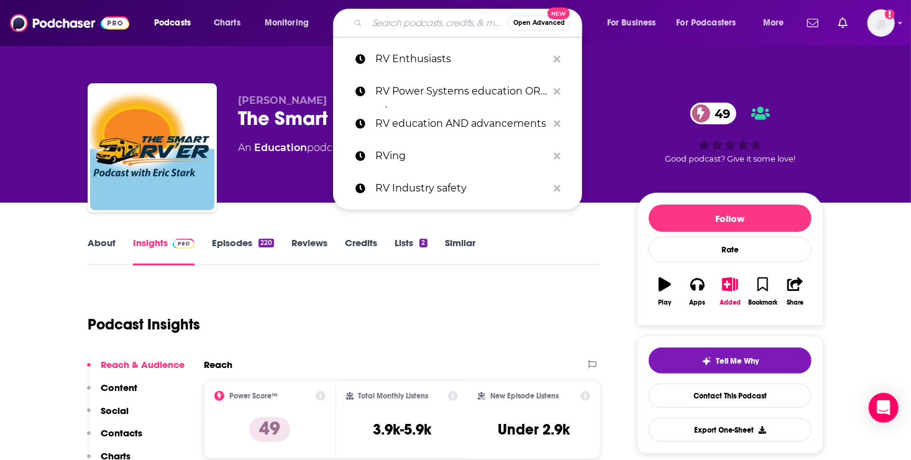
click at [407, 27] on input "Search podcasts, credits, & more..." at bounding box center [437, 23] width 140 height 20
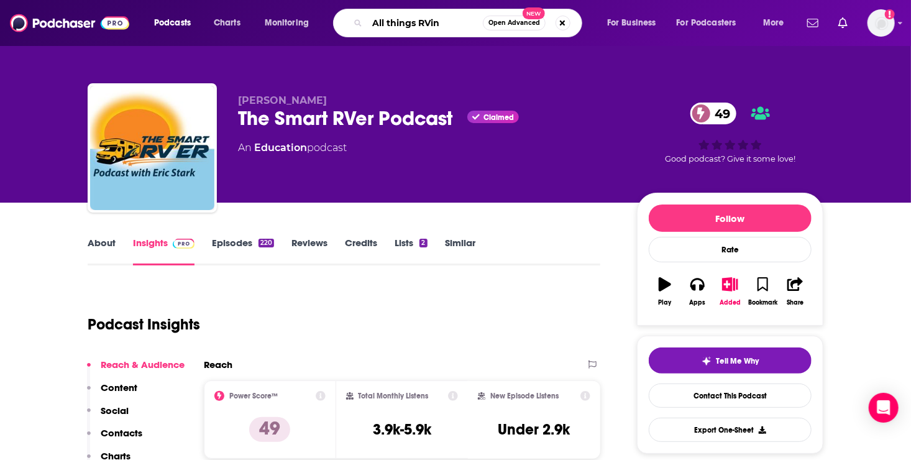
type input "All things RVing"
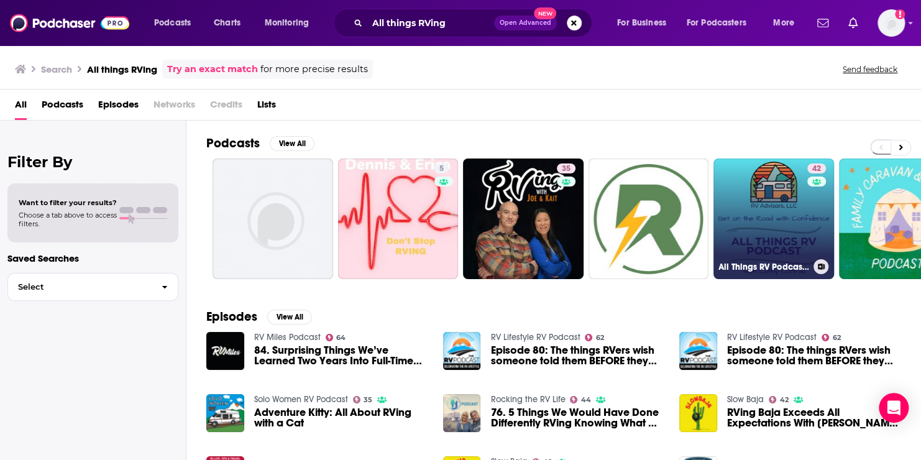
click at [748, 219] on link "42 All Things RV Podcast | RV Education, RV Resources, RV Lifestyle, RV Adventu…" at bounding box center [773, 218] width 121 height 121
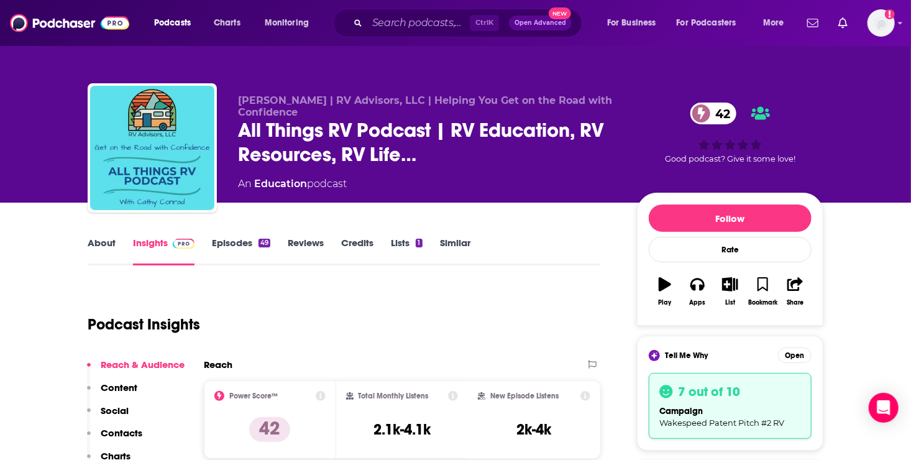
scroll to position [187, 0]
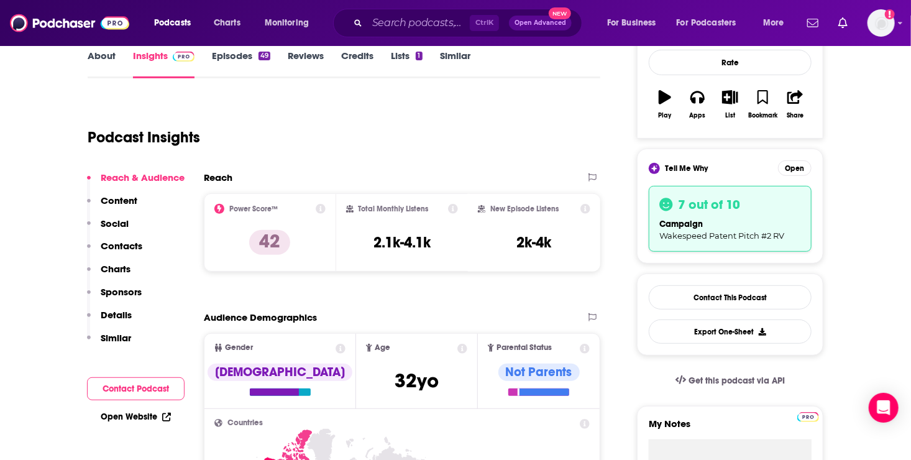
click at [126, 240] on p "Contacts" at bounding box center [122, 246] width 42 height 12
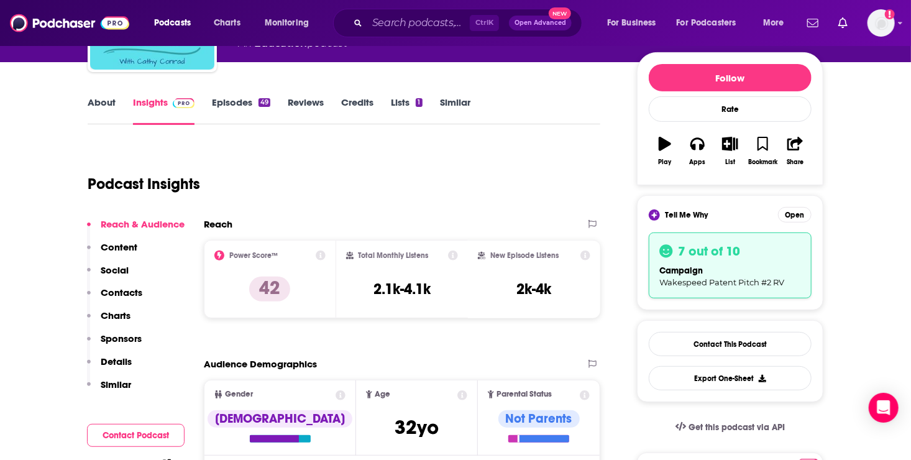
scroll to position [0, 0]
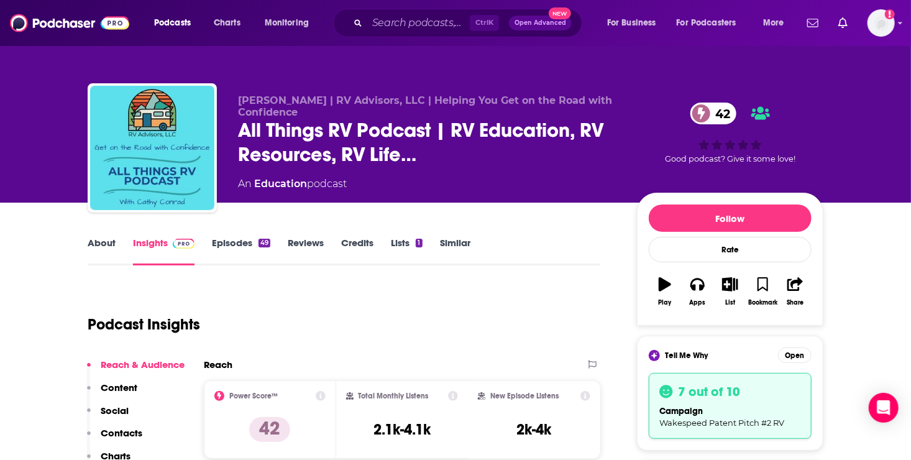
click at [152, 248] on link "Insights" at bounding box center [163, 251] width 61 height 29
click at [395, 240] on link "Lists 1" at bounding box center [406, 251] width 31 height 29
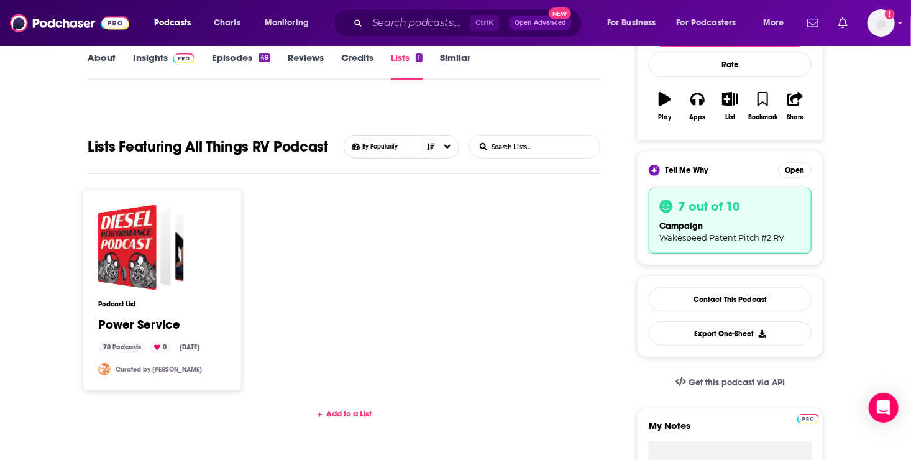
scroll to position [186, 0]
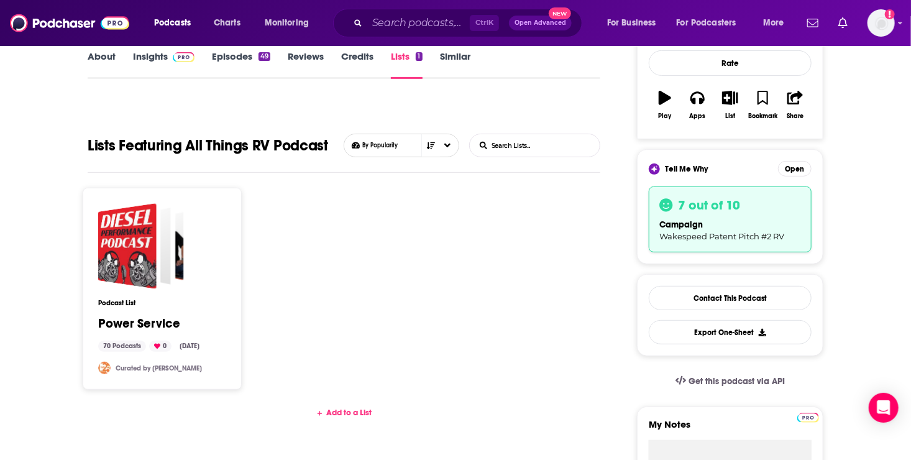
click at [218, 56] on link "Episodes 49" at bounding box center [241, 64] width 58 height 29
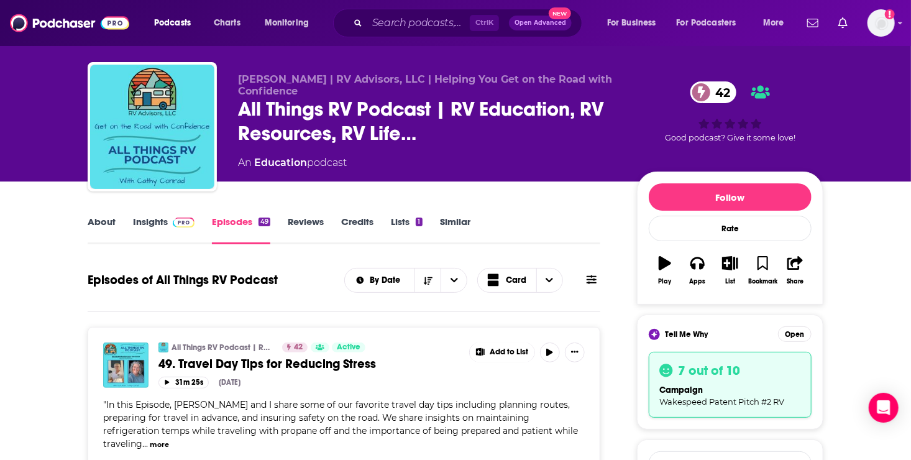
scroll to position [79, 0]
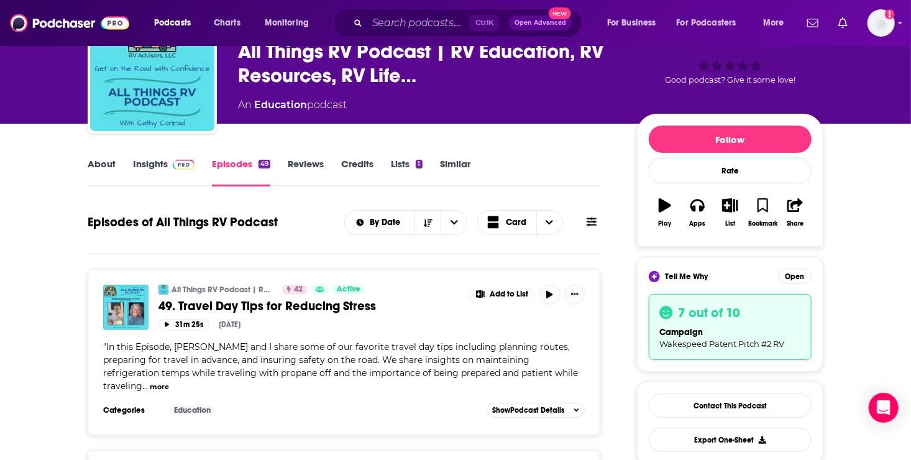
click at [458, 163] on link "Similar" at bounding box center [455, 172] width 30 height 29
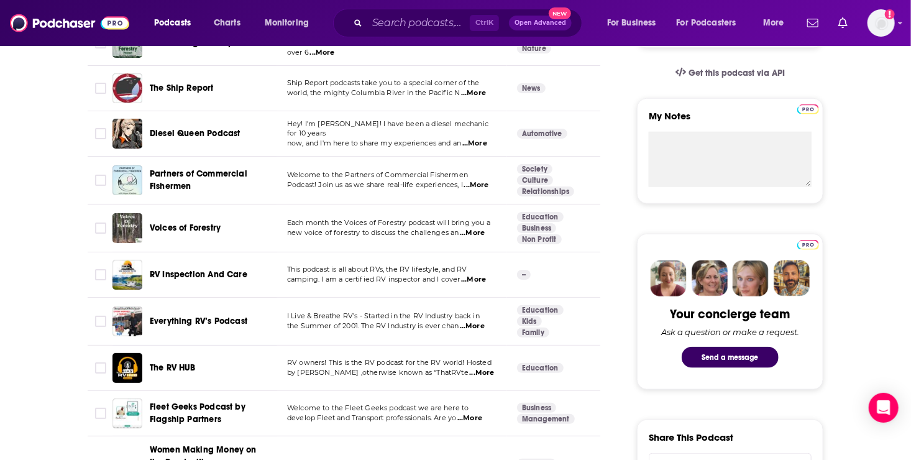
scroll to position [501, 0]
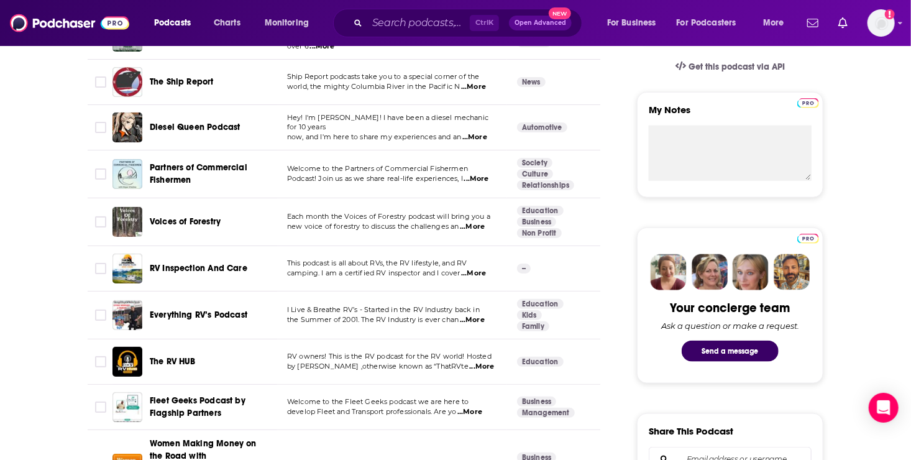
click at [480, 271] on span "...More" at bounding box center [473, 273] width 25 height 10
click at [180, 267] on span "RV Inspection And Care" at bounding box center [199, 268] width 98 height 11
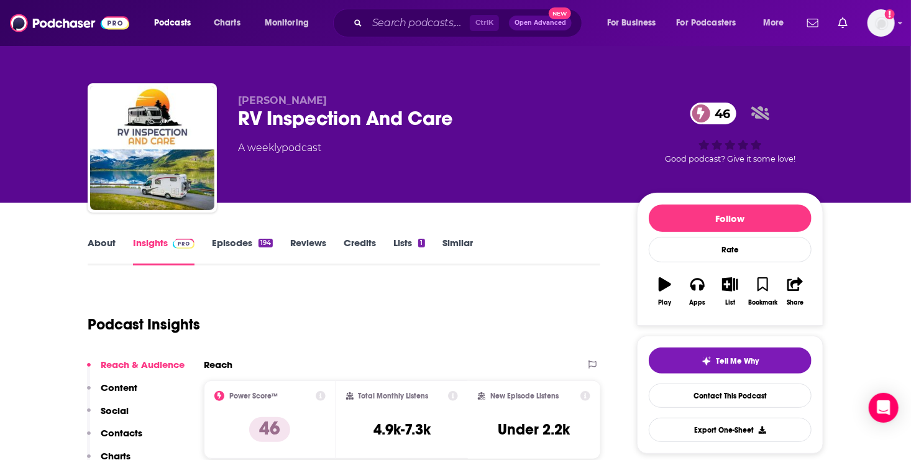
click at [105, 239] on link "About" at bounding box center [102, 251] width 28 height 29
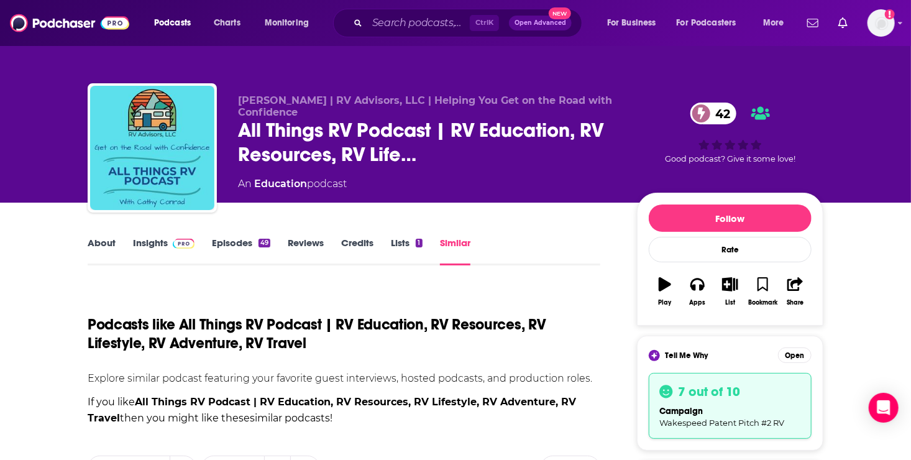
click at [460, 245] on link "Similar" at bounding box center [455, 251] width 30 height 29
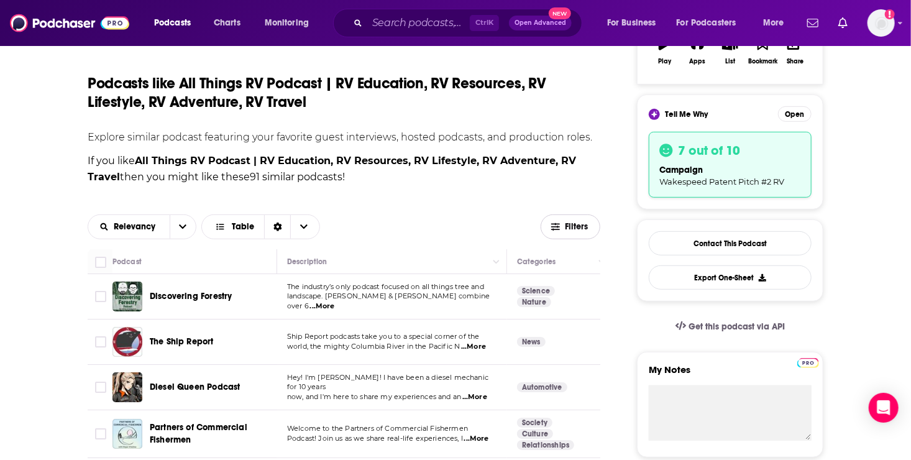
click at [577, 229] on span "Filters" at bounding box center [577, 226] width 25 height 9
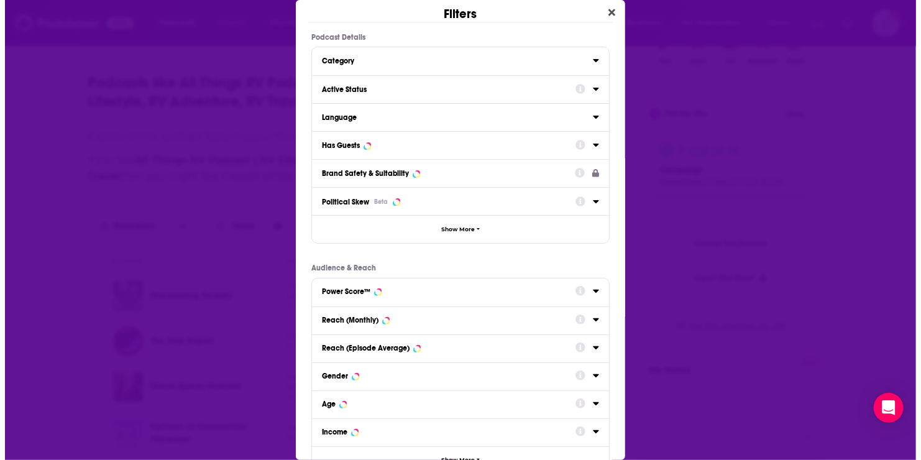
scroll to position [0, 0]
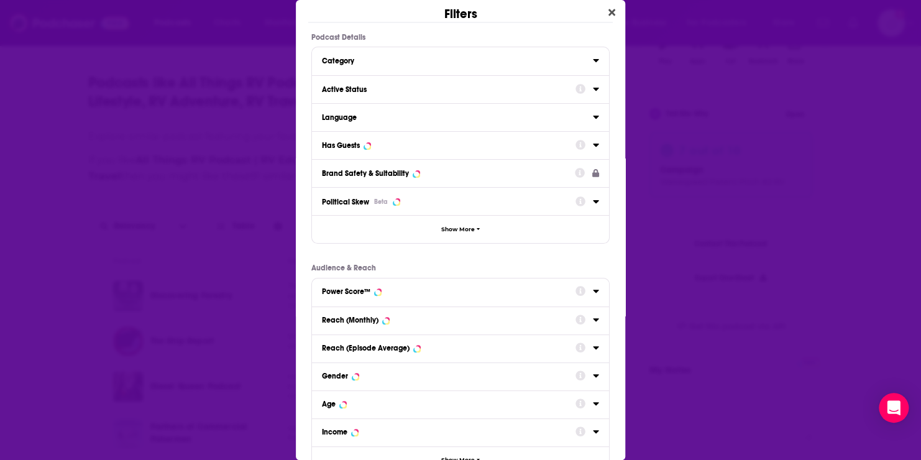
click at [413, 291] on div "Power Score™" at bounding box center [444, 291] width 245 height 9
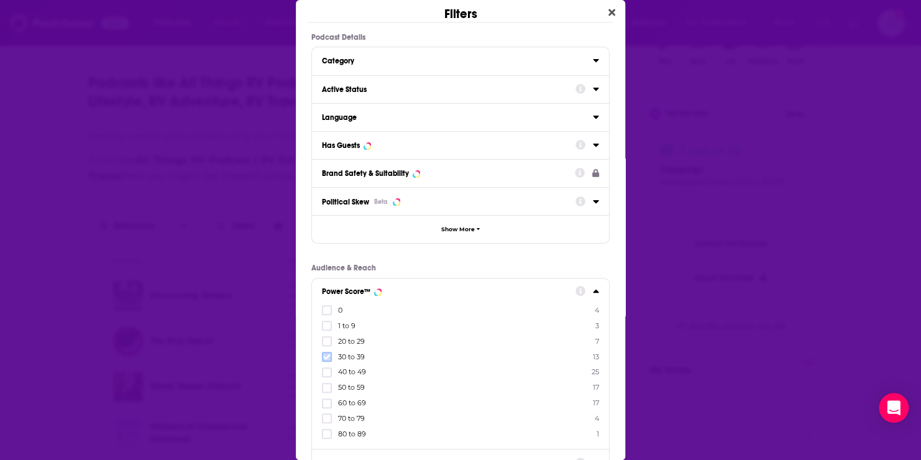
click at [327, 358] on icon "Dialog" at bounding box center [326, 356] width 7 height 7
click at [327, 373] on icon "Dialog" at bounding box center [326, 371] width 7 height 7
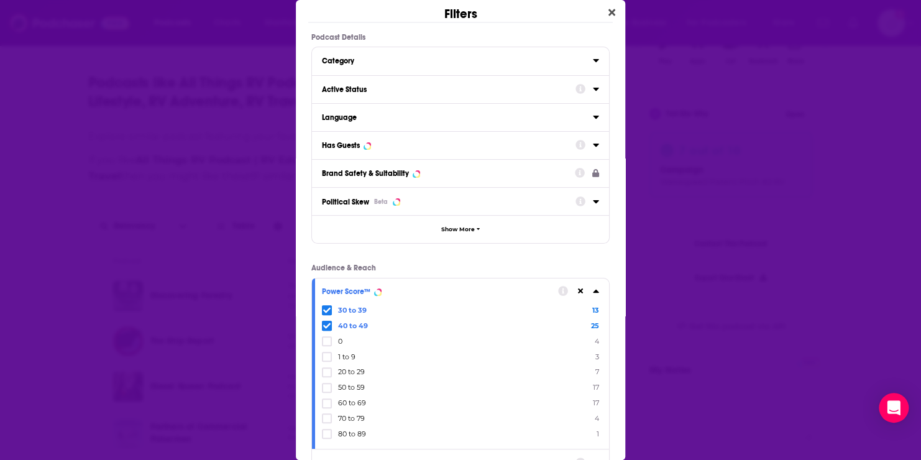
click at [326, 309] on icon "Dialog" at bounding box center [326, 309] width 7 height 7
click at [327, 401] on icon "Dialog" at bounding box center [326, 402] width 7 height 7
click at [327, 433] on icon "Dialog" at bounding box center [326, 434] width 7 height 6
click at [325, 434] on icon "Dialog" at bounding box center [326, 433] width 7 height 7
click at [593, 85] on icon "Dialog" at bounding box center [596, 89] width 6 height 10
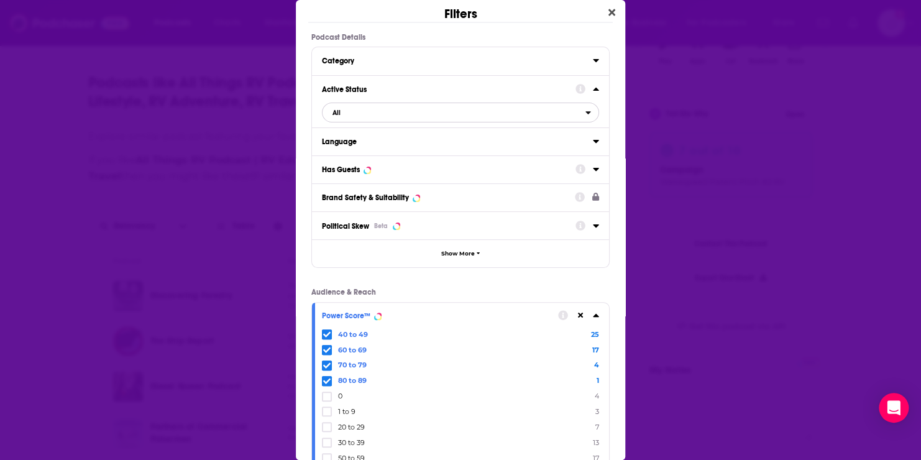
click at [368, 110] on span "All" at bounding box center [453, 112] width 263 height 16
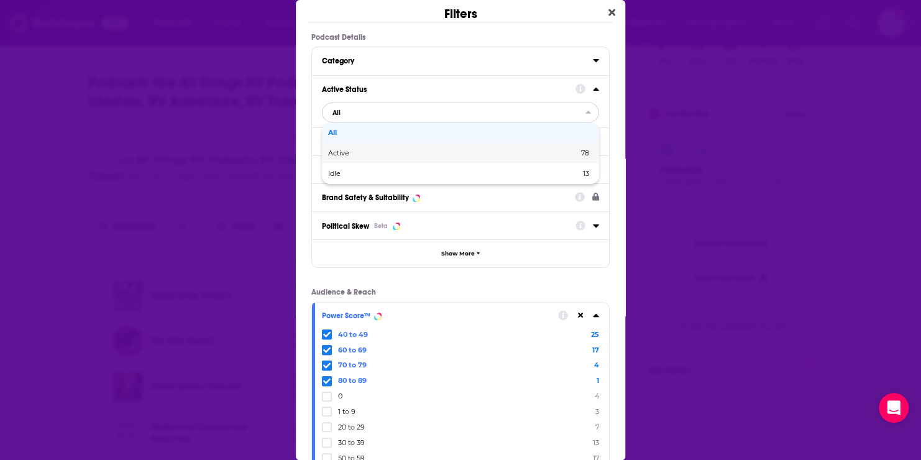
click at [352, 150] on span "Active" at bounding box center [395, 153] width 135 height 7
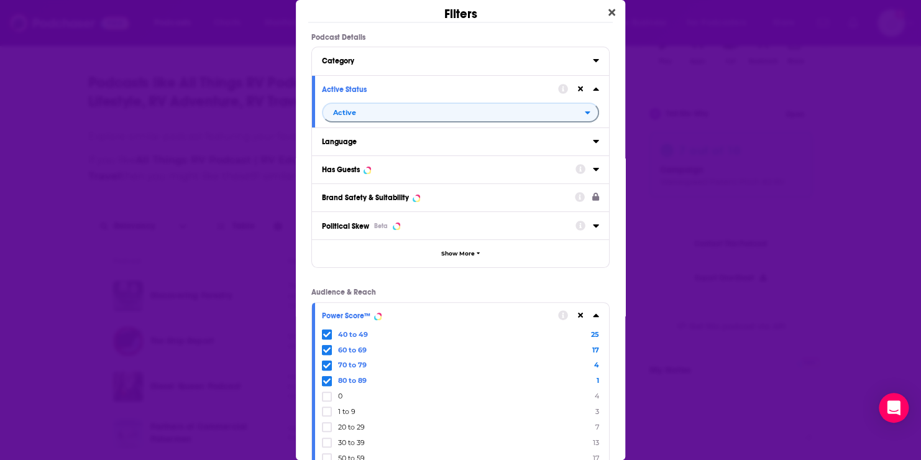
click at [593, 168] on icon "Dialog" at bounding box center [596, 169] width 6 height 3
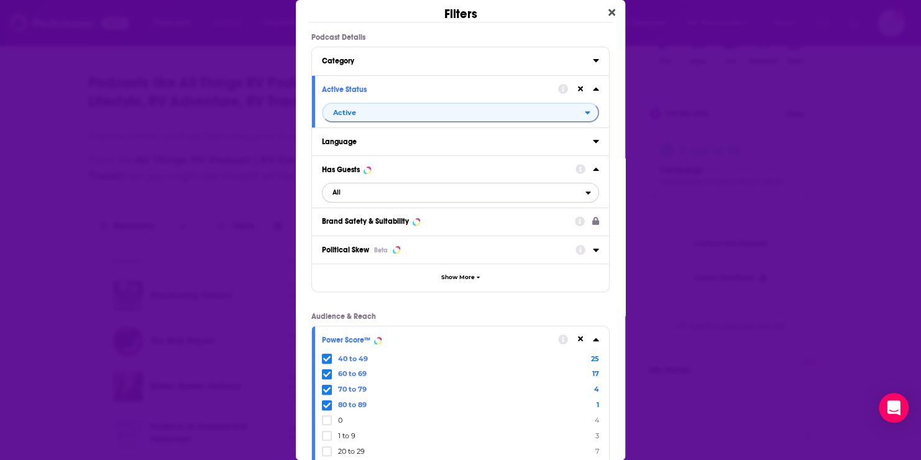
click at [375, 190] on span "All" at bounding box center [453, 192] width 263 height 16
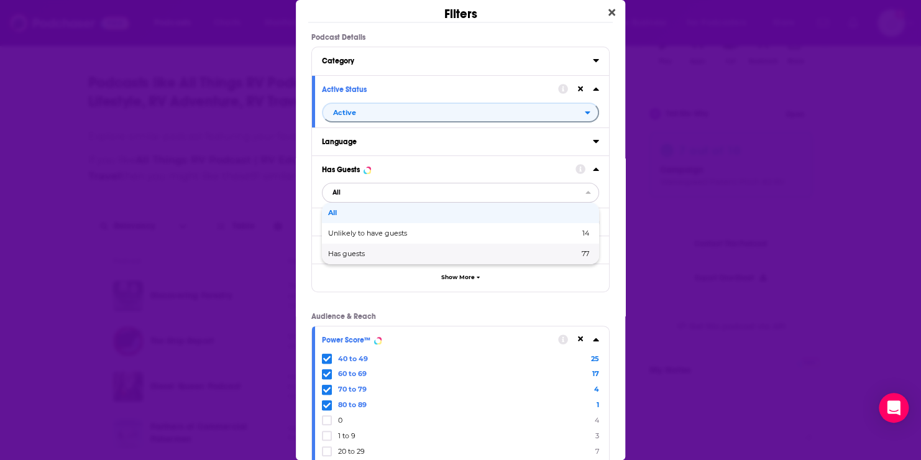
click at [356, 256] on span "Has guests" at bounding box center [399, 253] width 143 height 7
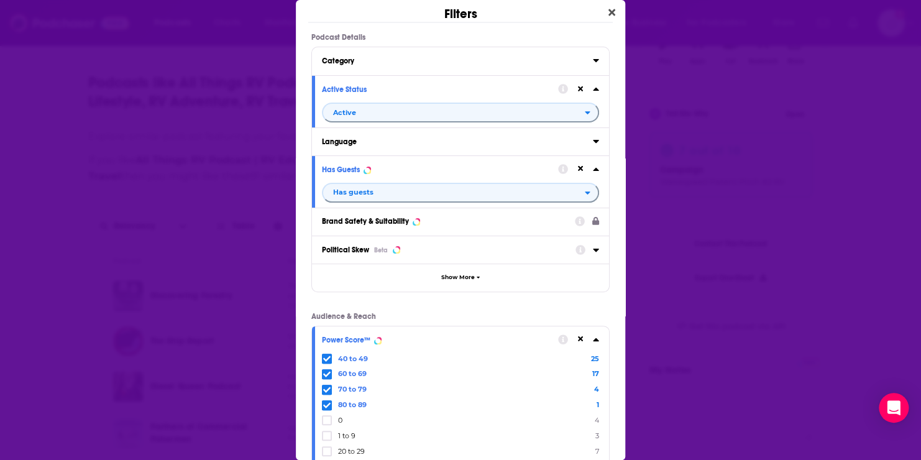
click at [580, 247] on div "Dialog" at bounding box center [587, 249] width 24 height 17
click at [593, 248] on icon "Dialog" at bounding box center [596, 249] width 6 height 3
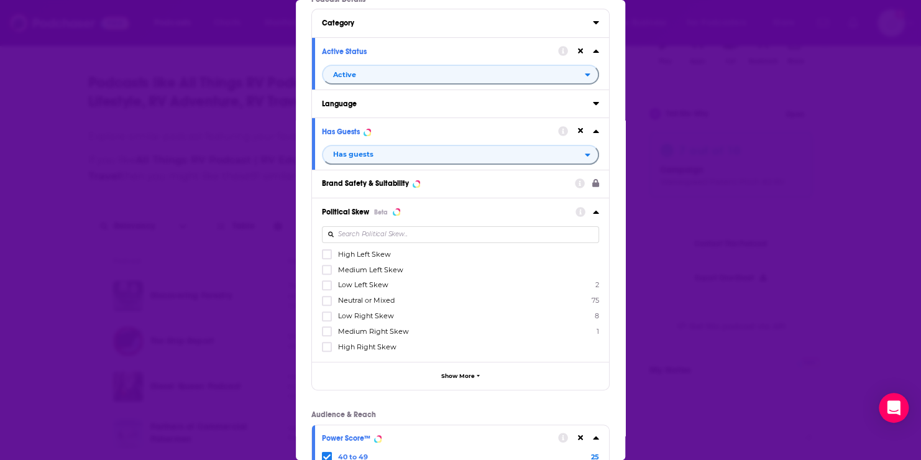
scroll to position [40, 0]
click at [327, 296] on icon "Dialog" at bounding box center [326, 299] width 7 height 6
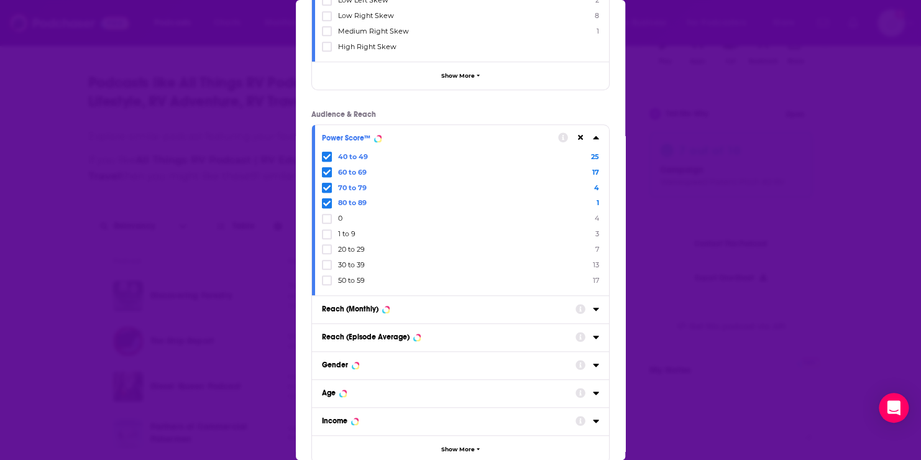
scroll to position [414, 0]
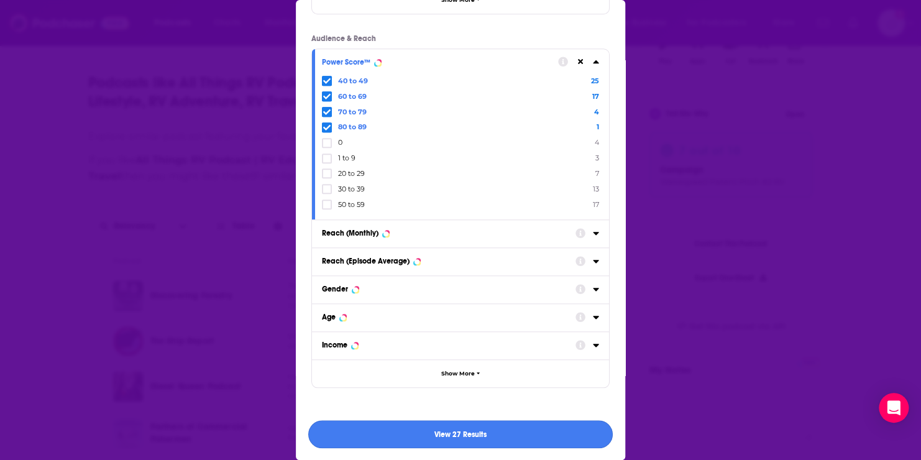
click at [457, 432] on button "View 27 Results" at bounding box center [460, 434] width 304 height 28
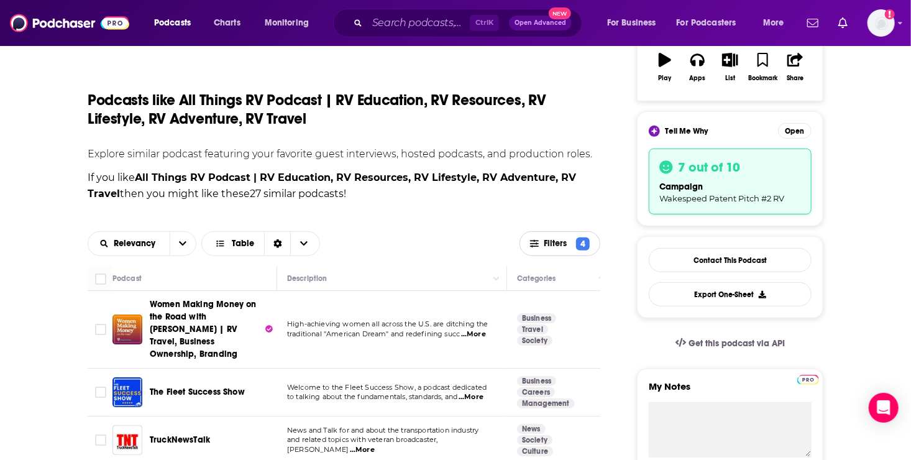
scroll to position [248, 0]
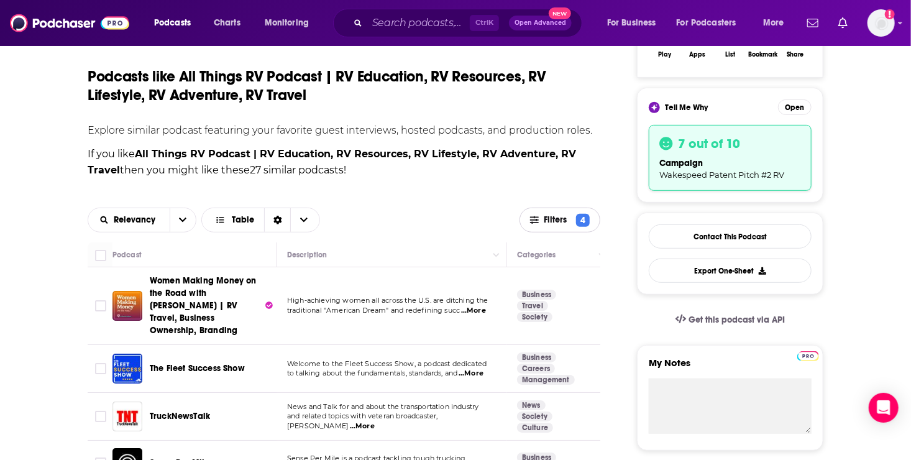
click at [552, 219] on span "Filters" at bounding box center [557, 220] width 28 height 9
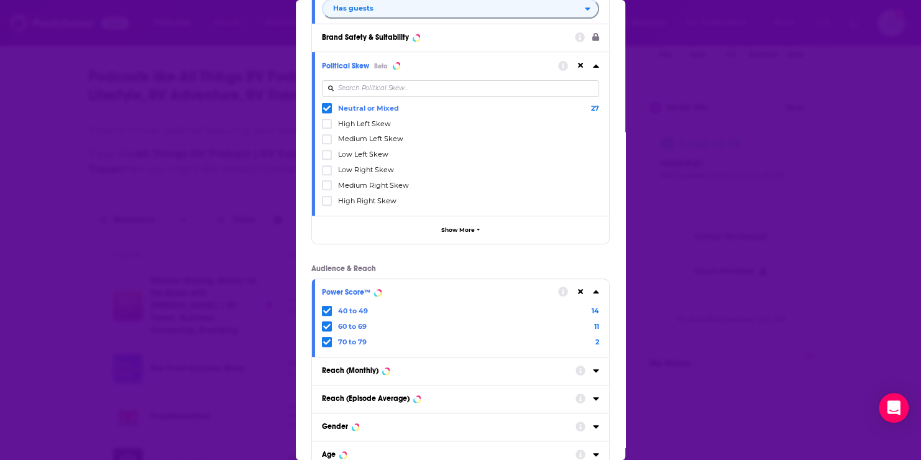
scroll to position [206, 0]
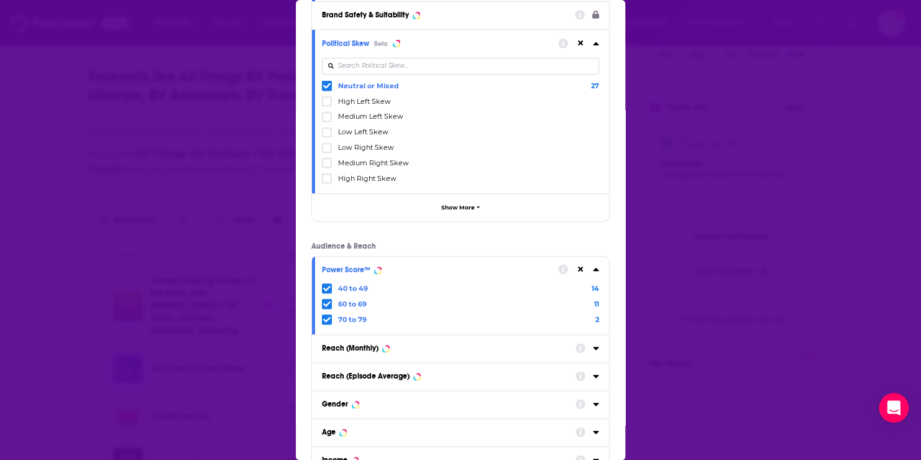
click at [327, 285] on icon "Dialog" at bounding box center [326, 287] width 7 height 7
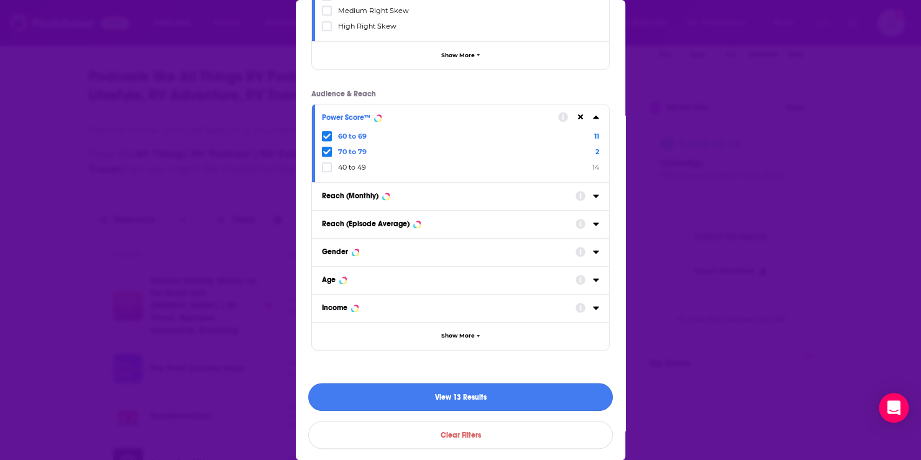
click at [462, 399] on button "View 13 Results" at bounding box center [460, 397] width 304 height 28
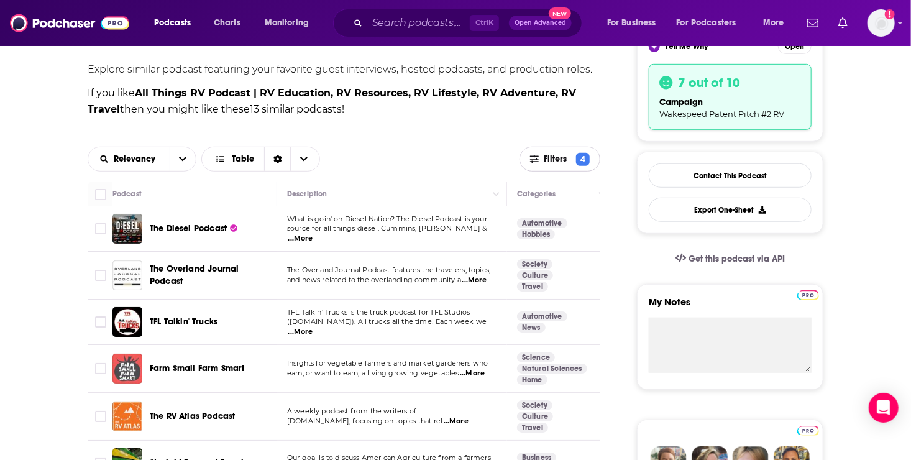
scroll to position [285, 0]
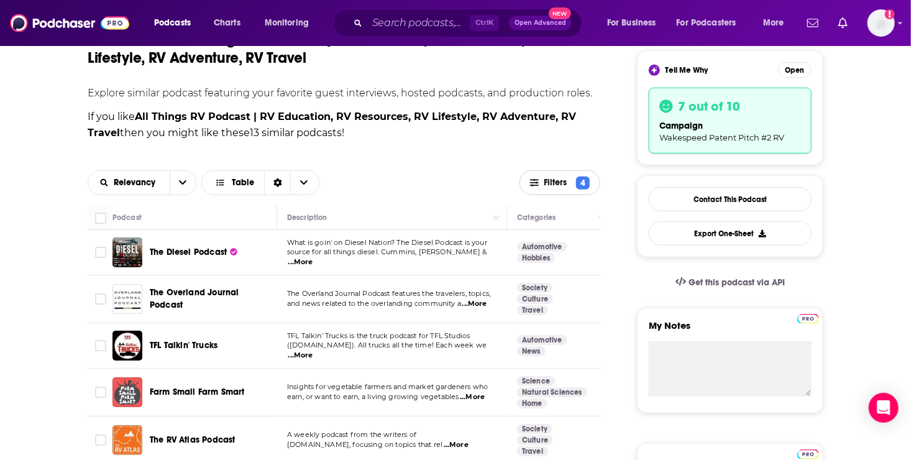
click at [532, 183] on icon "button" at bounding box center [534, 181] width 9 height 7
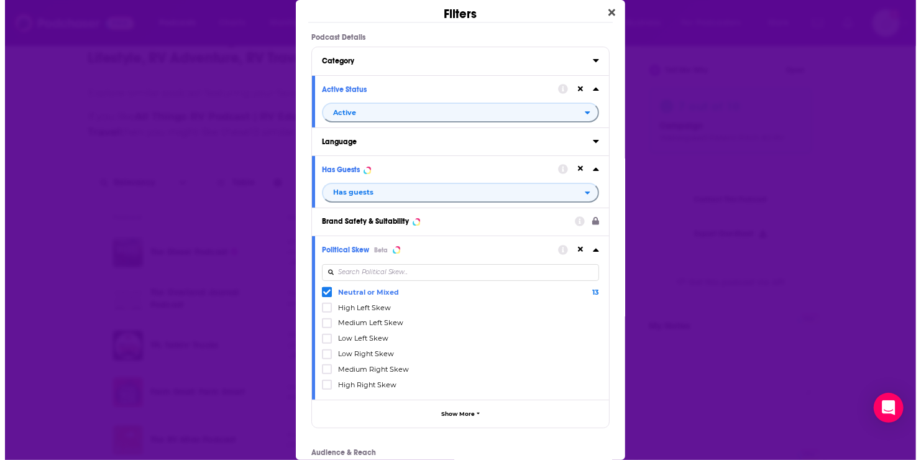
scroll to position [0, 0]
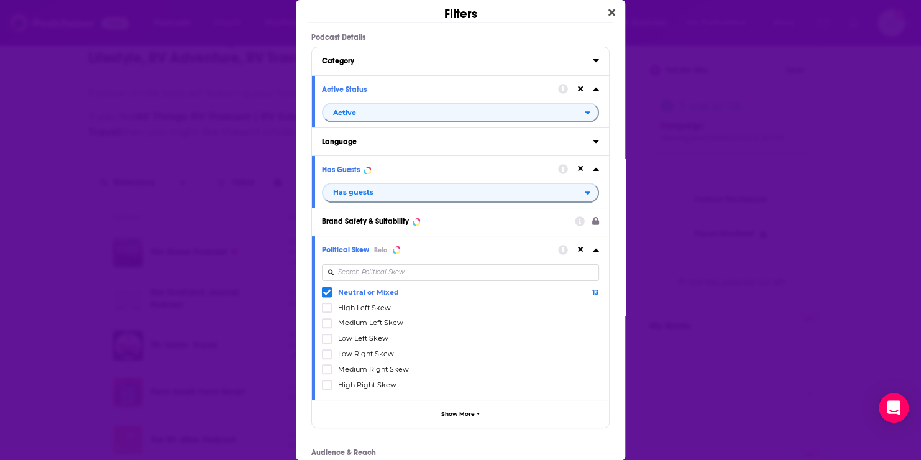
click at [593, 63] on icon "Dialog" at bounding box center [596, 60] width 6 height 10
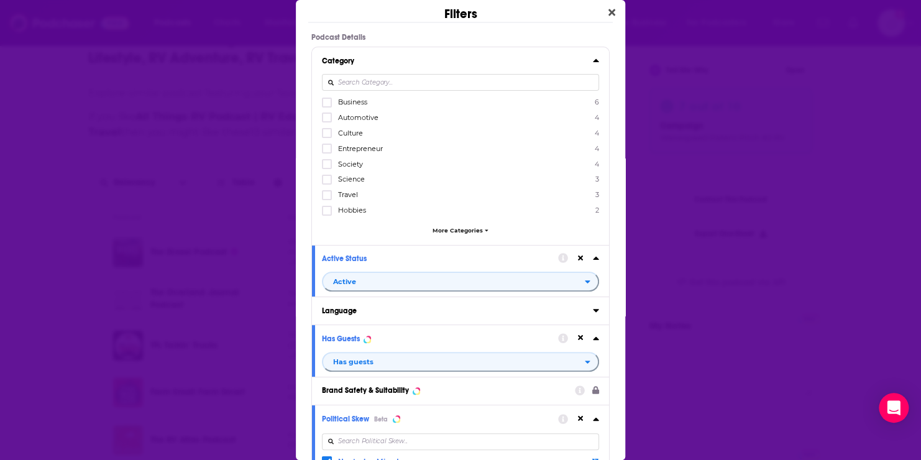
click at [386, 76] on input "Dialog" at bounding box center [460, 82] width 277 height 17
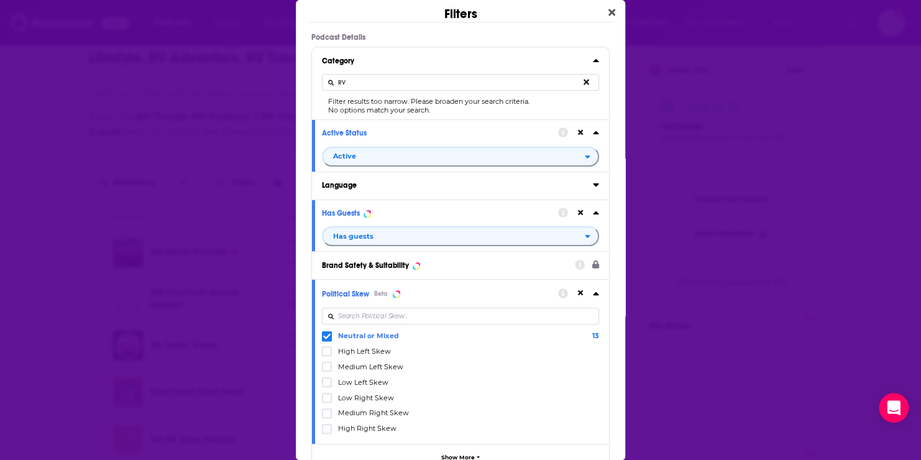
type input "R"
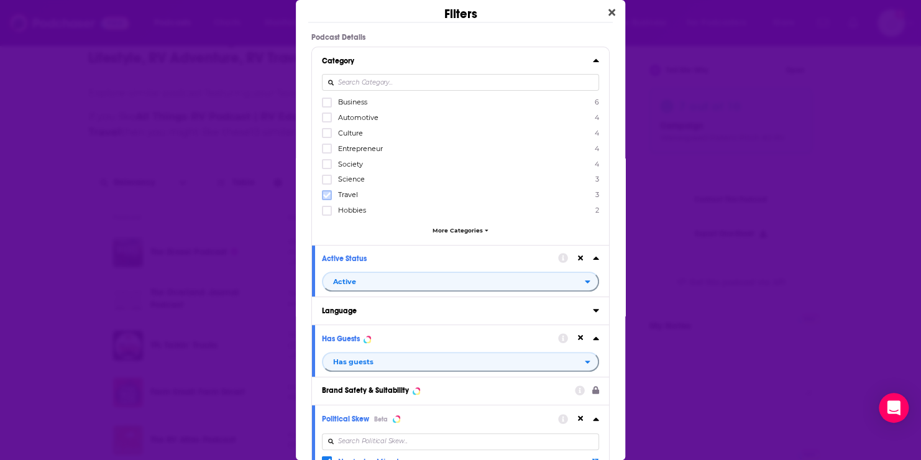
click at [324, 194] on icon "Dialog" at bounding box center [326, 194] width 7 height 7
click at [326, 114] on icon "Dialog" at bounding box center [326, 117] width 7 height 7
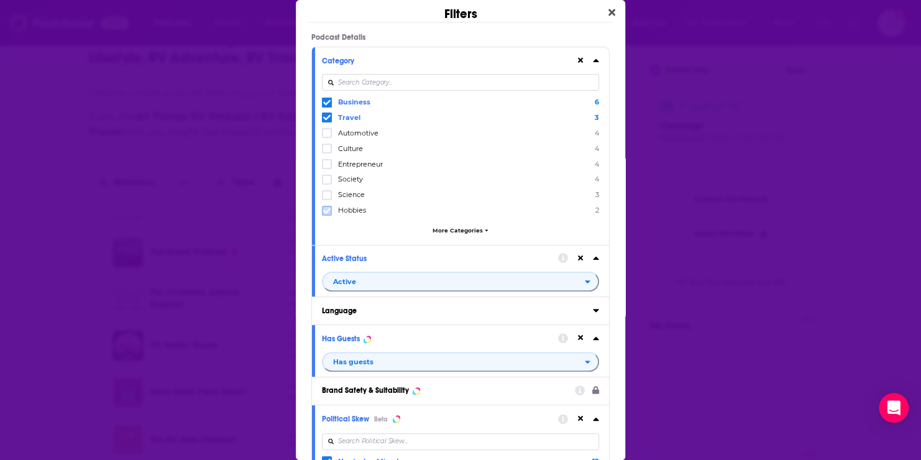
click at [328, 212] on icon "Dialog" at bounding box center [326, 210] width 7 height 7
click at [452, 230] on span "More Categories" at bounding box center [457, 230] width 50 height 7
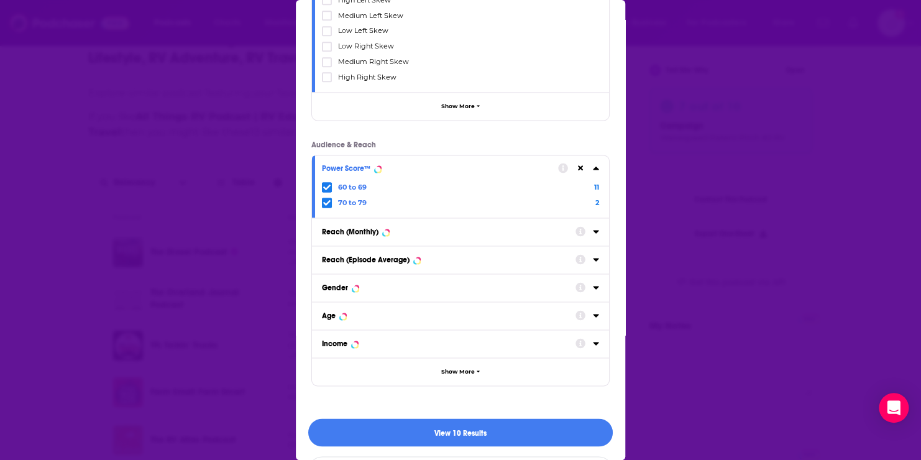
scroll to position [802, 0]
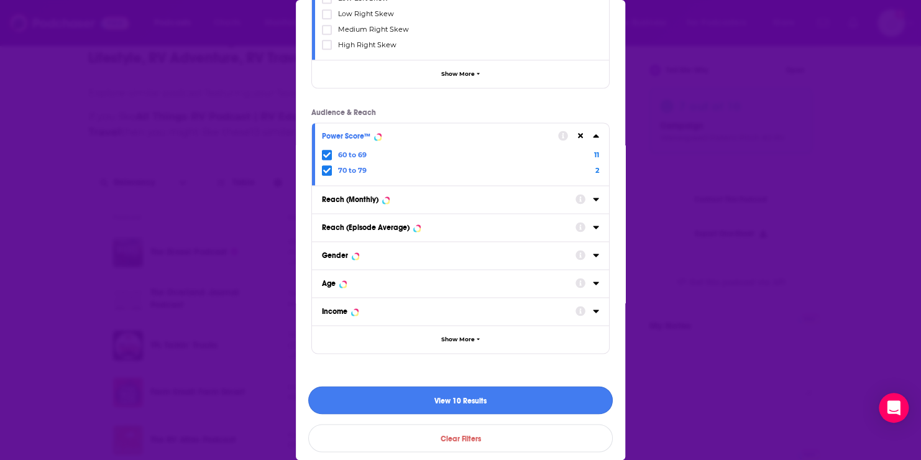
click at [462, 402] on button "View 10 Results" at bounding box center [460, 400] width 304 height 28
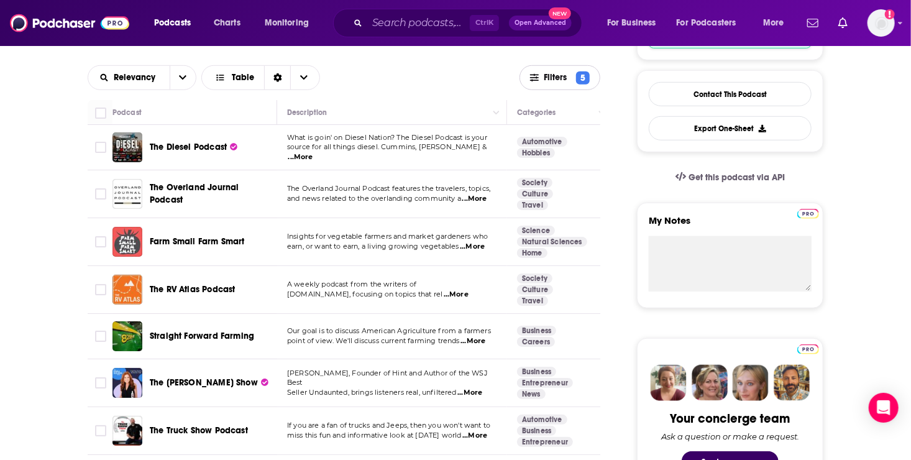
scroll to position [394, 0]
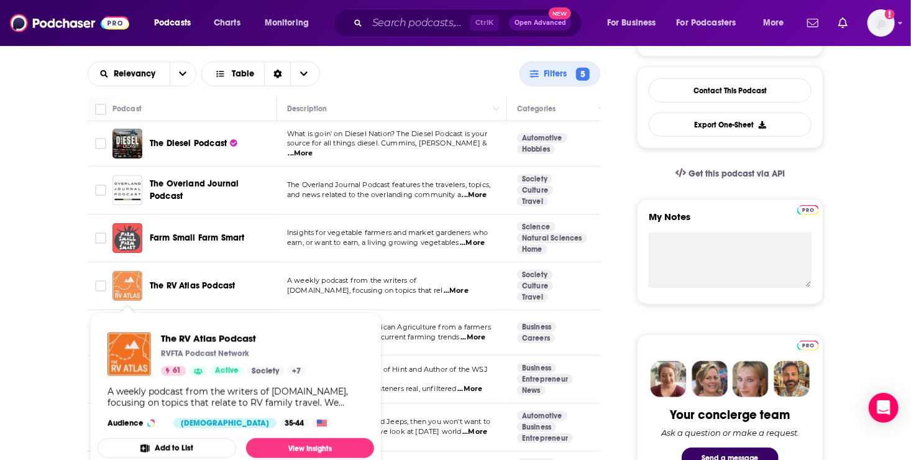
click at [130, 288] on img "The RV Atlas Podcast" at bounding box center [127, 286] width 30 height 30
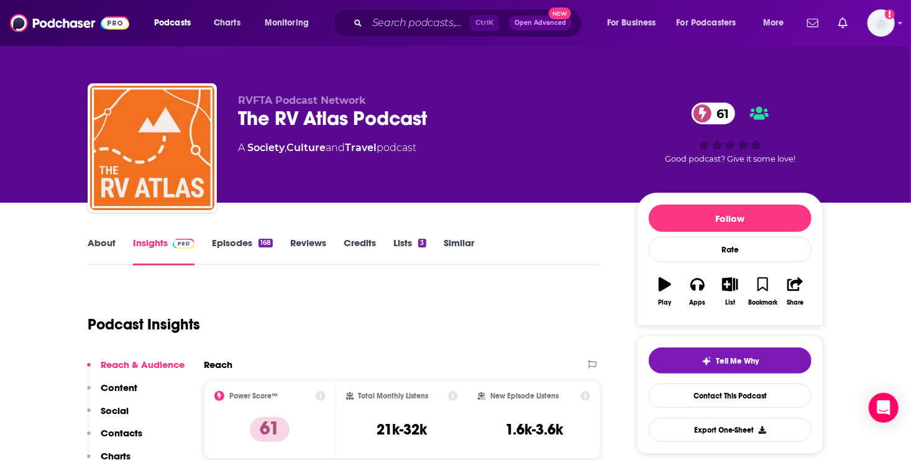
click at [234, 242] on link "Episodes 168" at bounding box center [242, 251] width 61 height 29
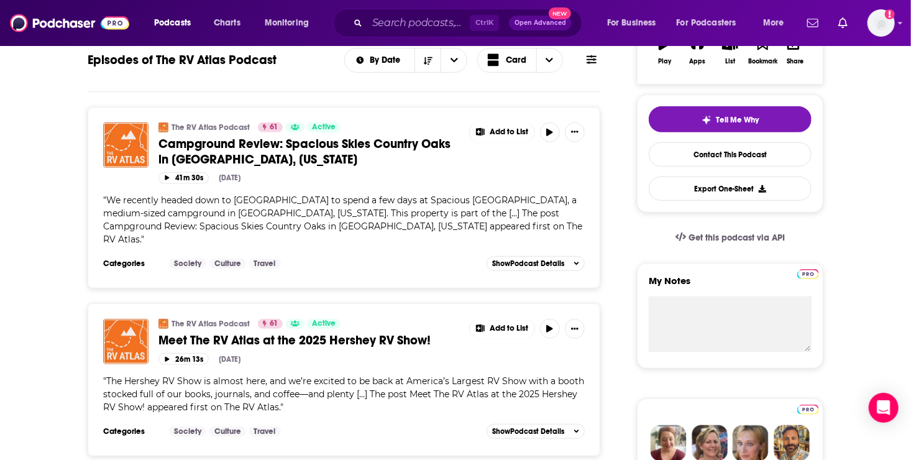
scroll to position [77, 0]
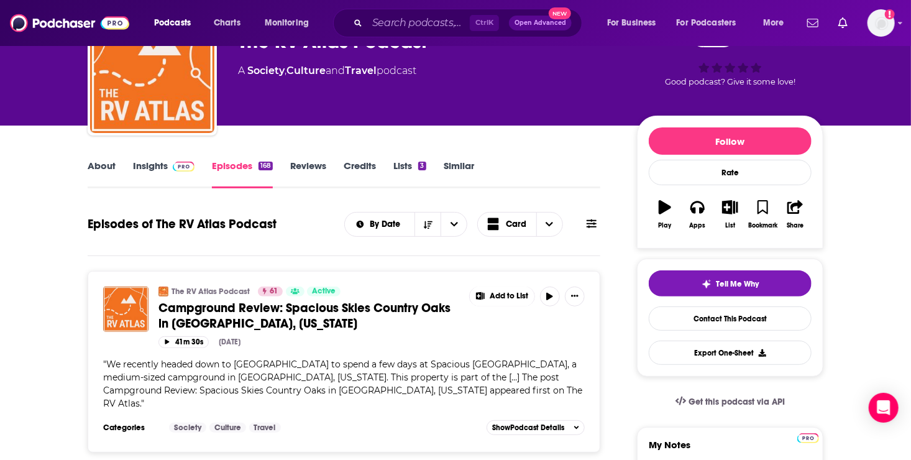
click at [96, 164] on link "About" at bounding box center [102, 174] width 28 height 29
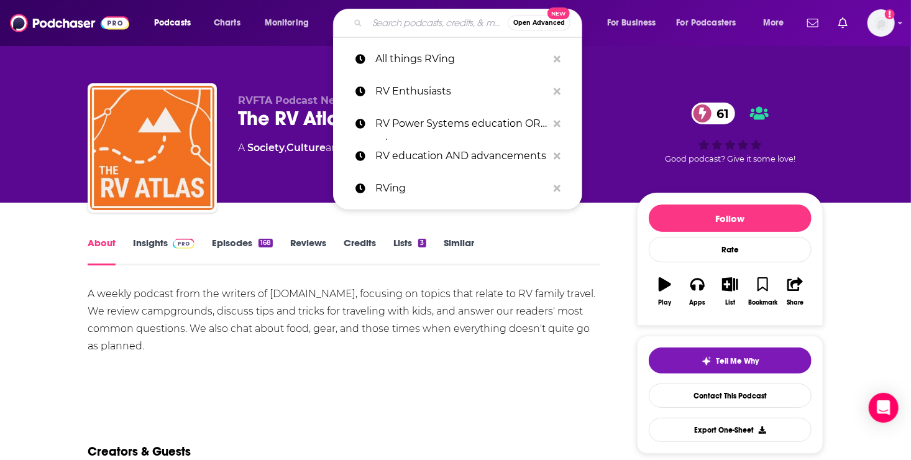
click at [396, 22] on input "Search podcasts, credits, & more..." at bounding box center [437, 23] width 140 height 20
type input "E"
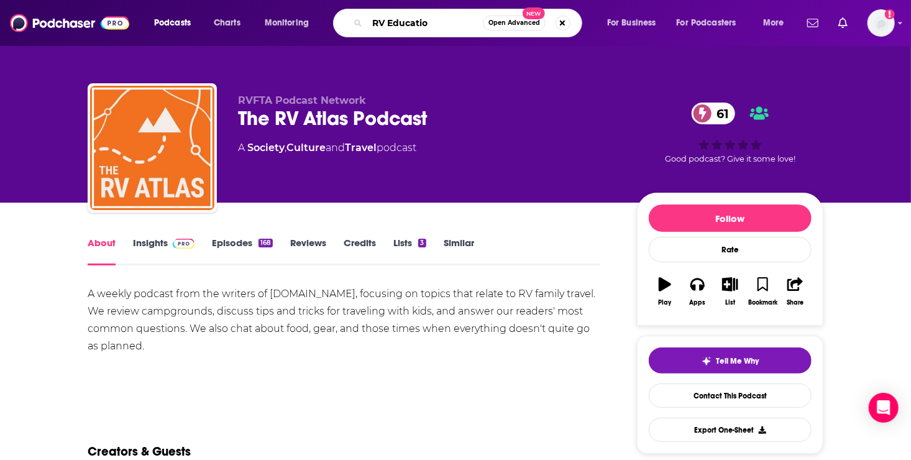
type input "RV Education"
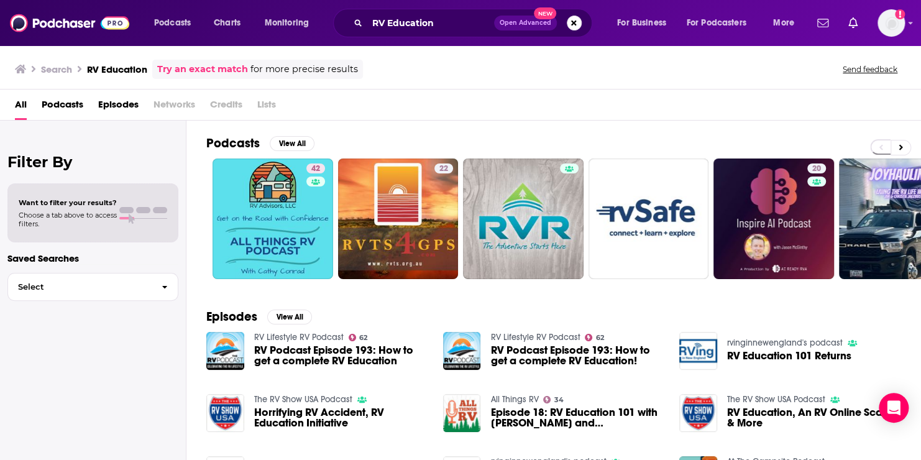
click at [52, 100] on span "Podcasts" at bounding box center [63, 106] width 42 height 25
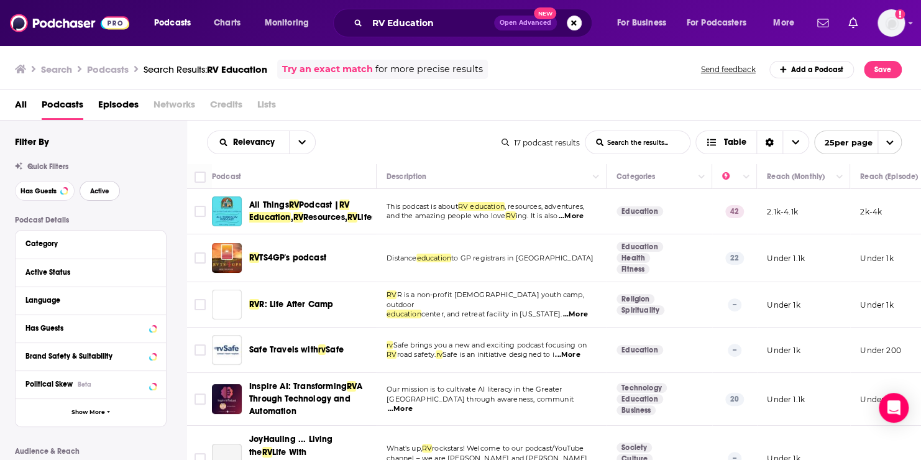
click at [93, 194] on span "Active" at bounding box center [99, 191] width 19 height 7
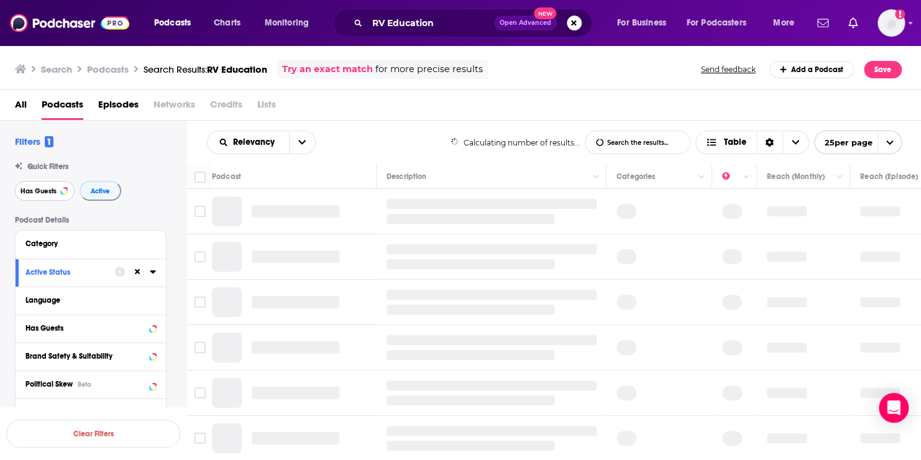
click at [52, 191] on span "Has Guests" at bounding box center [38, 191] width 36 height 7
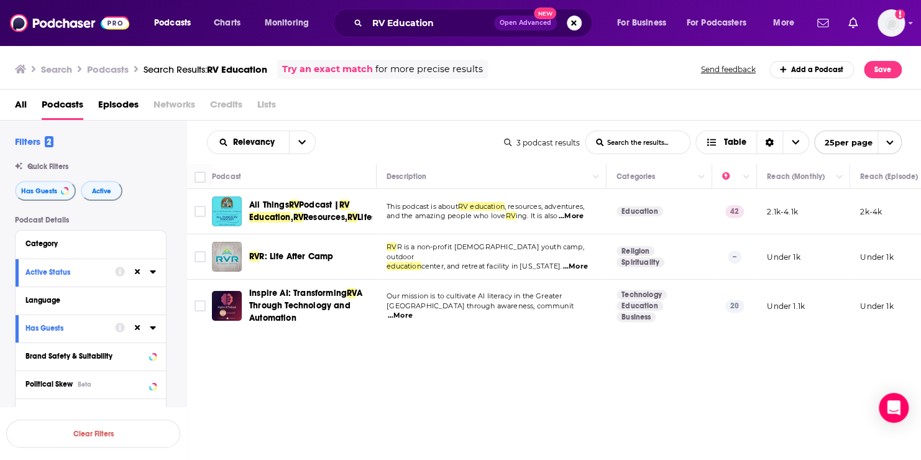
click at [401, 107] on div "All Podcasts Episodes Networks Credits Lists" at bounding box center [463, 106] width 896 height 25
click at [877, 26] on img "Logged in as roneledotsonRAD" at bounding box center [890, 22] width 27 height 27
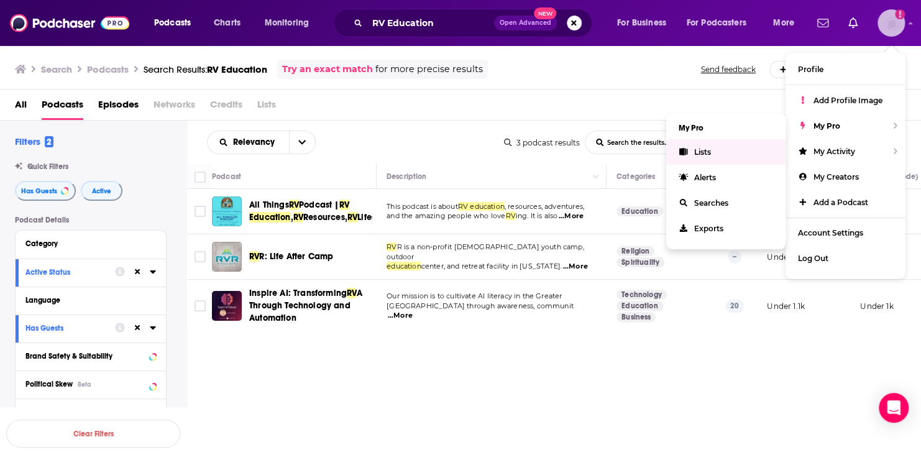
click at [704, 152] on span "Lists" at bounding box center [702, 151] width 17 height 9
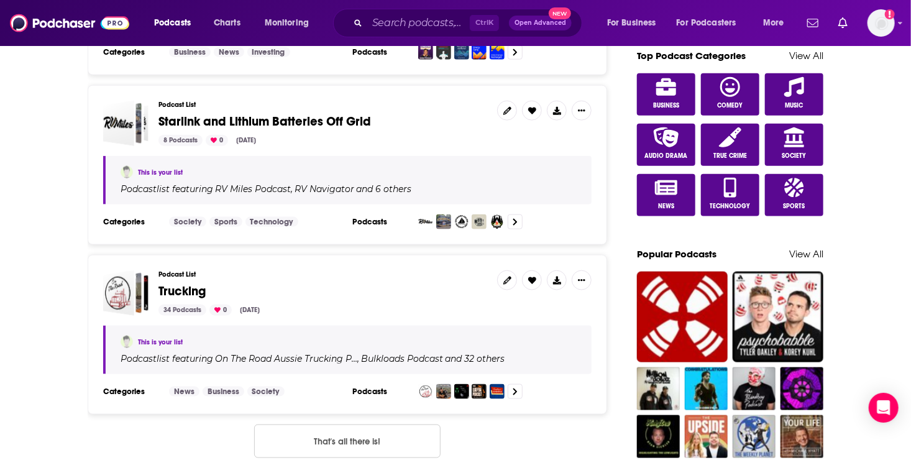
scroll to position [678, 0]
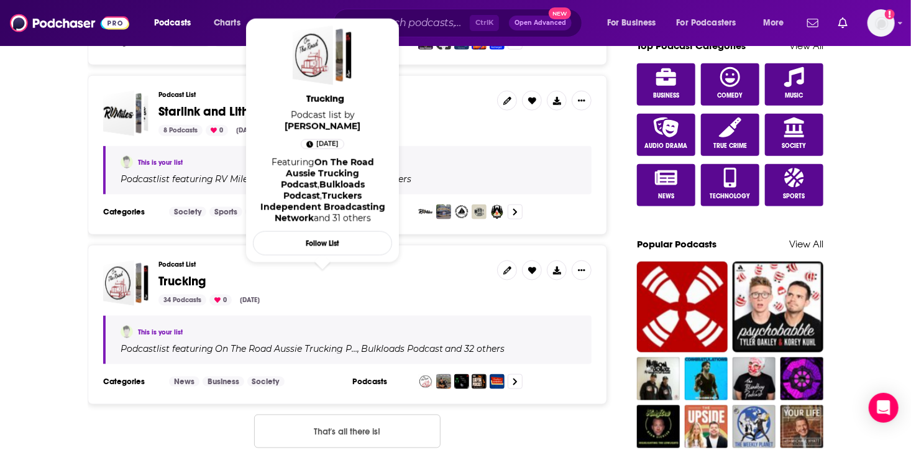
click at [197, 273] on span "Trucking" at bounding box center [181, 281] width 47 height 16
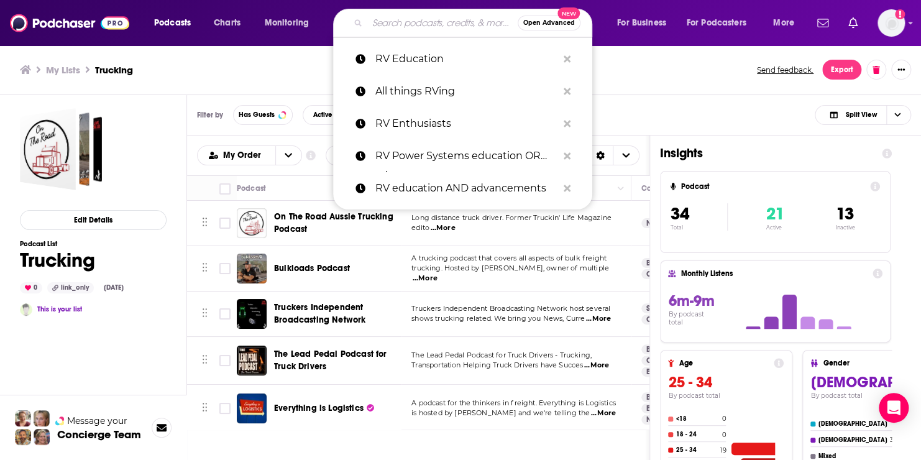
click at [415, 20] on input "Search podcasts, credits, & more..." at bounding box center [442, 23] width 150 height 20
click at [669, 70] on ul "My Lists Trucking" at bounding box center [381, 70] width 723 height 12
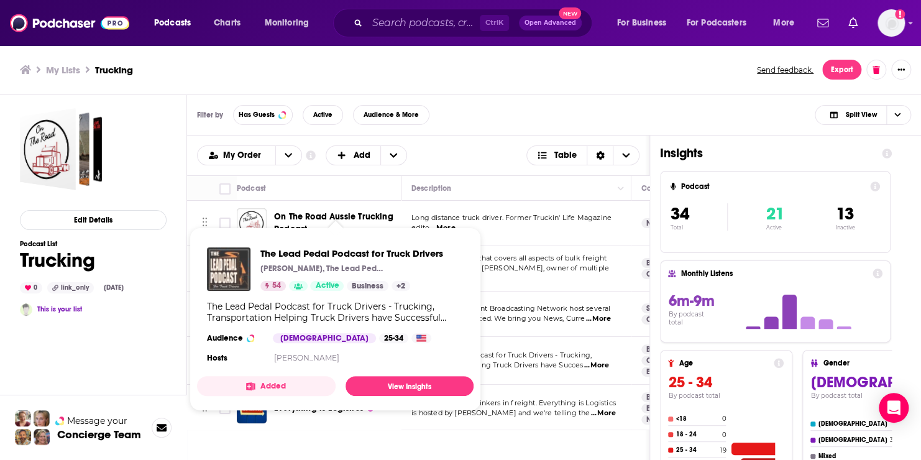
click at [214, 261] on img "The Lead Pedal Podcast for Truck Drivers" at bounding box center [228, 268] width 43 height 43
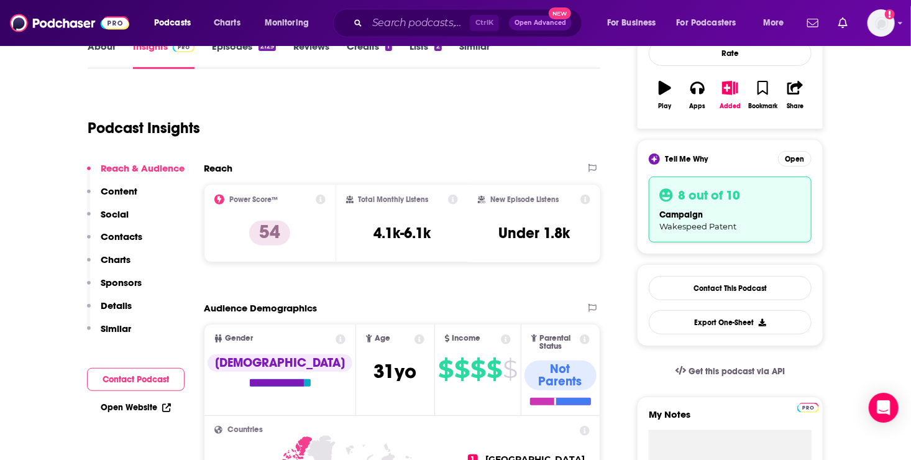
scroll to position [91, 0]
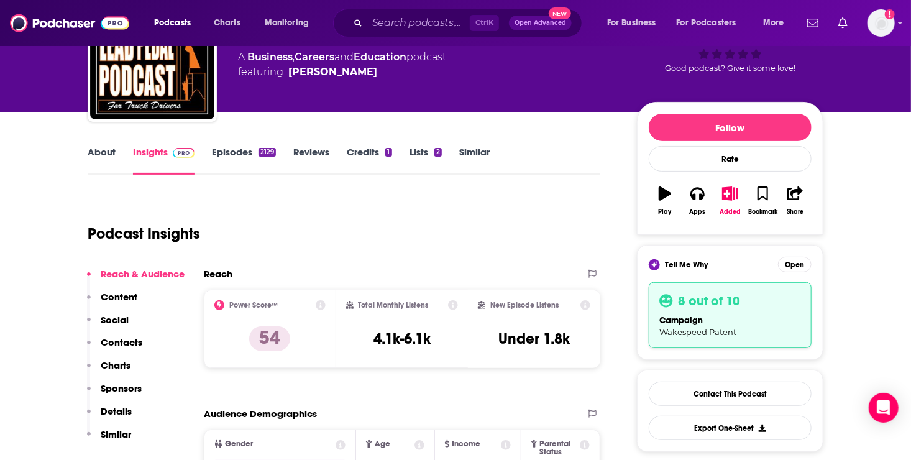
click at [480, 152] on link "Similar" at bounding box center [474, 160] width 30 height 29
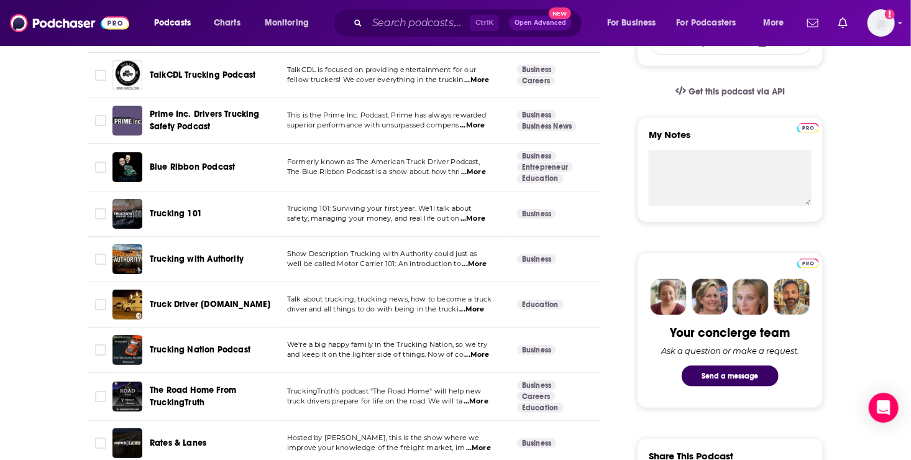
scroll to position [487, 0]
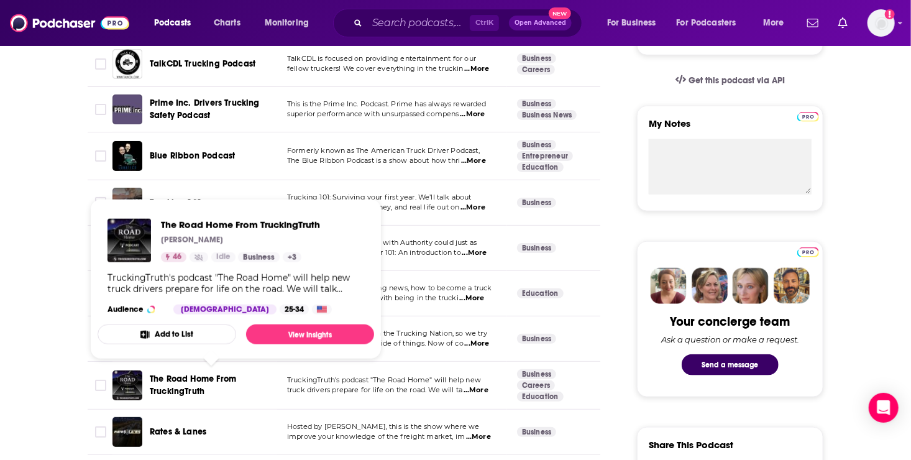
click at [199, 385] on span "The Road Home From TruckingTruth" at bounding box center [193, 384] width 86 height 23
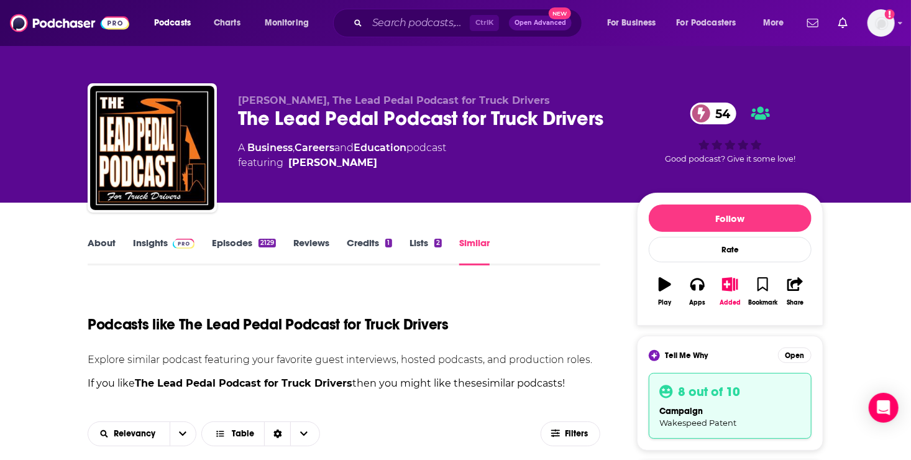
click at [473, 246] on link "Similar" at bounding box center [474, 251] width 30 height 29
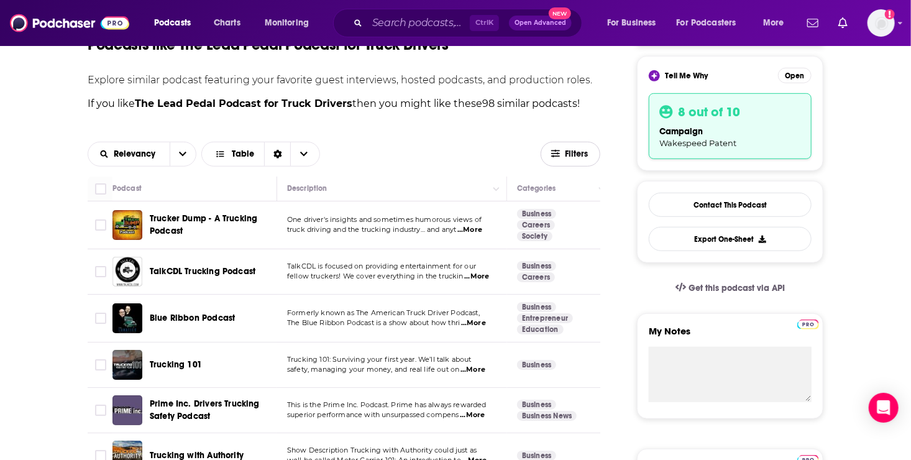
click at [568, 152] on span "Filters" at bounding box center [577, 154] width 25 height 9
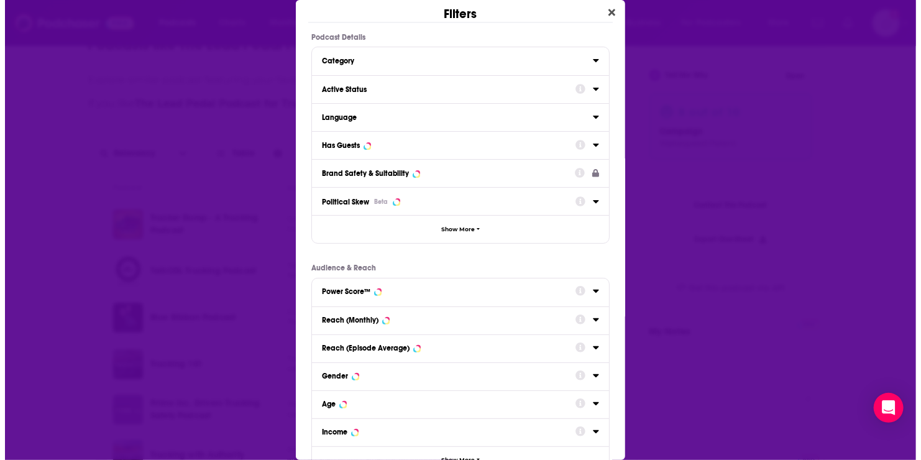
scroll to position [0, 0]
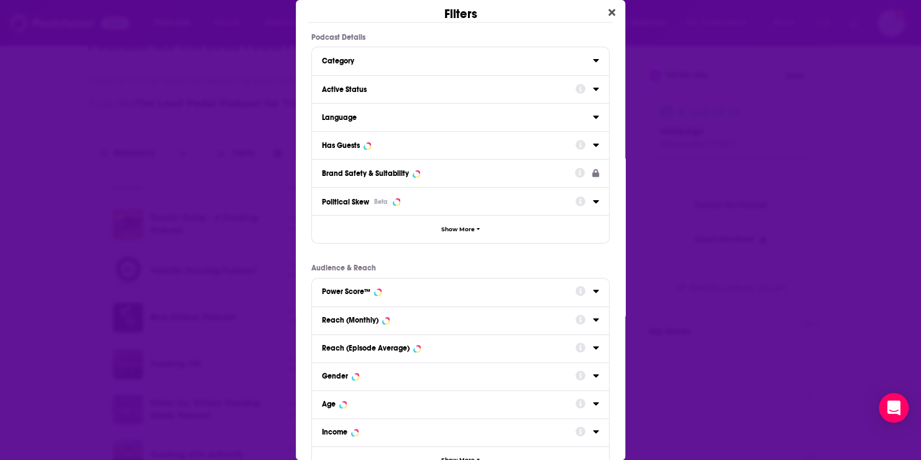
click at [589, 89] on div "Active Status" at bounding box center [460, 89] width 297 height 28
click at [593, 89] on icon "Dialog" at bounding box center [596, 89] width 6 height 3
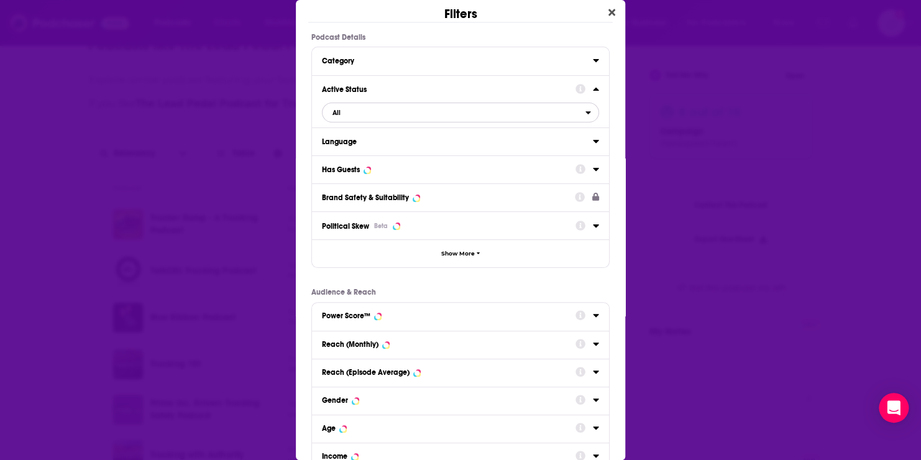
click at [371, 114] on span "All" at bounding box center [453, 112] width 263 height 16
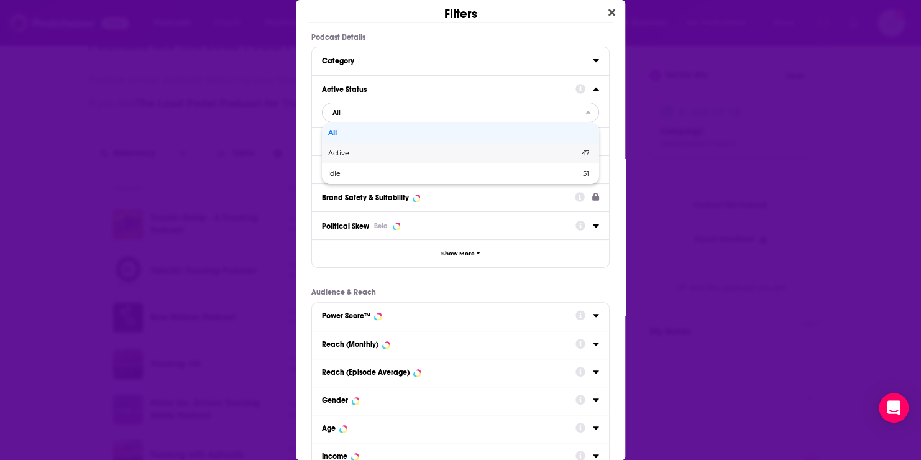
click at [363, 151] on span "Active" at bounding box center [396, 153] width 136 height 7
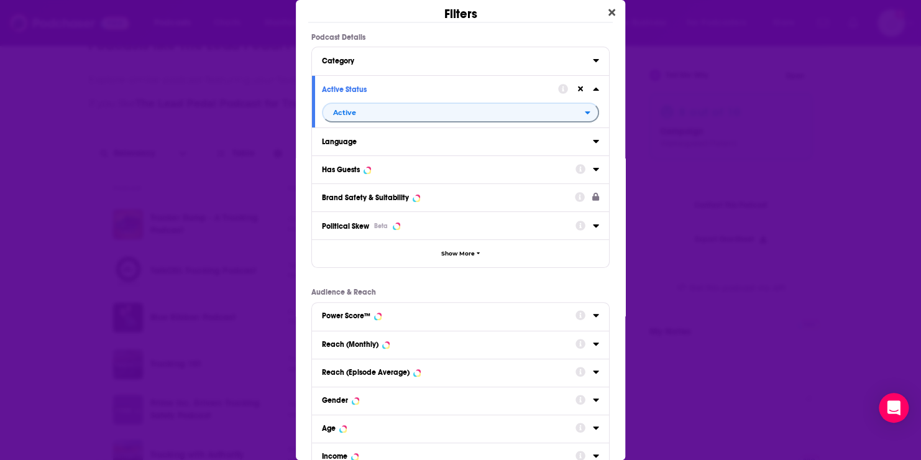
click at [593, 171] on icon "Dialog" at bounding box center [596, 169] width 6 height 10
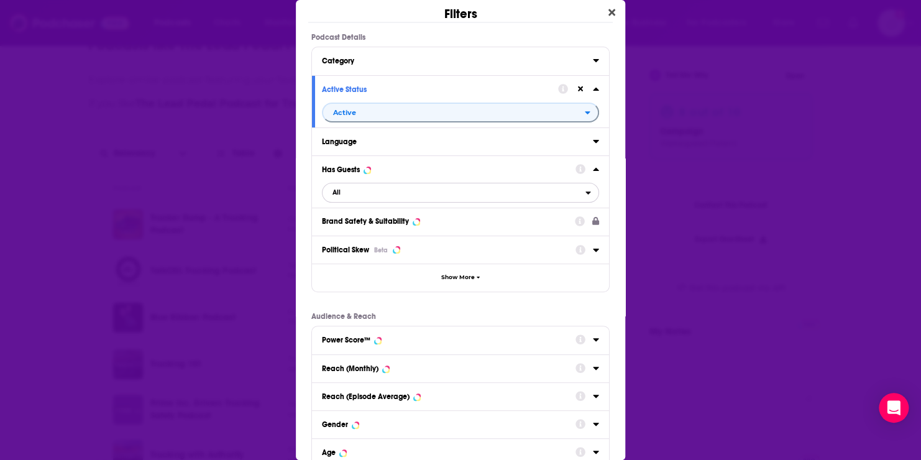
click at [425, 191] on span "All" at bounding box center [453, 192] width 263 height 16
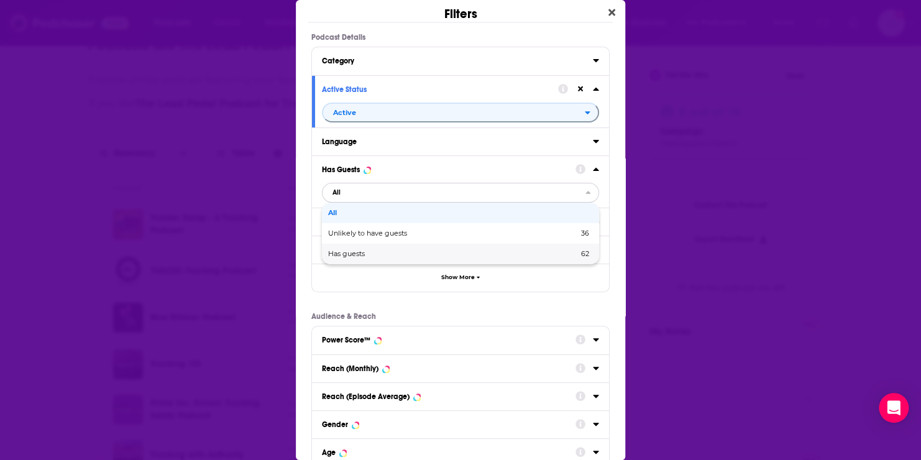
click at [361, 250] on span "Has guests" at bounding box center [399, 253] width 143 height 7
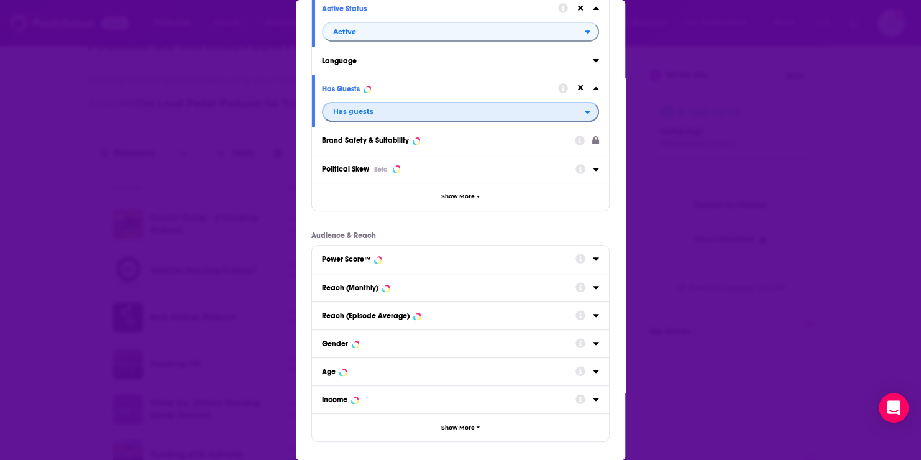
scroll to position [80, 0]
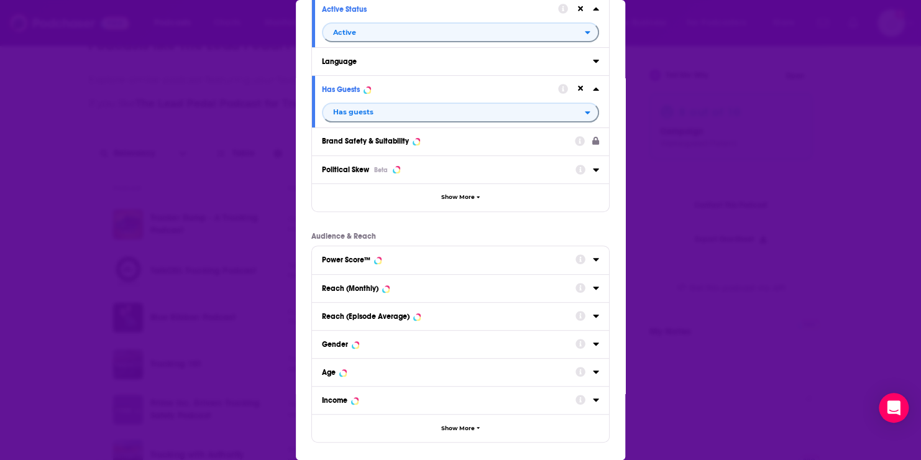
click at [593, 261] on icon "Dialog" at bounding box center [596, 259] width 6 height 10
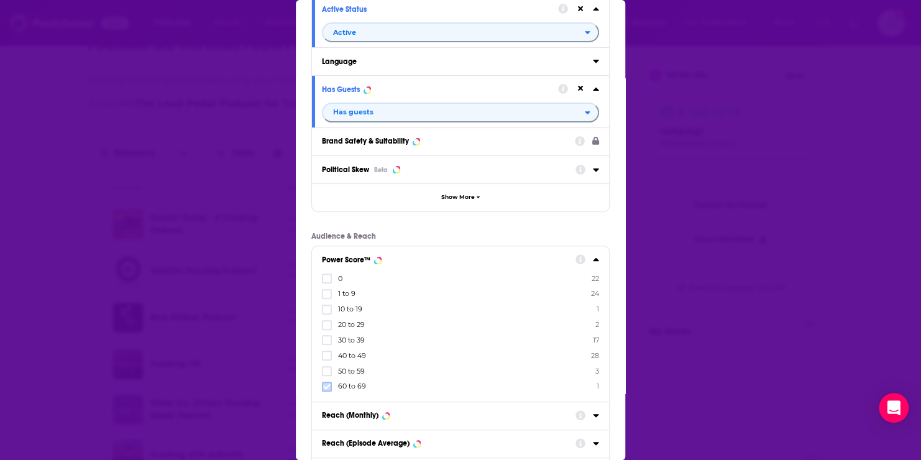
click at [325, 386] on icon "Dialog" at bounding box center [326, 386] width 7 height 7
click at [324, 385] on icon "Dialog" at bounding box center [326, 386] width 7 height 7
click at [327, 388] on icon "Dialog" at bounding box center [326, 386] width 7 height 7
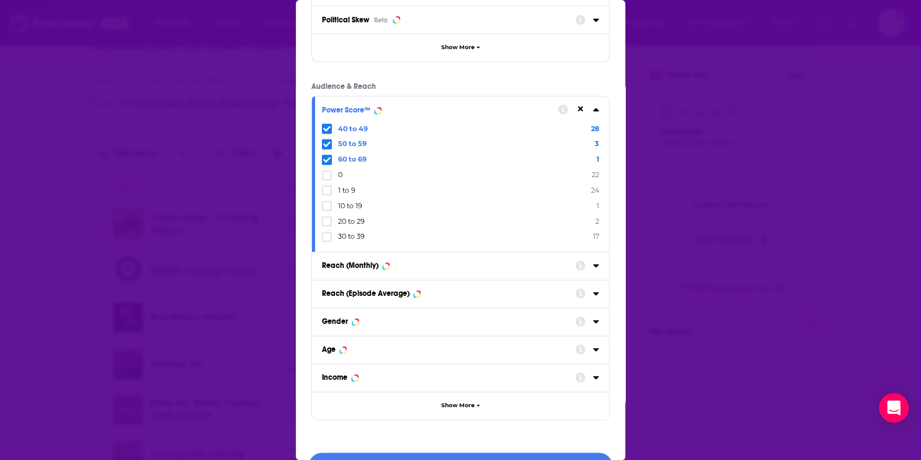
scroll to position [258, 0]
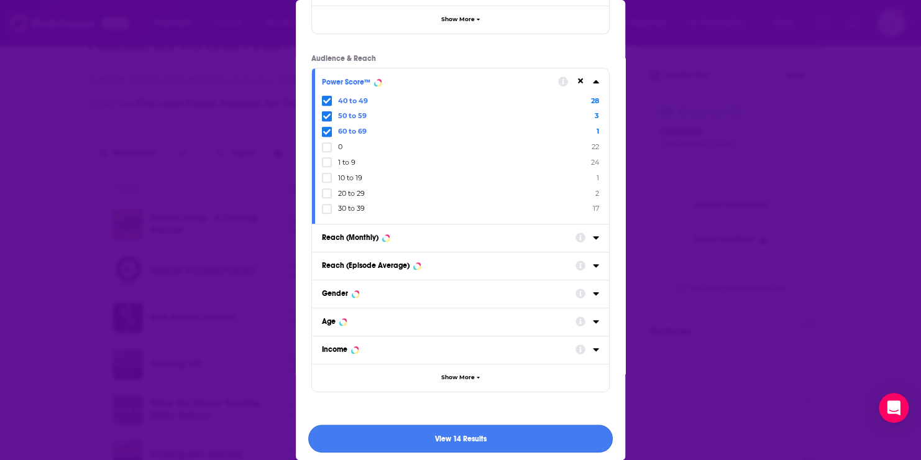
click at [467, 432] on button "View 14 Results" at bounding box center [460, 438] width 304 height 28
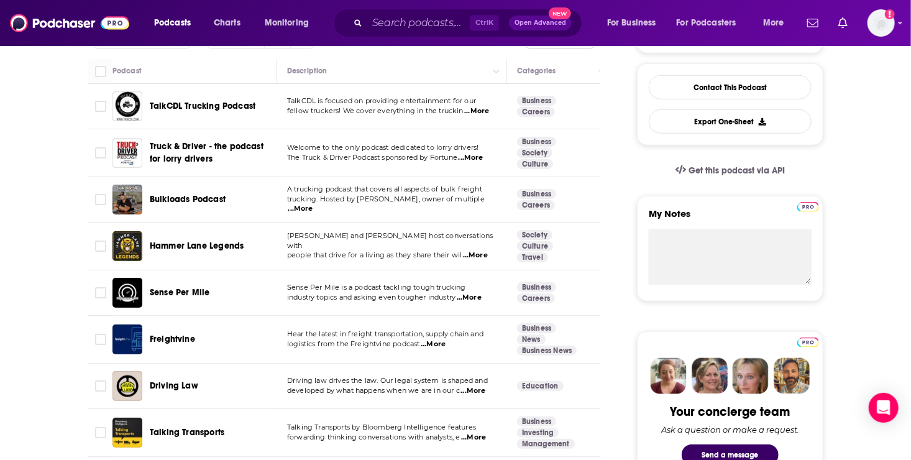
scroll to position [443, 0]
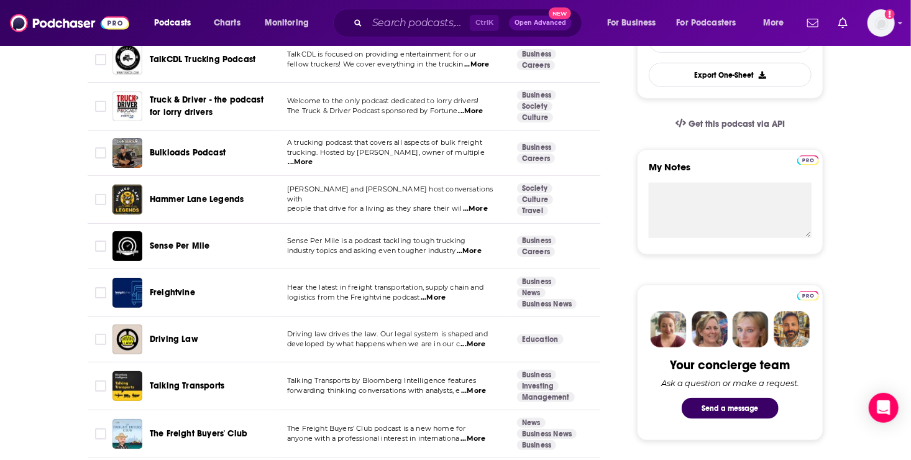
click at [481, 246] on span "...More" at bounding box center [469, 251] width 25 height 10
click at [204, 291] on div "Freightvine" at bounding box center [214, 292] width 129 height 12
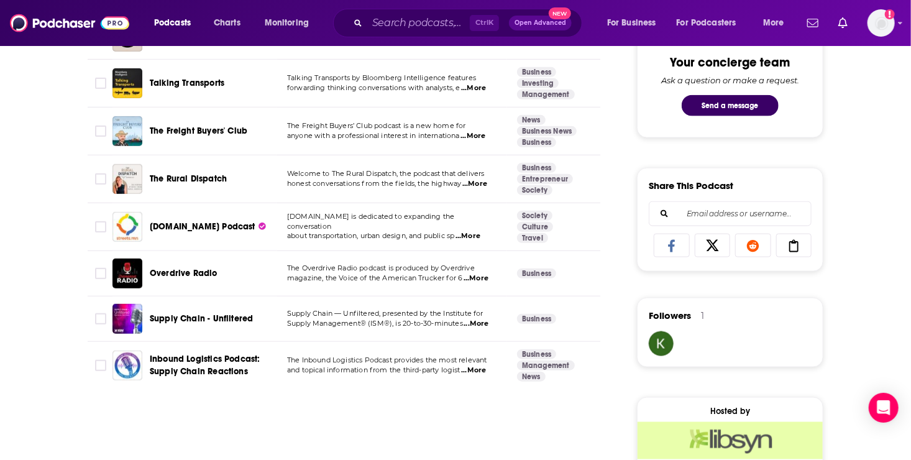
scroll to position [160, 0]
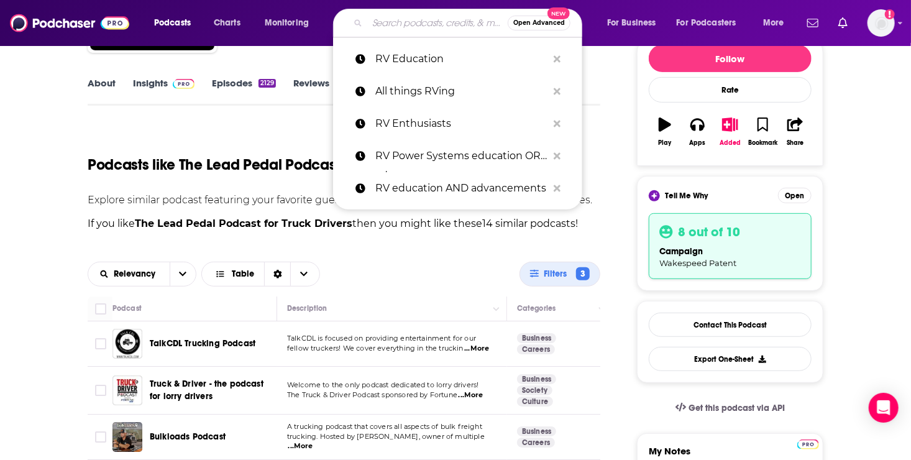
click at [408, 25] on input "Search podcasts, credits, & more..." at bounding box center [437, 23] width 140 height 20
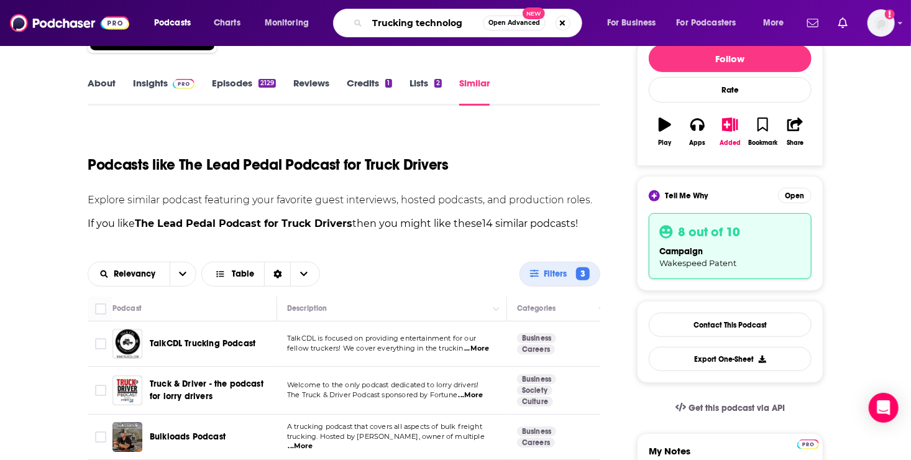
type input "Trucking technology"
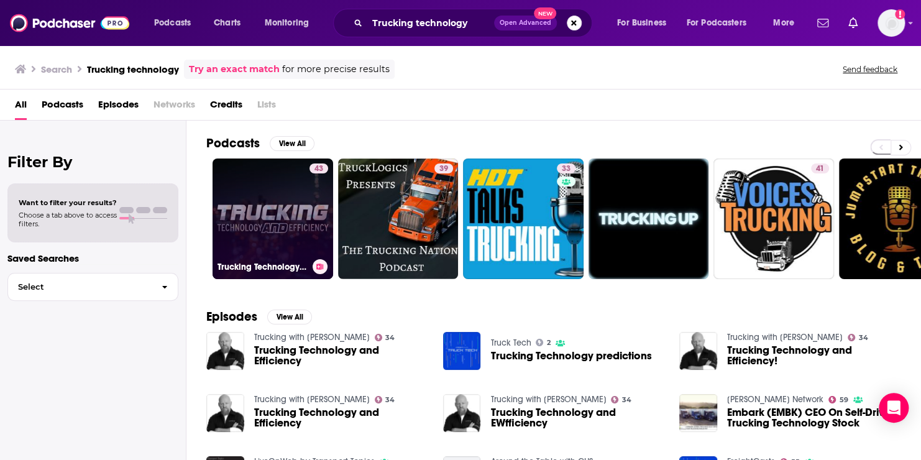
click at [280, 234] on link "43 Trucking Technology & Efficiency" at bounding box center [272, 218] width 121 height 121
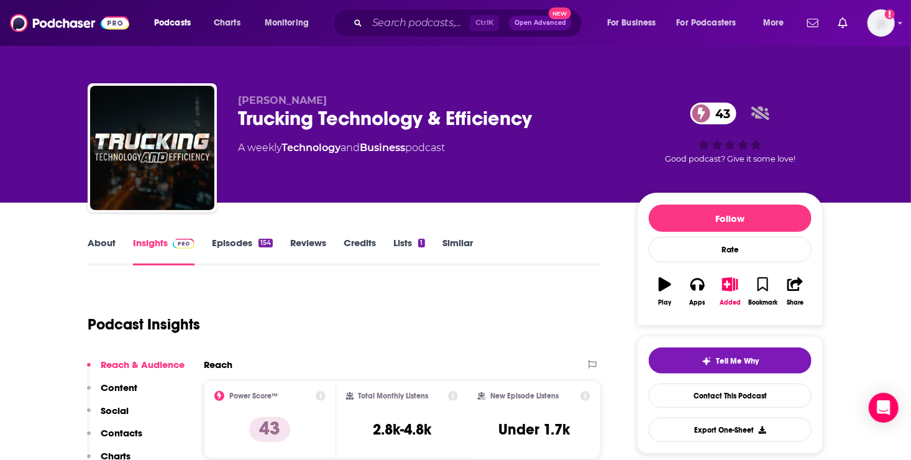
click at [238, 239] on link "Episodes 154" at bounding box center [242, 251] width 61 height 29
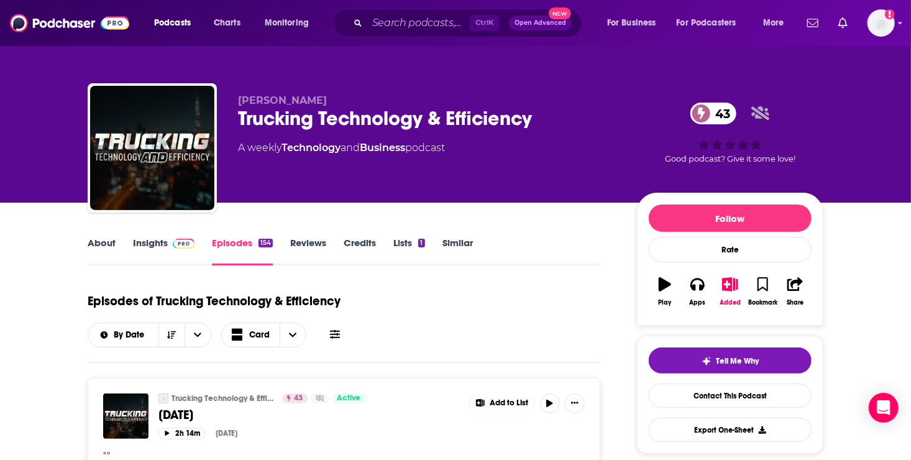
click at [334, 337] on icon at bounding box center [335, 334] width 10 height 9
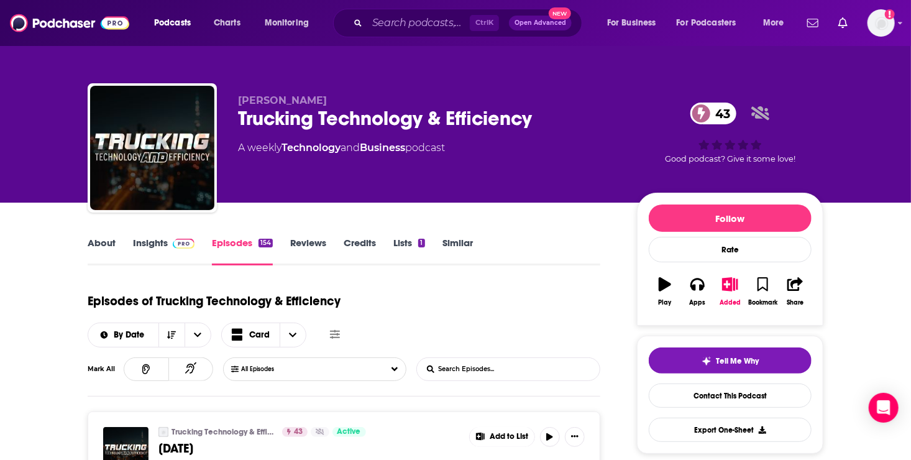
click at [140, 242] on link "Insights" at bounding box center [163, 251] width 61 height 29
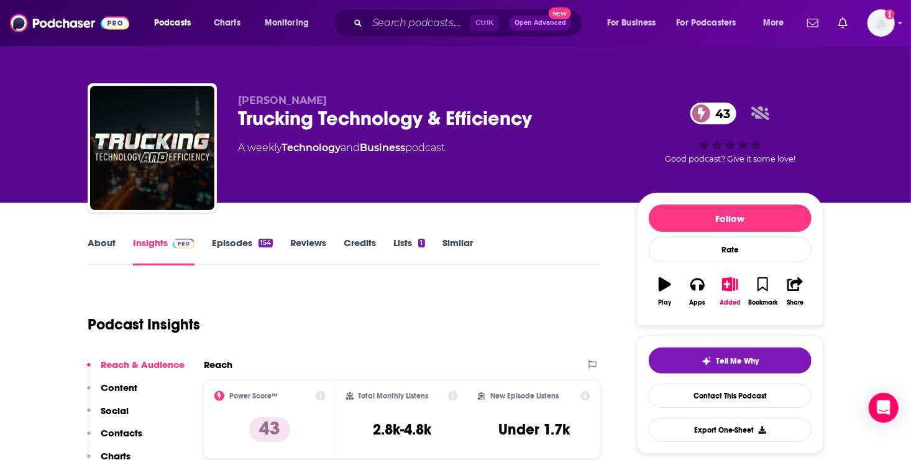
scroll to position [219, 0]
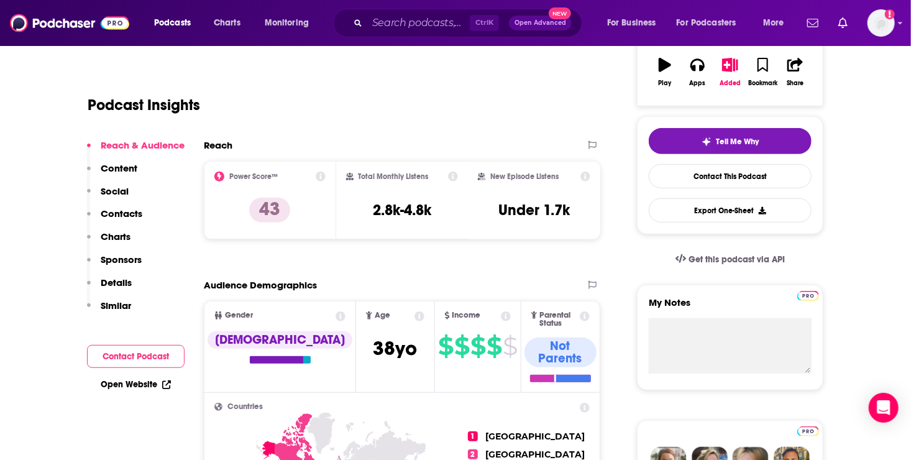
click at [122, 211] on p "Contacts" at bounding box center [122, 213] width 42 height 12
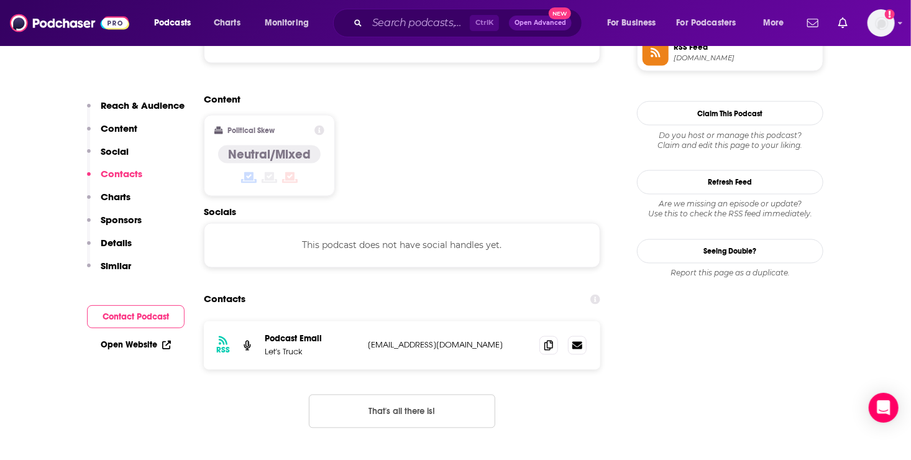
scroll to position [985, 0]
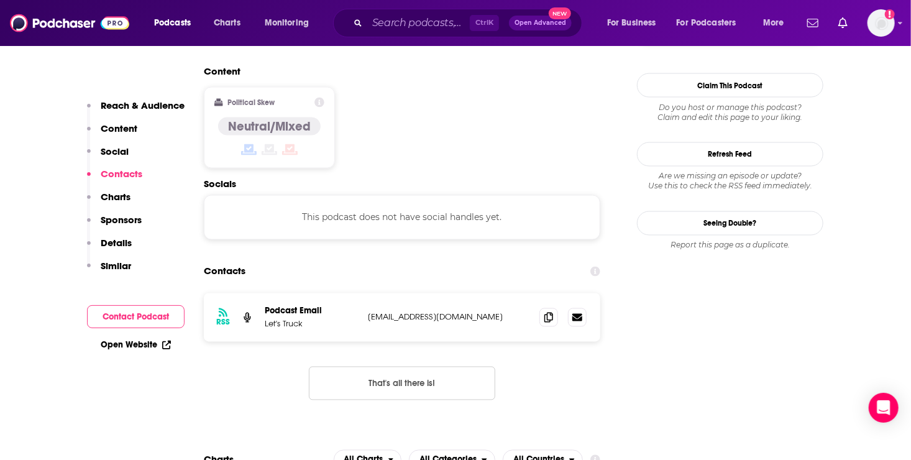
click at [146, 102] on p "Reach & Audience" at bounding box center [143, 105] width 84 height 12
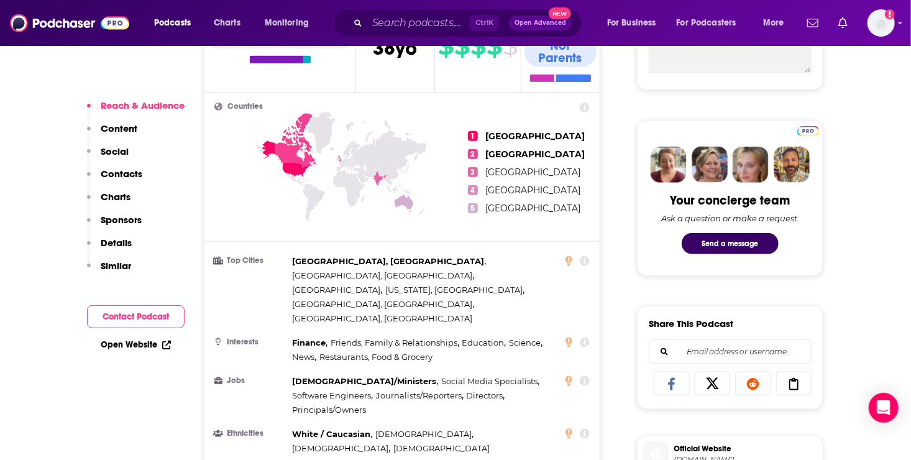
scroll to position [185, 0]
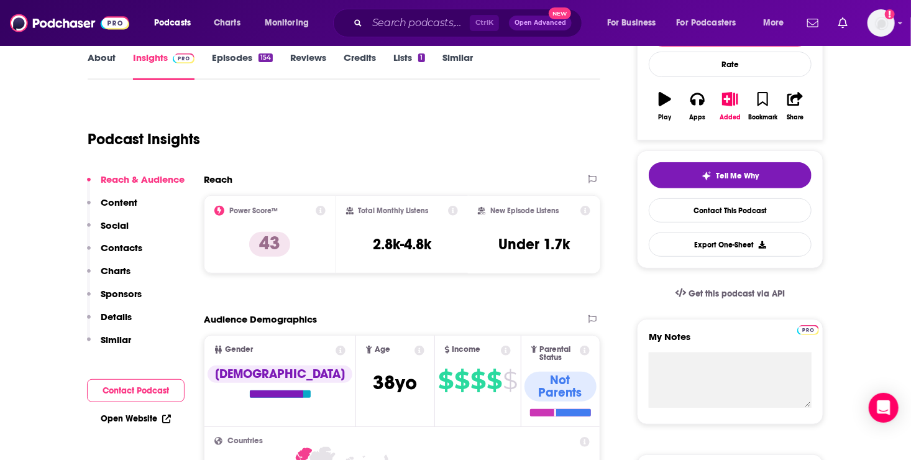
click at [114, 200] on p "Content" at bounding box center [119, 202] width 37 height 12
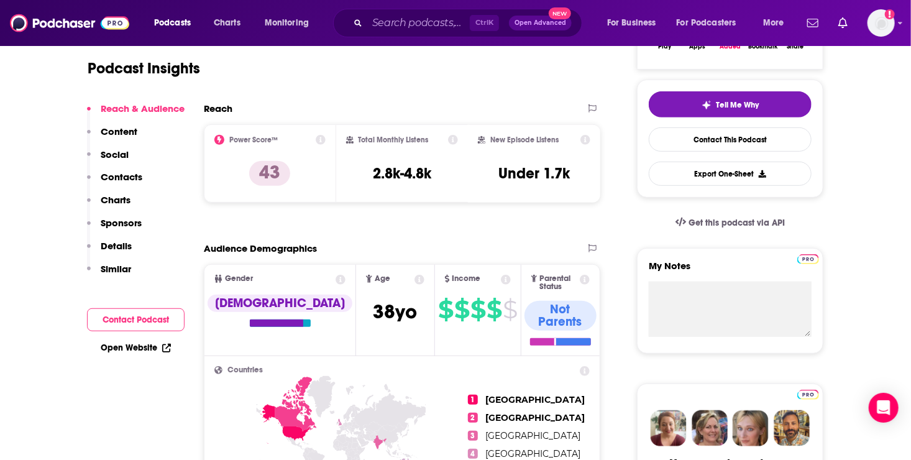
scroll to position [132, 0]
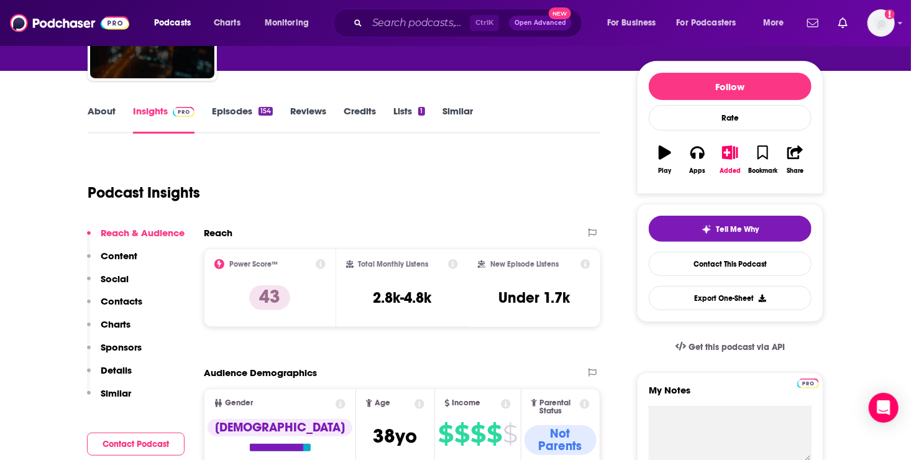
click at [239, 109] on link "Episodes 154" at bounding box center [242, 119] width 61 height 29
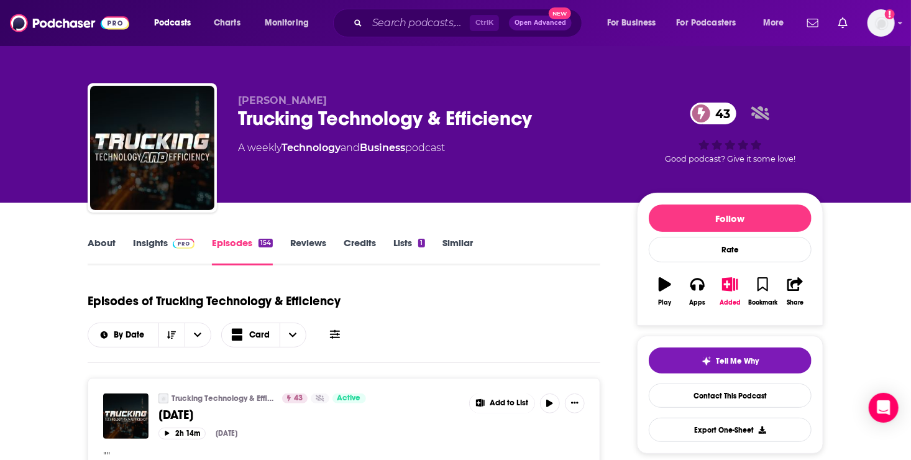
click at [134, 241] on link "Insights" at bounding box center [163, 251] width 61 height 29
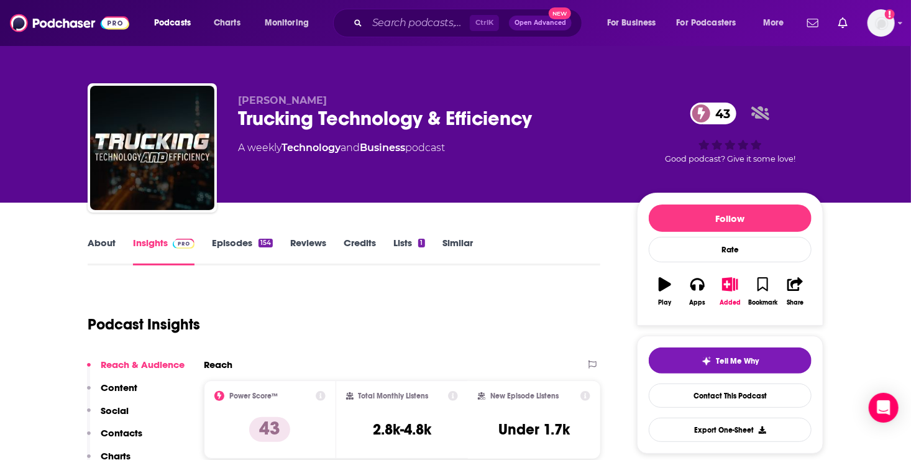
click at [102, 240] on link "About" at bounding box center [102, 251] width 28 height 29
click at [407, 246] on link "Lists 1" at bounding box center [408, 251] width 31 height 29
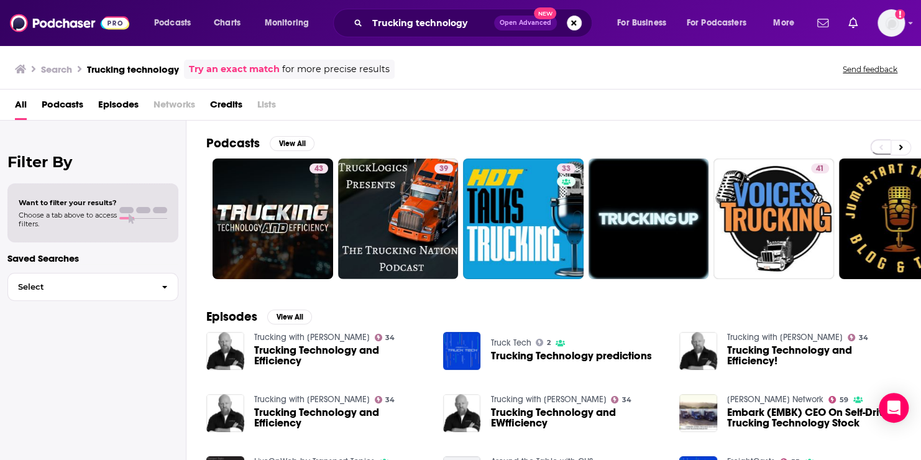
click at [65, 104] on span "Podcasts" at bounding box center [63, 106] width 42 height 25
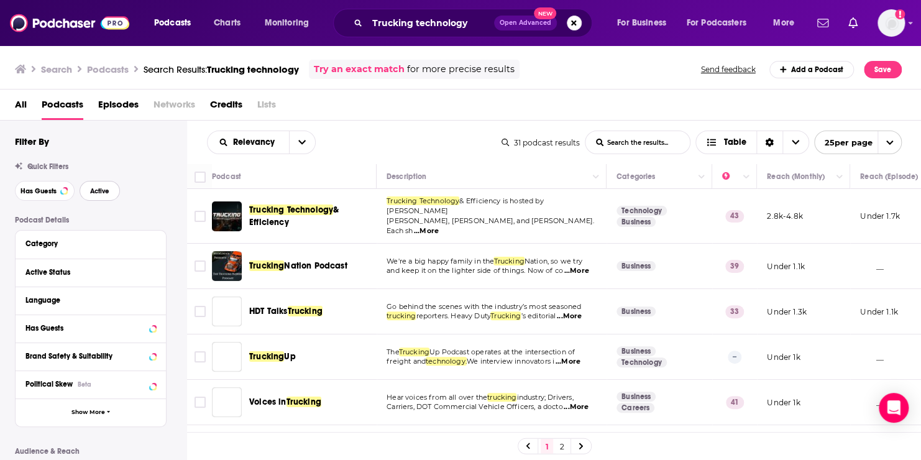
click at [100, 191] on span "Active" at bounding box center [99, 191] width 19 height 7
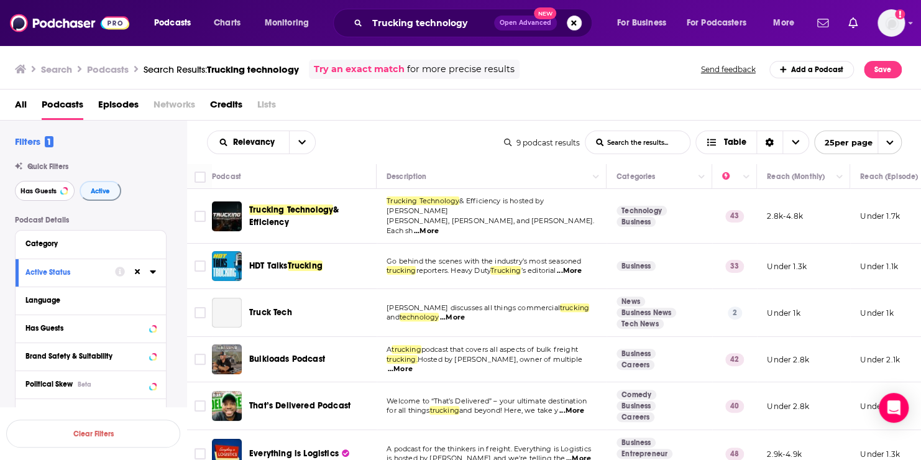
click at [47, 191] on span "Has Guests" at bounding box center [38, 191] width 36 height 7
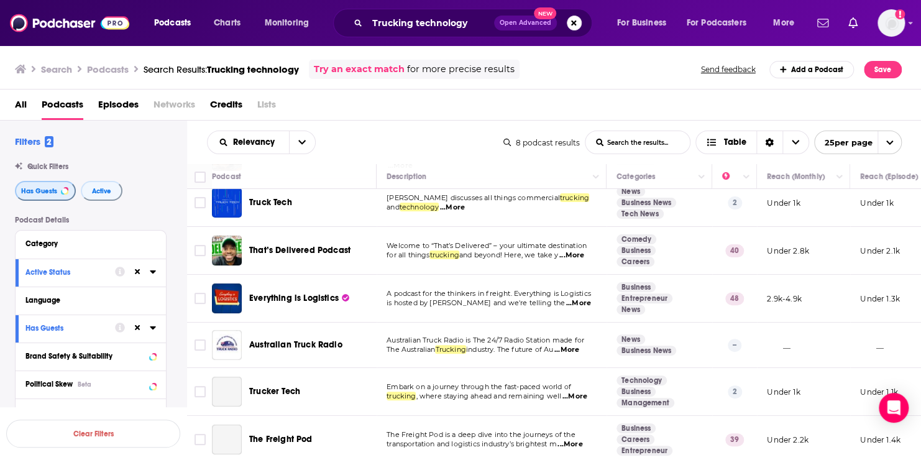
scroll to position [110, 0]
click at [175, 353] on div "Podcast Details Category Active Status Language Has Guests Brand Safety & Suita…" at bounding box center [100, 437] width 171 height 442
click at [177, 411] on div "Clear Filters" at bounding box center [93, 433] width 186 height 53
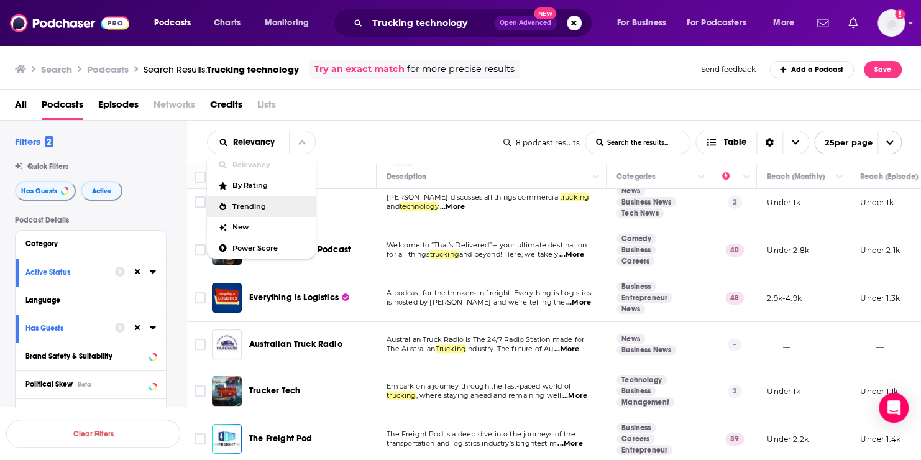
click at [149, 207] on div "Filters 2 Quick Filters Has Guests Active Podcast Details Category Active Statu…" at bounding box center [100, 406] width 171 height 542
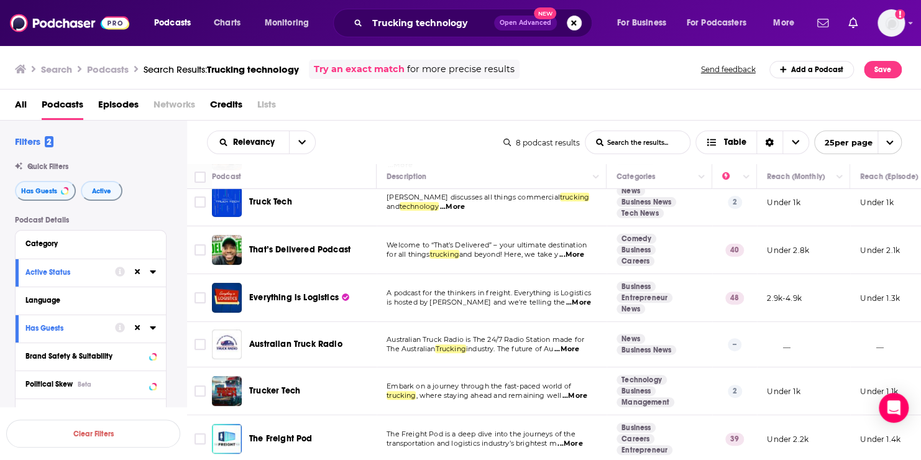
click at [163, 396] on div "Political Skew Beta" at bounding box center [91, 384] width 150 height 28
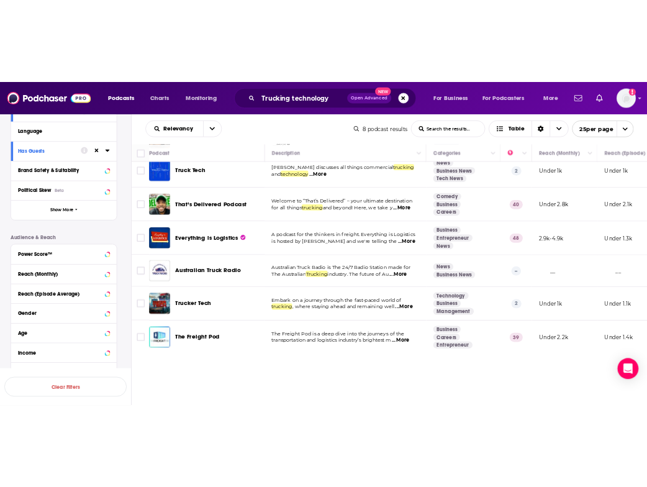
scroll to position [180, 0]
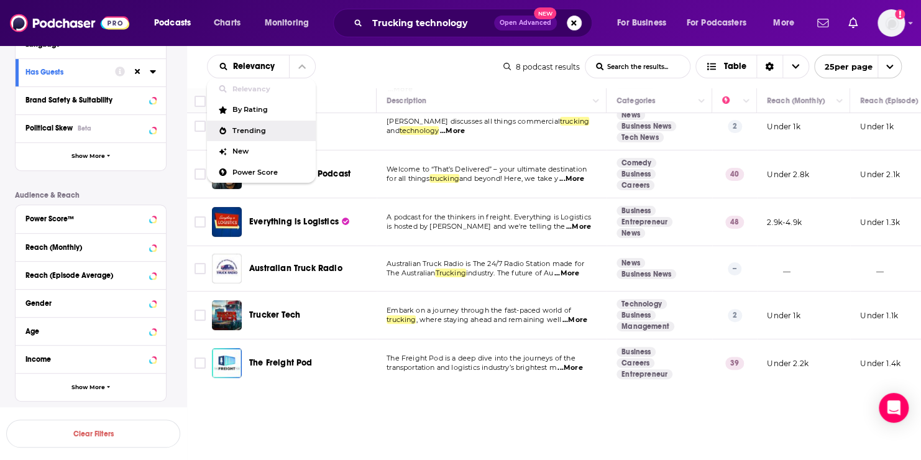
click at [179, 451] on div "Clear Filters" at bounding box center [93, 433] width 186 height 53
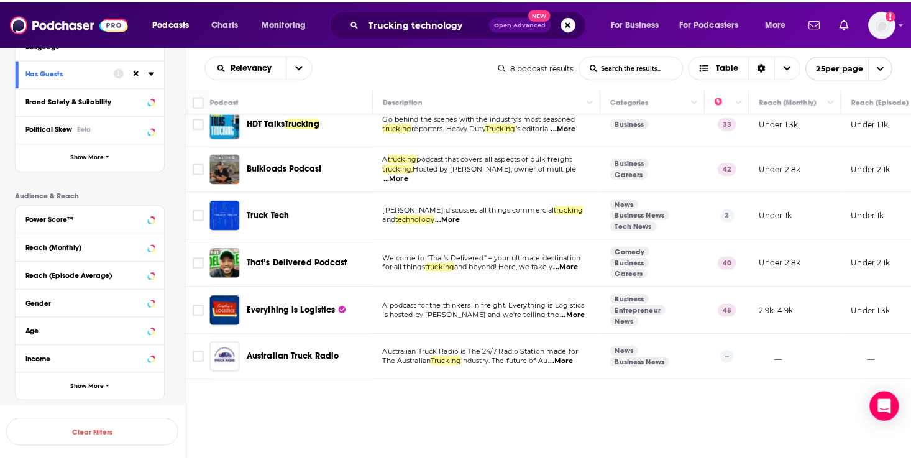
scroll to position [11, 0]
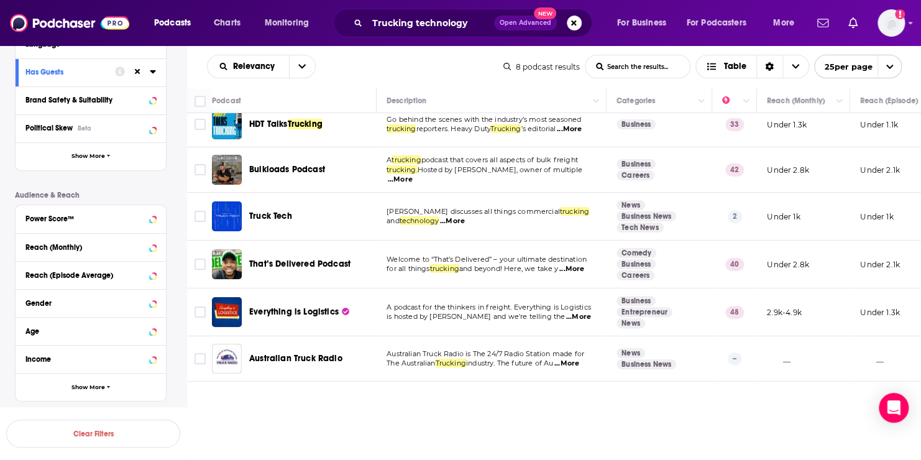
click at [457, 219] on span "...More" at bounding box center [452, 221] width 25 height 10
click at [444, 129] on span "reporters. Heavy Duty" at bounding box center [453, 128] width 75 height 9
click at [581, 128] on span "...More" at bounding box center [569, 129] width 25 height 10
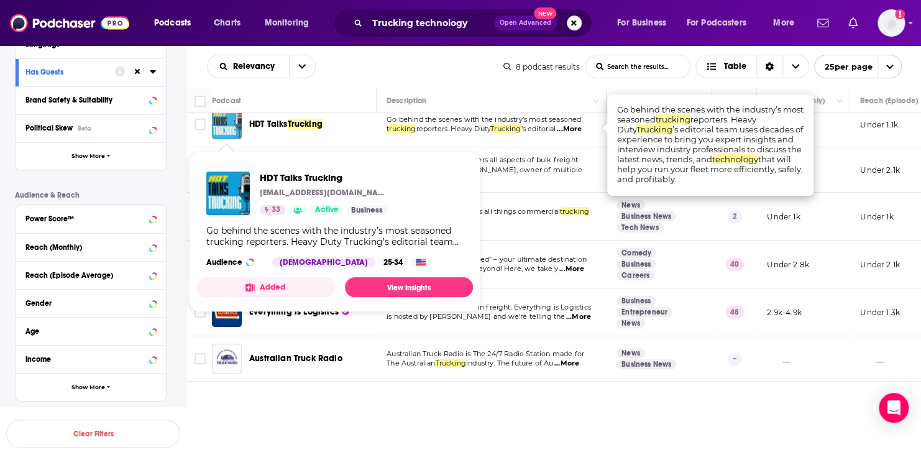
click at [225, 124] on img "HDT Talks Trucking" at bounding box center [227, 124] width 30 height 30
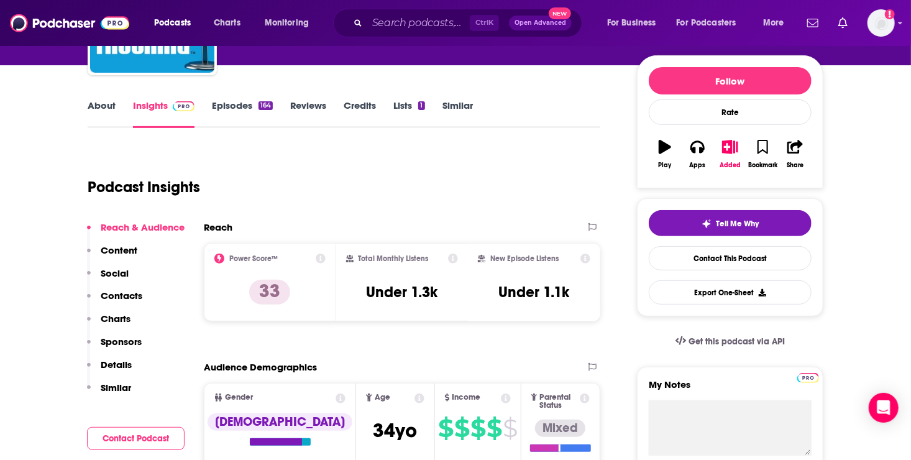
scroll to position [143, 0]
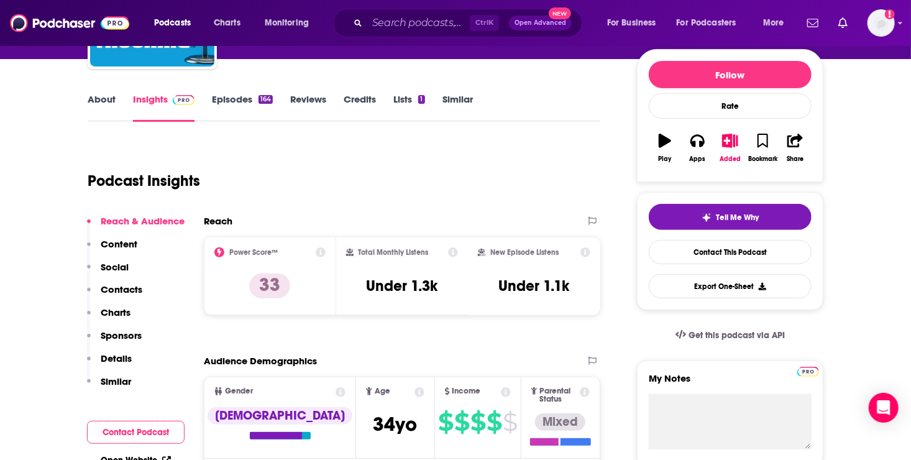
click at [237, 100] on link "Episodes 164" at bounding box center [242, 107] width 61 height 29
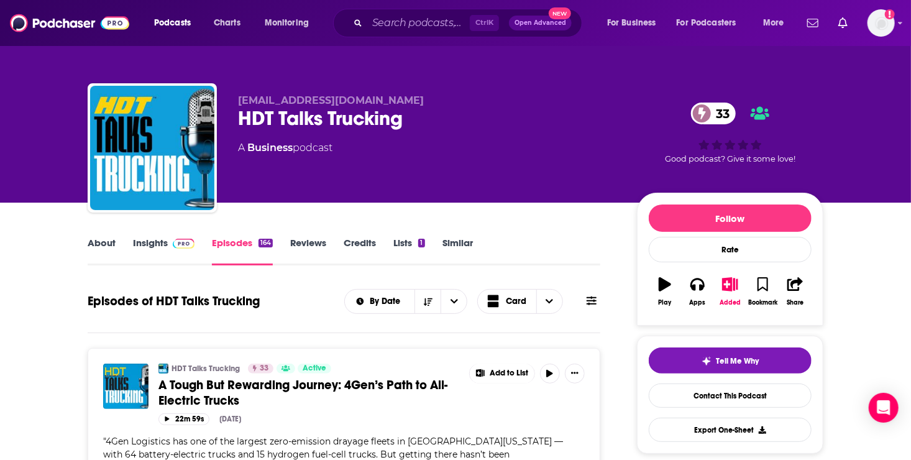
click at [152, 245] on link "Insights" at bounding box center [163, 251] width 61 height 29
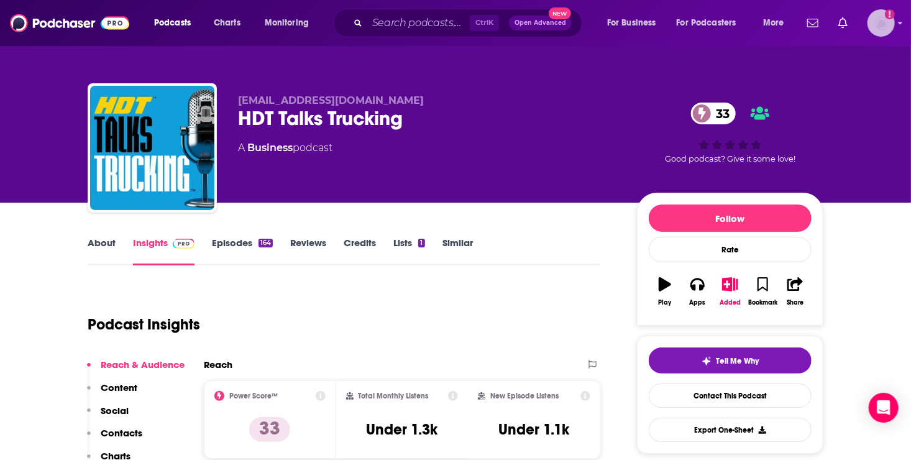
click at [879, 22] on img "Logged in as roneledotsonRAD" at bounding box center [880, 22] width 27 height 27
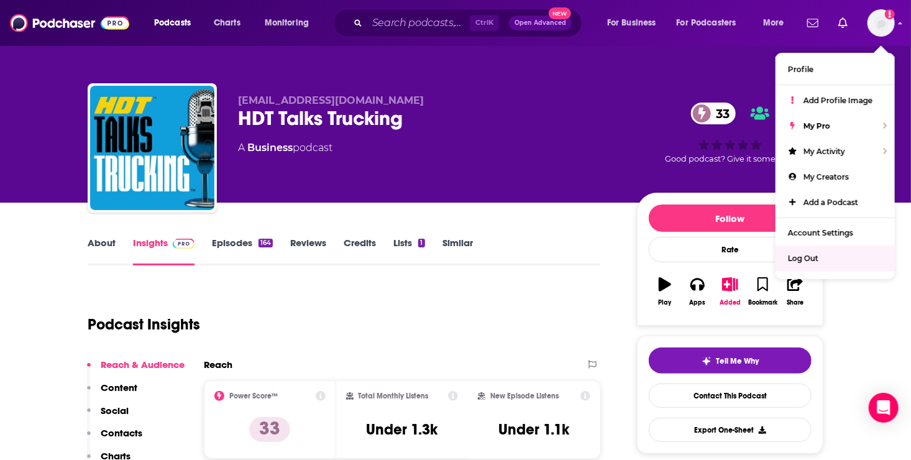
drag, startPoint x: 496, startPoint y: 114, endPoint x: 393, endPoint y: 88, distance: 105.8
click at [494, 114] on div "HDT Talks Trucking 33" at bounding box center [427, 118] width 379 height 24
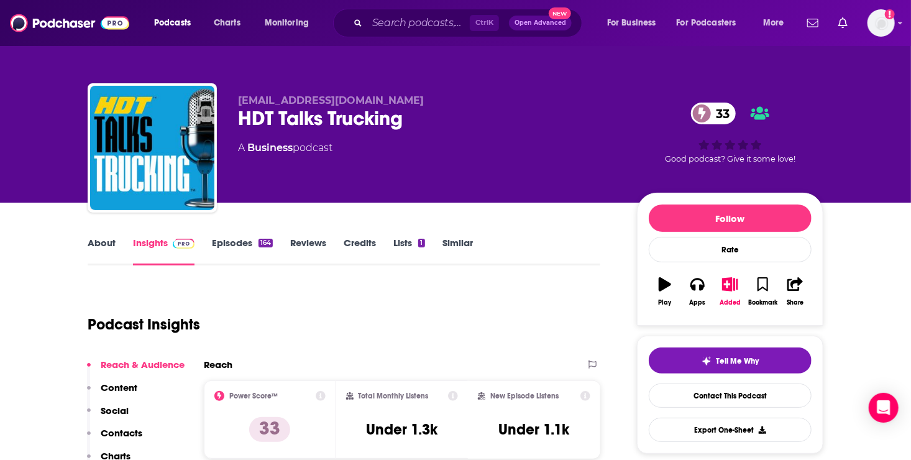
click at [445, 243] on link "Similar" at bounding box center [457, 251] width 30 height 29
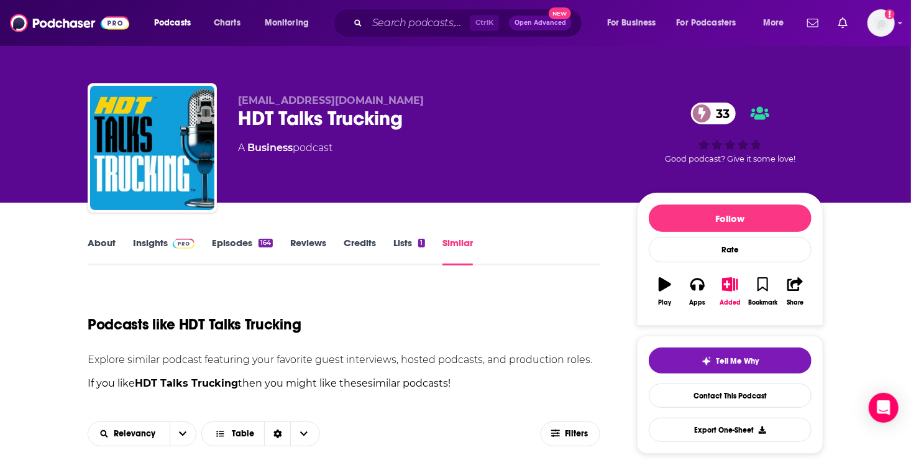
scroll to position [271, 0]
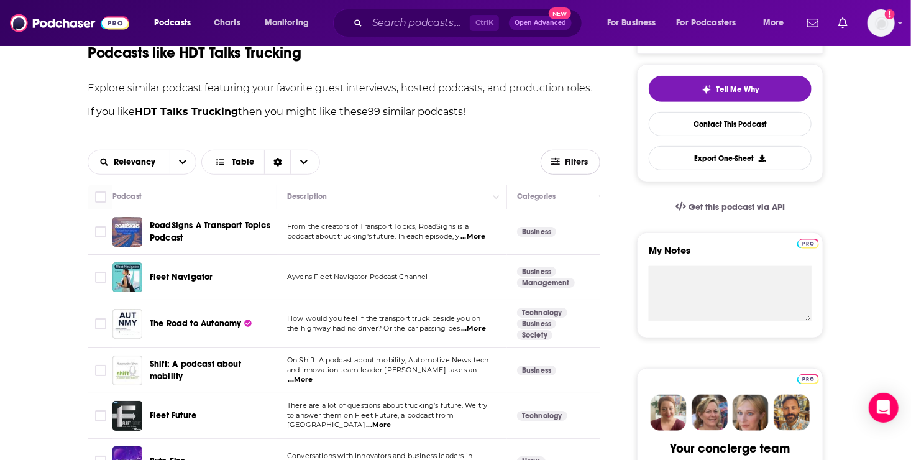
click at [580, 160] on span "Filters" at bounding box center [577, 162] width 25 height 9
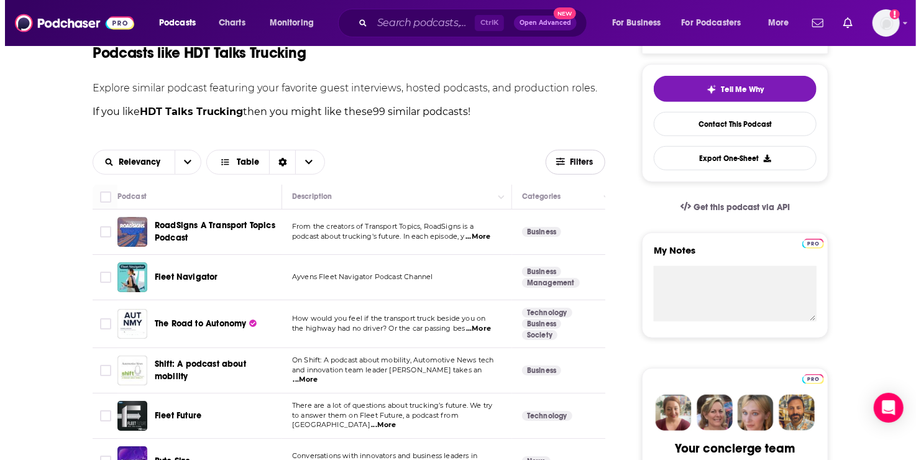
scroll to position [0, 0]
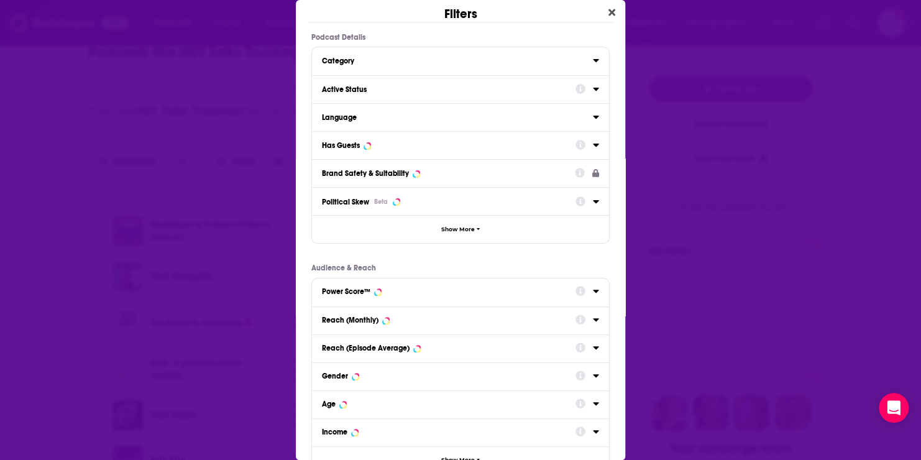
click at [493, 86] on div "Active Status" at bounding box center [444, 89] width 245 height 9
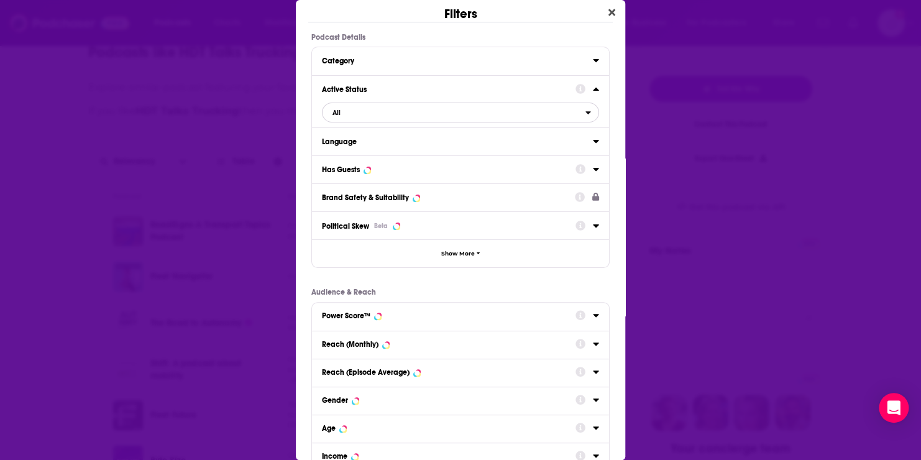
click at [470, 111] on span "All" at bounding box center [453, 112] width 263 height 16
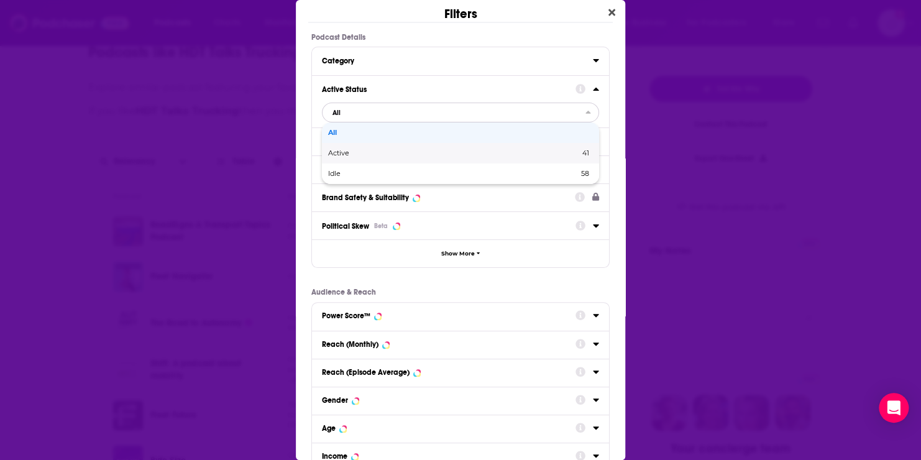
click at [366, 153] on span "Active" at bounding box center [396, 153] width 136 height 7
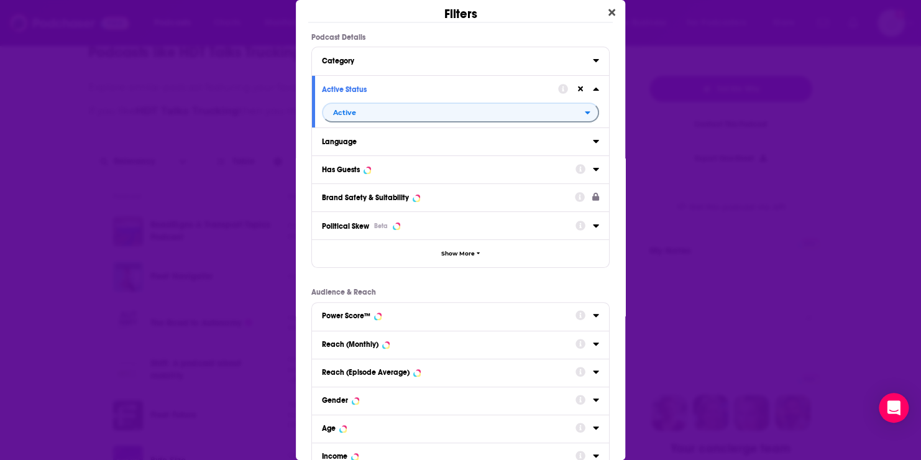
click at [371, 170] on div "Has Guests" at bounding box center [444, 169] width 245 height 9
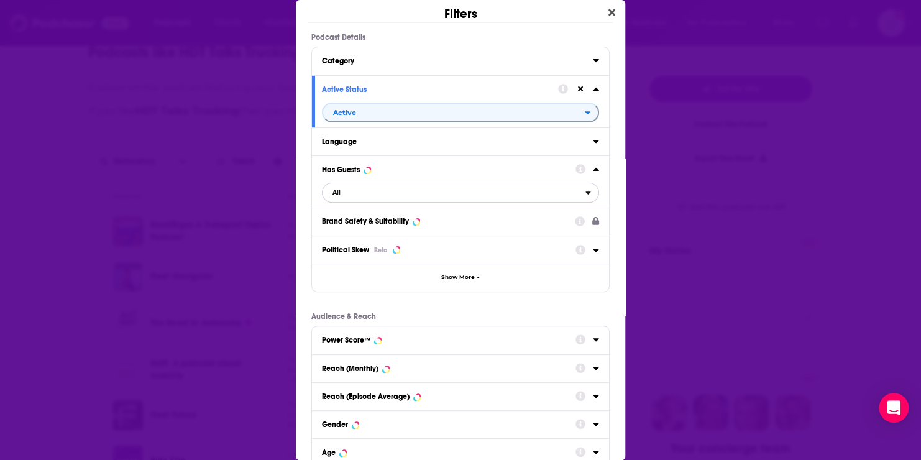
click at [381, 193] on span "All" at bounding box center [453, 192] width 263 height 16
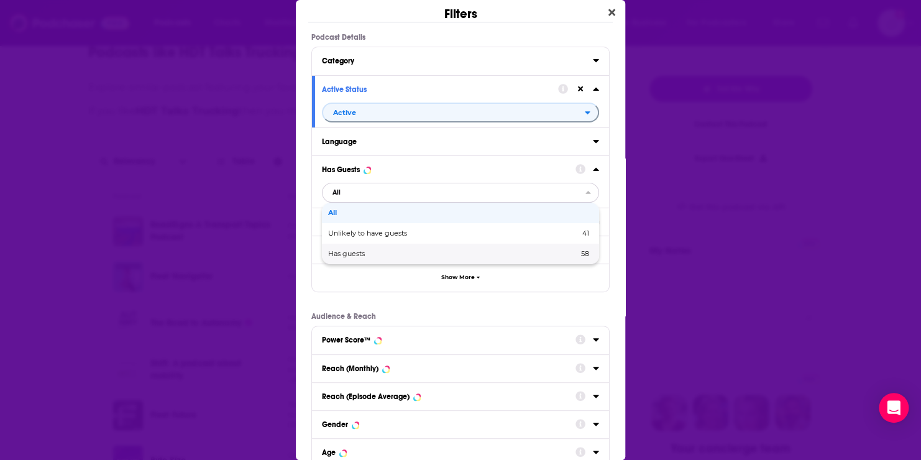
click at [378, 251] on span "Has guests" at bounding box center [399, 253] width 143 height 7
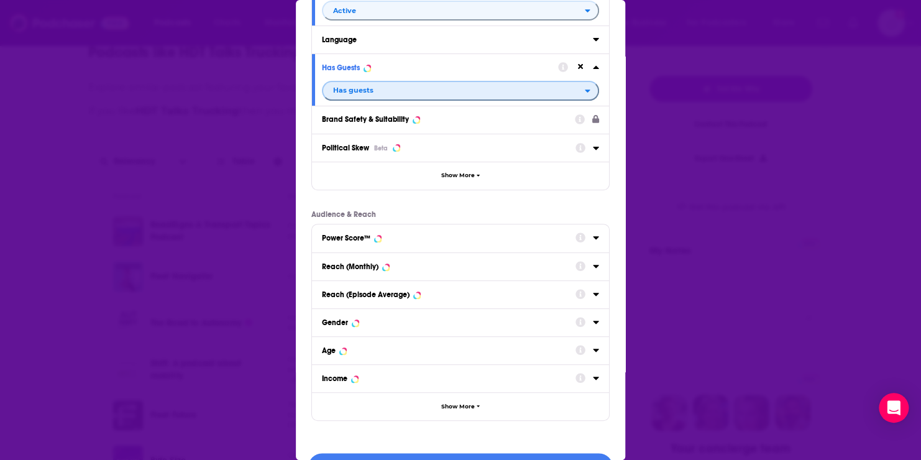
scroll to position [108, 0]
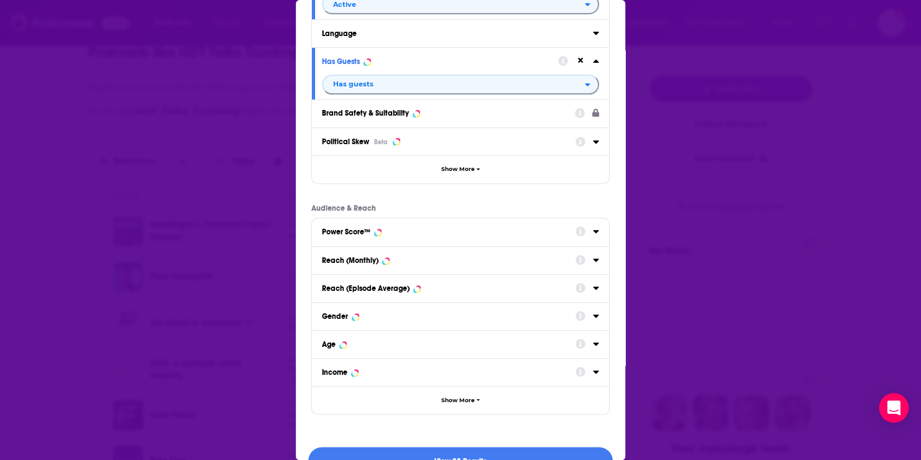
click at [593, 230] on icon "Dialog" at bounding box center [596, 231] width 6 height 3
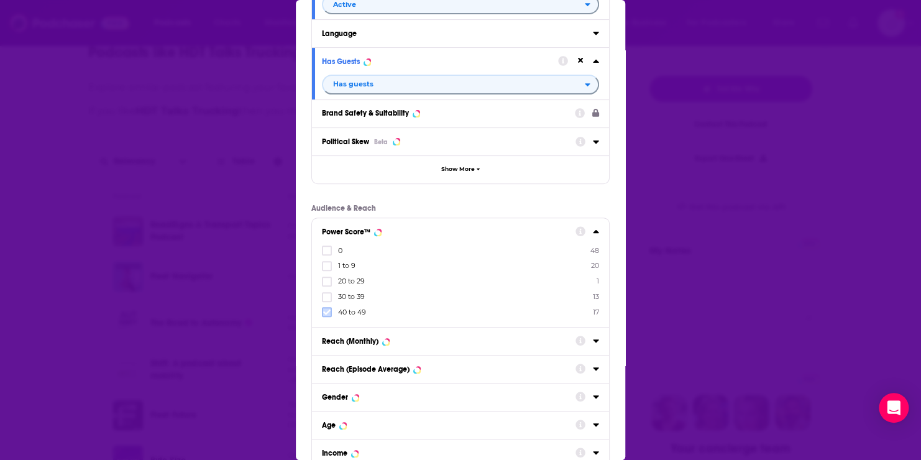
click at [326, 311] on icon "Dialog" at bounding box center [326, 311] width 7 height 7
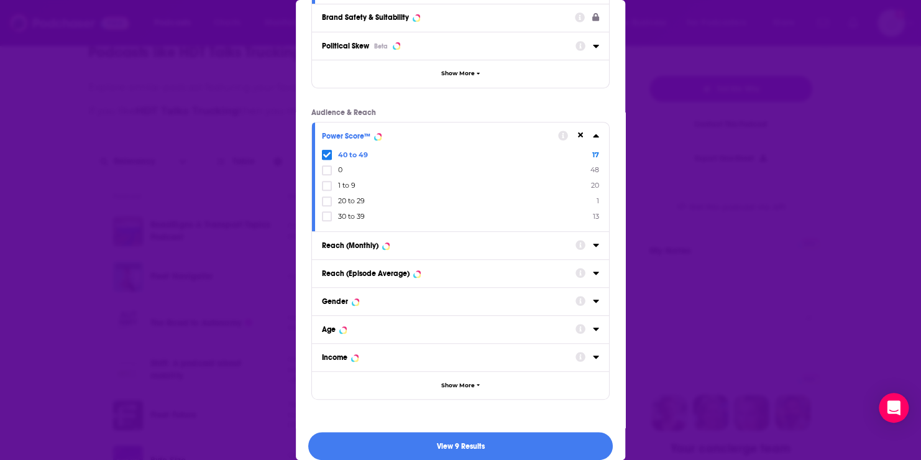
scroll to position [216, 0]
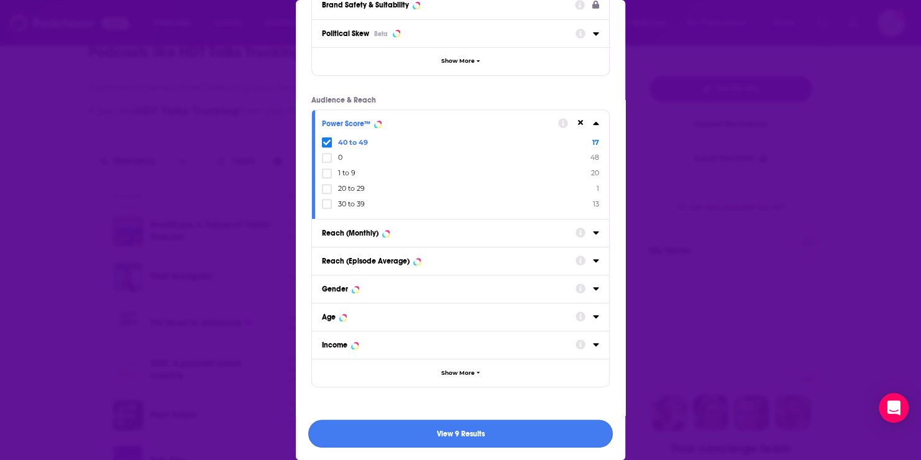
click at [480, 433] on button "View 9 Results" at bounding box center [460, 433] width 304 height 28
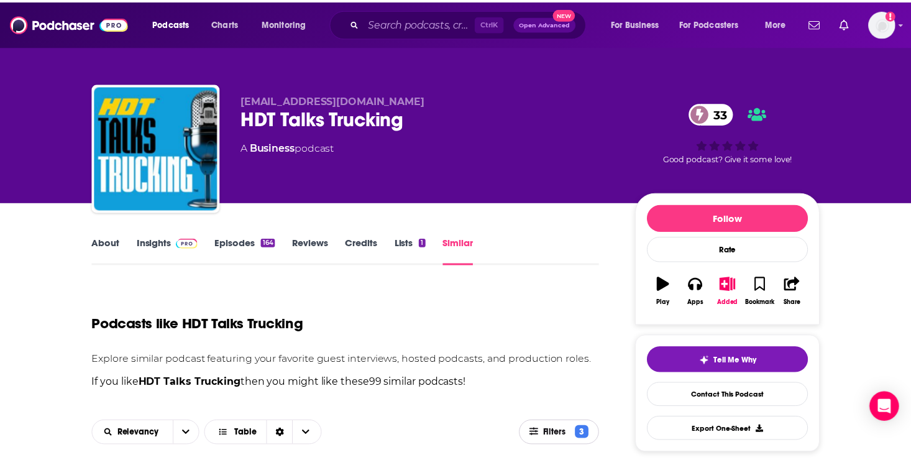
scroll to position [271, 0]
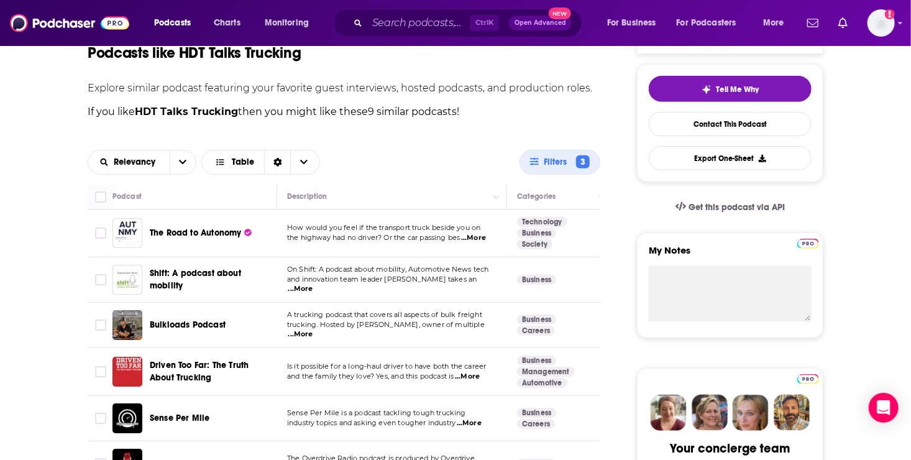
click at [313, 284] on span "...More" at bounding box center [300, 289] width 25 height 10
click at [234, 330] on div "Bulkloads Podcast" at bounding box center [214, 325] width 129 height 30
click at [313, 329] on span "...More" at bounding box center [300, 334] width 25 height 10
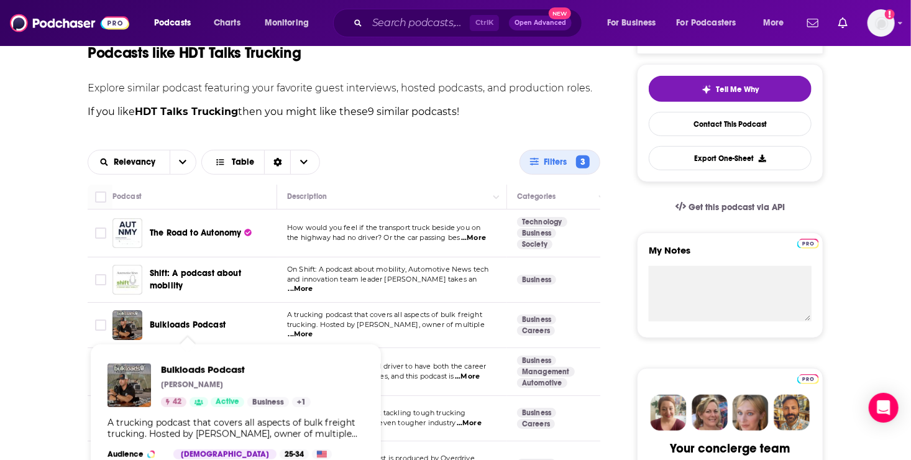
click at [195, 319] on span "Bulkloads Podcast" at bounding box center [188, 324] width 76 height 11
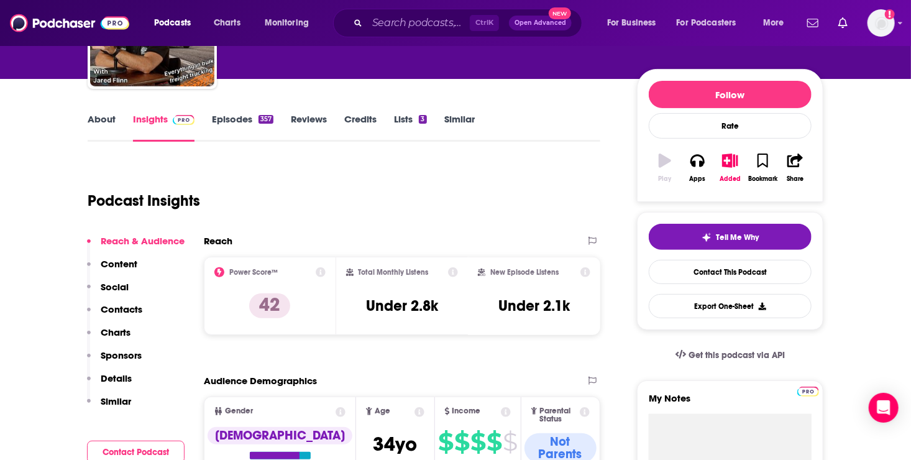
scroll to position [131, 0]
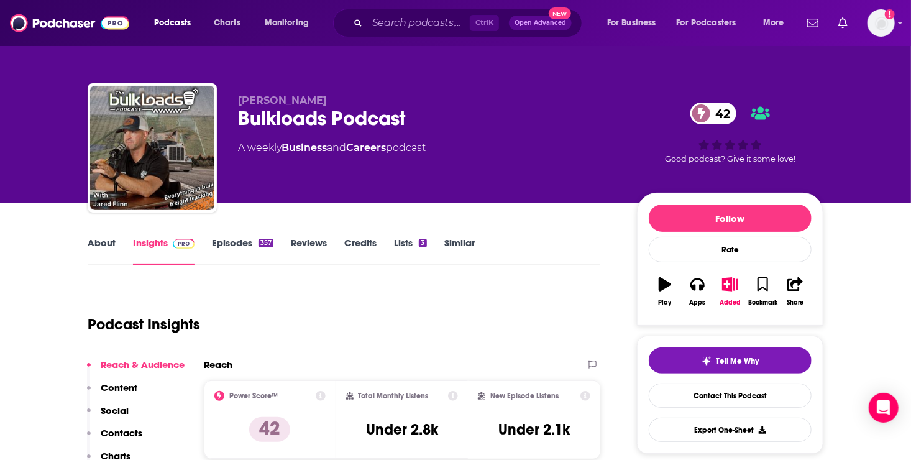
click at [225, 243] on link "Episodes 357" at bounding box center [242, 251] width 61 height 29
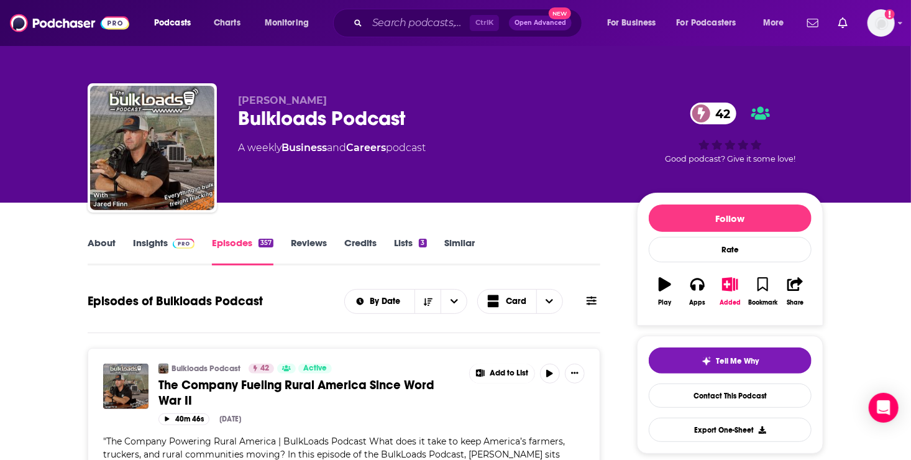
click at [135, 245] on link "Insights" at bounding box center [163, 251] width 61 height 29
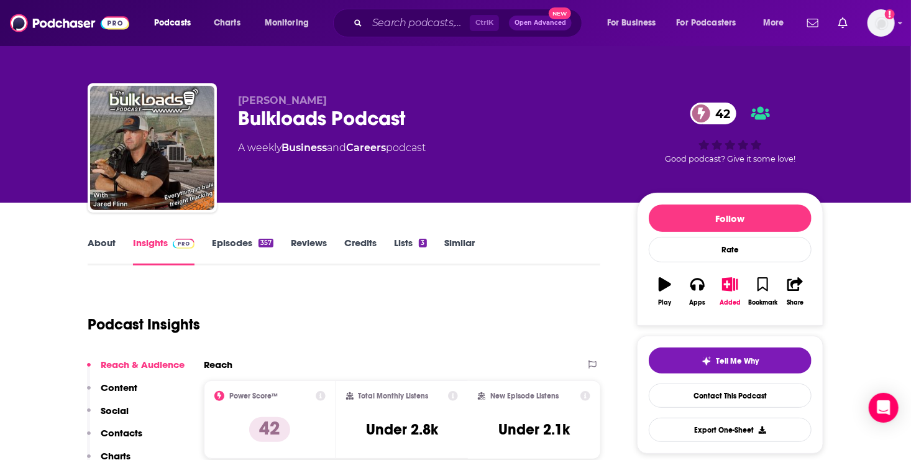
click at [124, 432] on p "Contacts" at bounding box center [122, 433] width 42 height 12
click at [134, 432] on p "Contacts" at bounding box center [122, 433] width 42 height 12
